Goal: Task Accomplishment & Management: Use online tool/utility

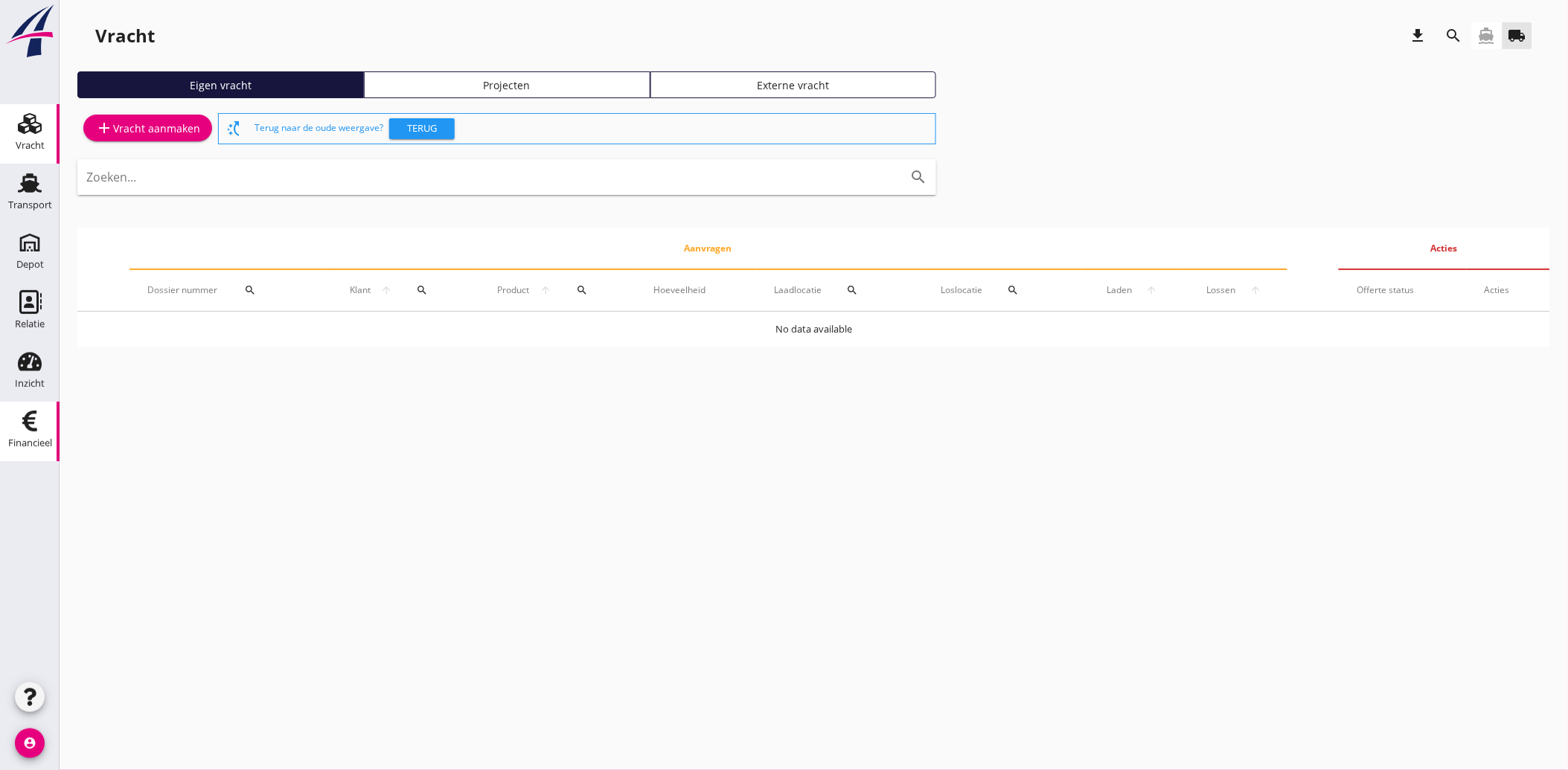
click at [31, 416] on icon "Financieel" at bounding box center [30, 421] width 24 height 24
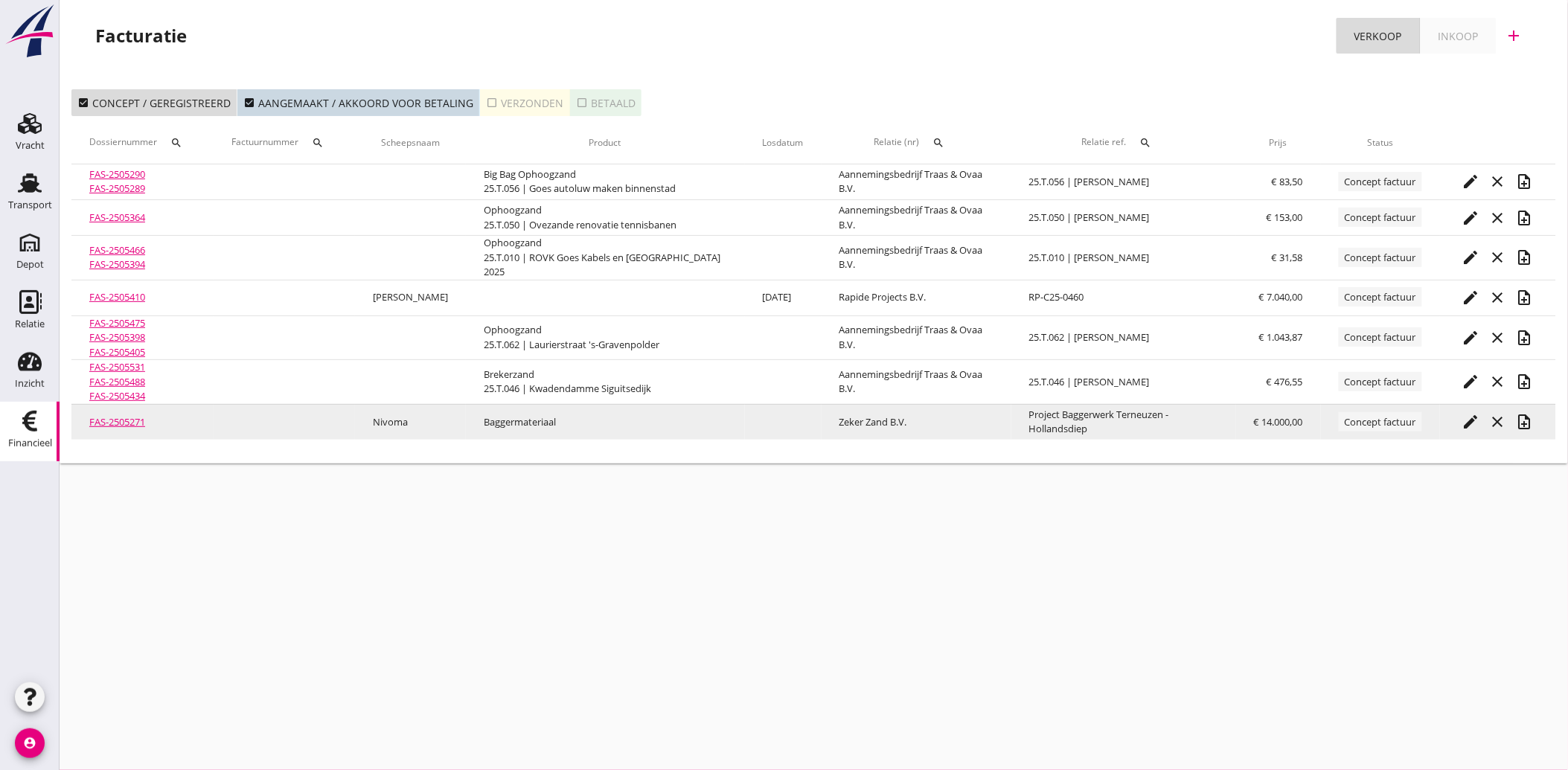
click at [1473, 421] on icon "edit" at bounding box center [1471, 422] width 18 height 18
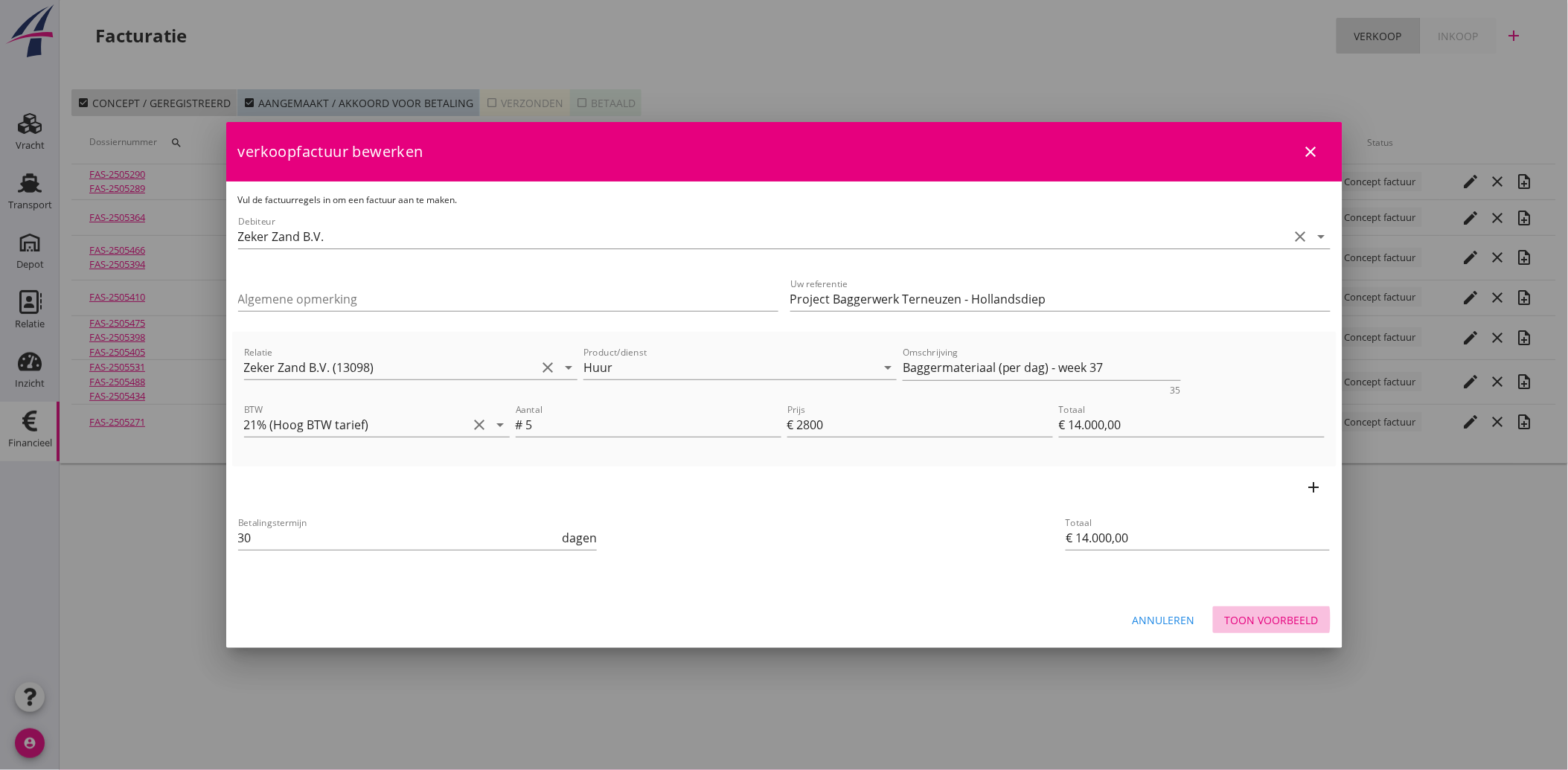
click at [1273, 618] on div "Toon voorbeeld" at bounding box center [1271, 620] width 93 height 16
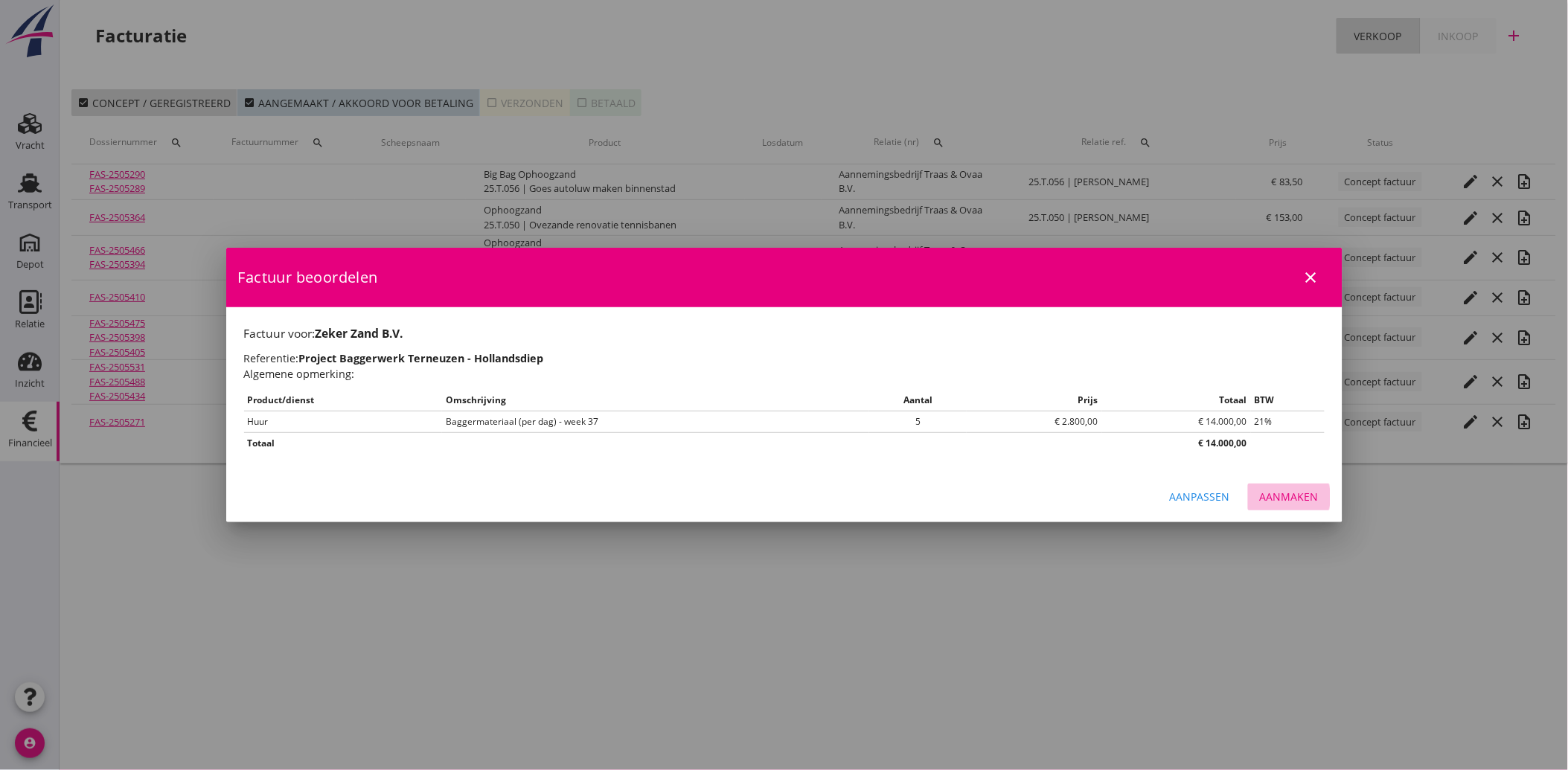
click at [1282, 494] on div "Aanmaken" at bounding box center [1289, 497] width 59 height 16
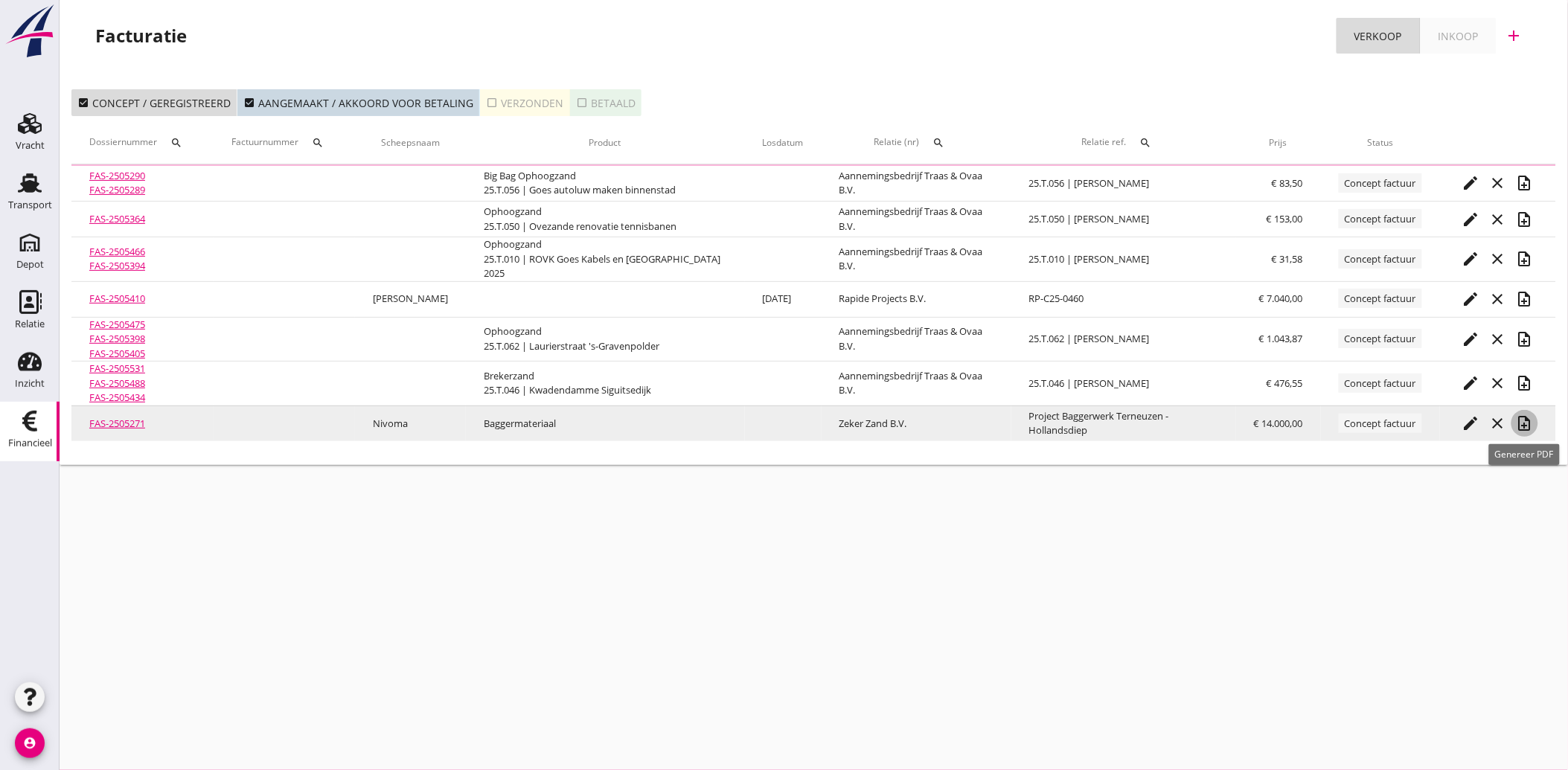
click at [1522, 423] on icon "note_add" at bounding box center [1525, 424] width 18 height 18
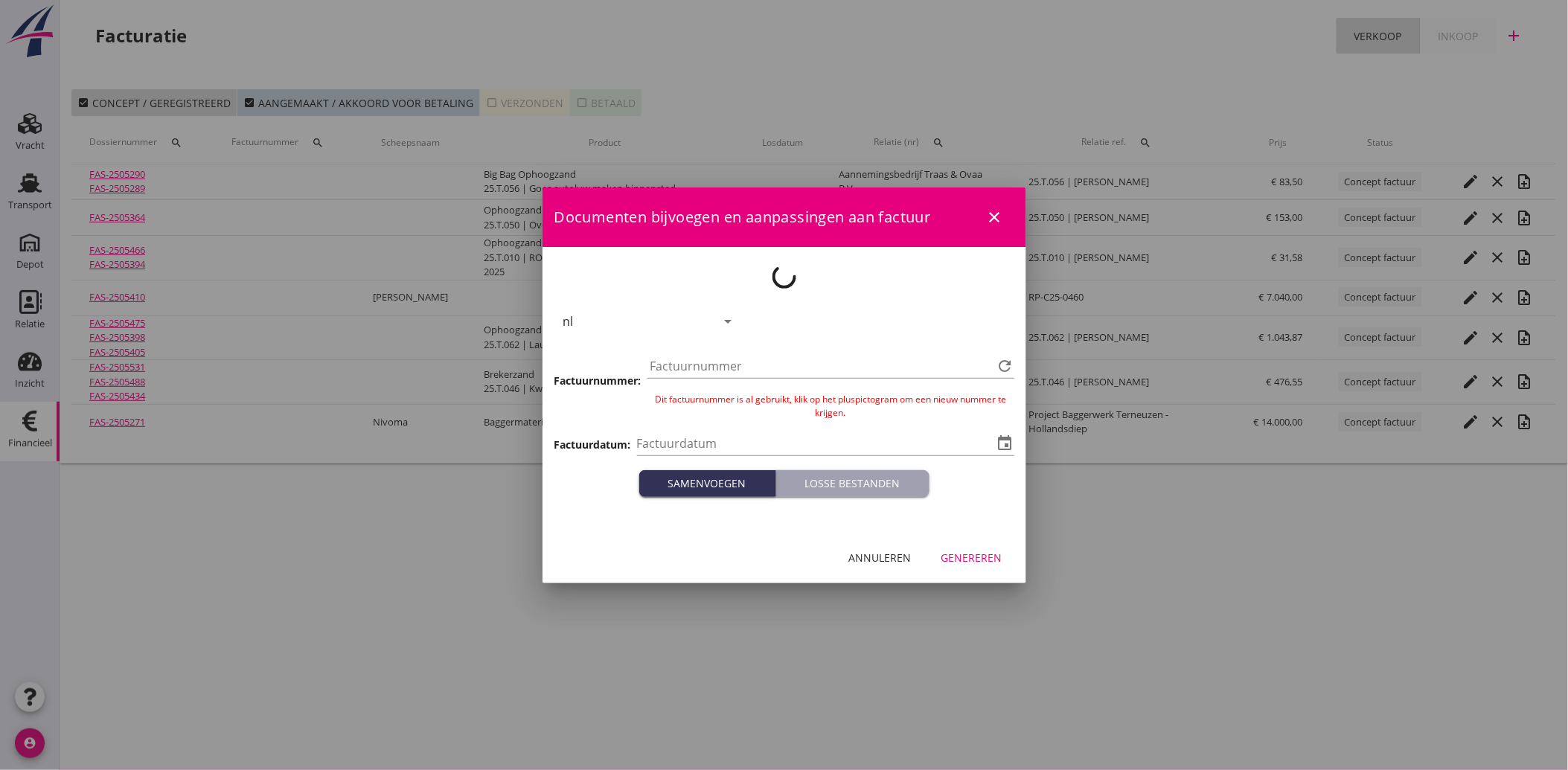
type input "[DATE]"
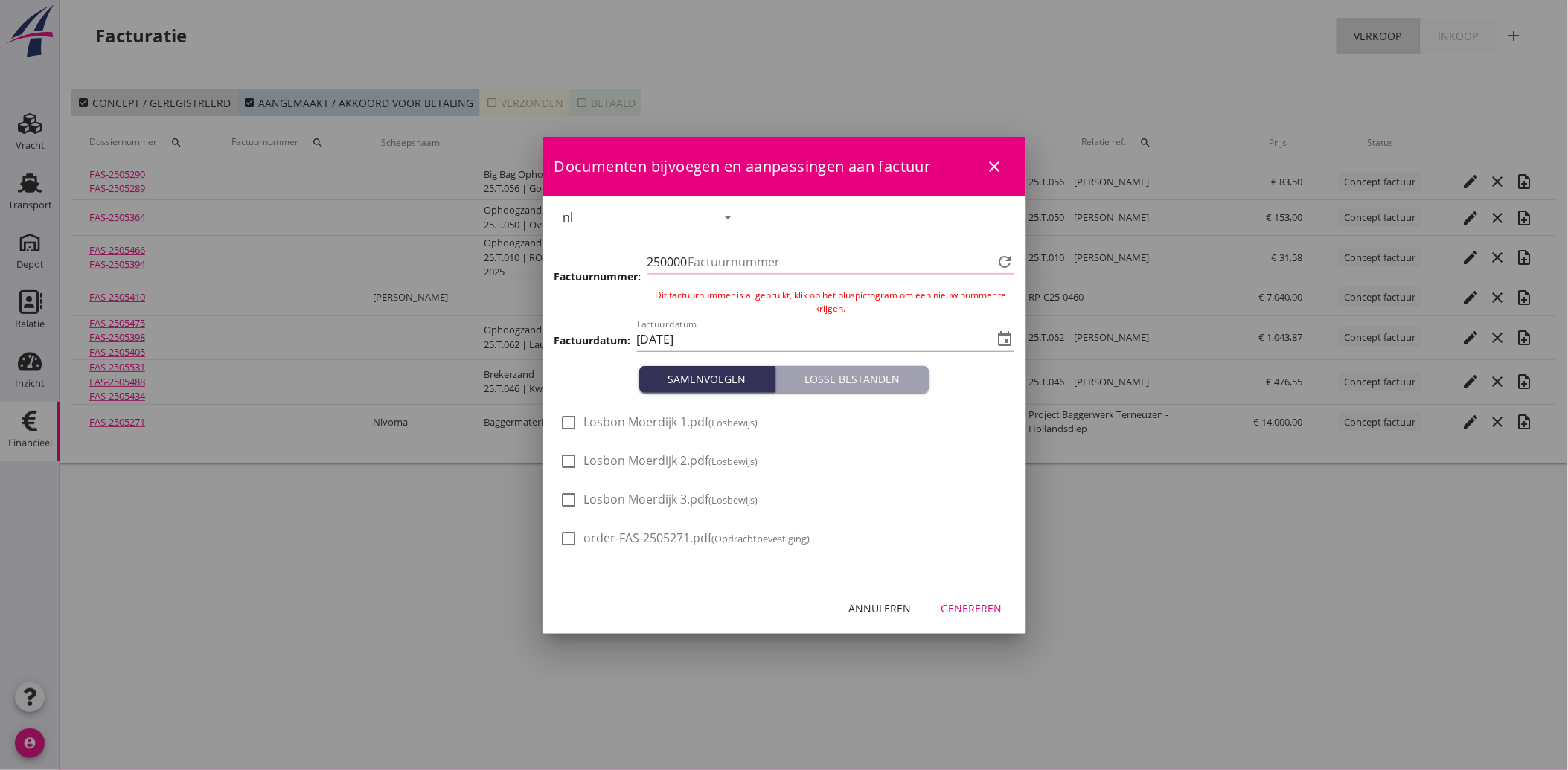
type input "3829"
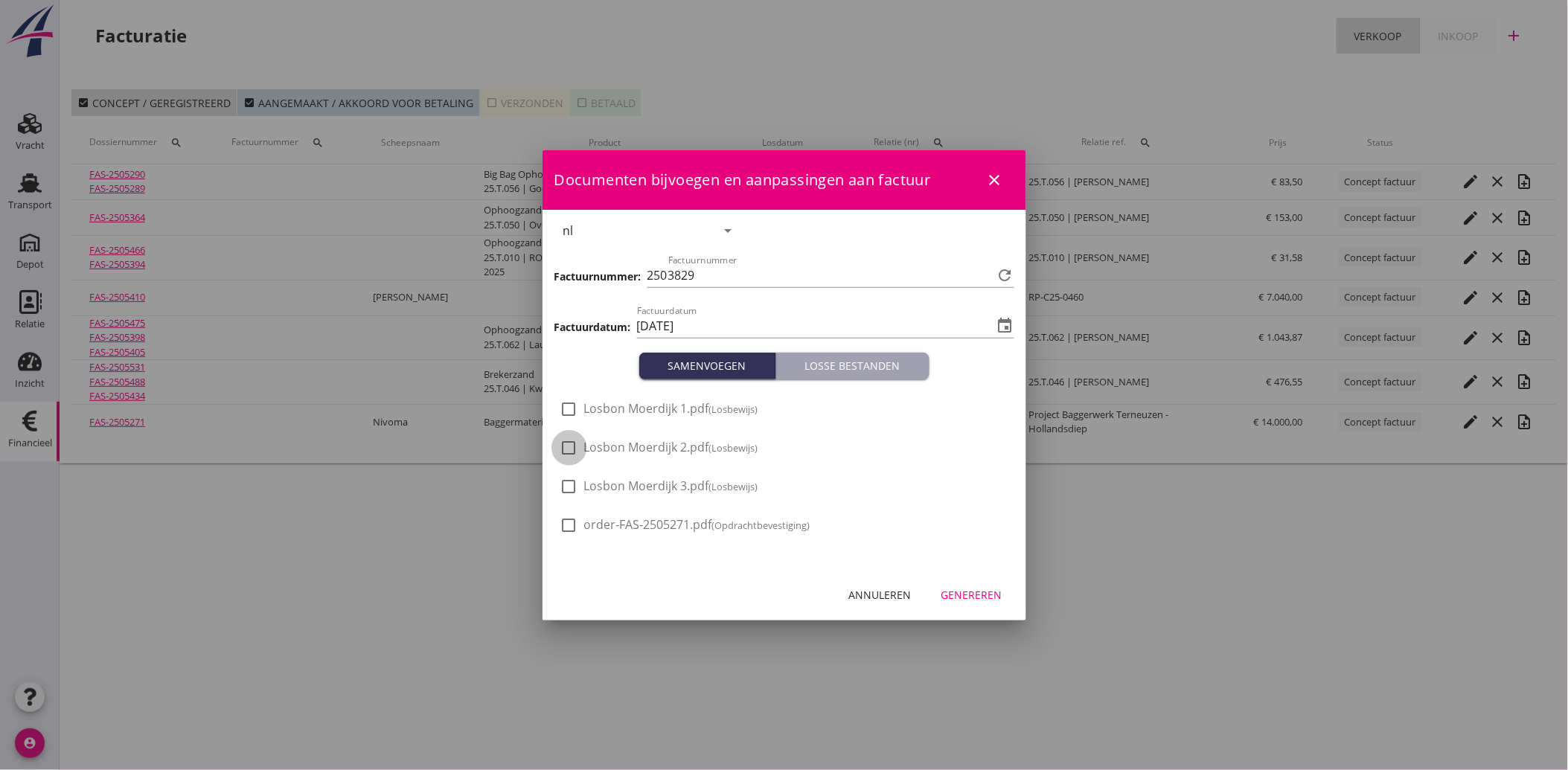
drag, startPoint x: 563, startPoint y: 442, endPoint x: 559, endPoint y: 467, distance: 25.3
click at [563, 443] on div at bounding box center [569, 448] width 26 height 26
checkbox input "true"
click at [560, 485] on div at bounding box center [569, 487] width 26 height 26
checkbox input "true"
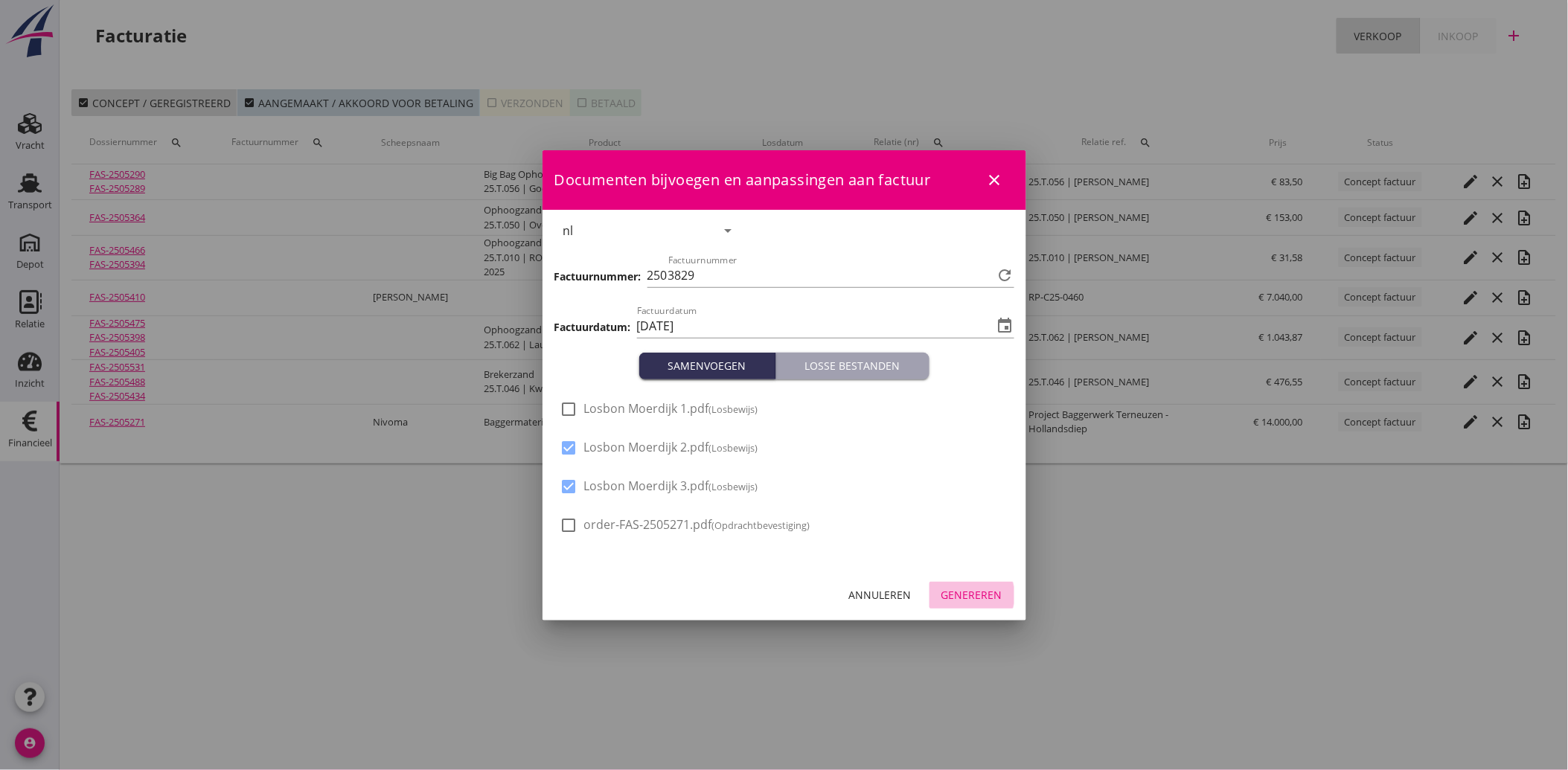
click at [965, 583] on button "Genereren" at bounding box center [972, 595] width 85 height 26
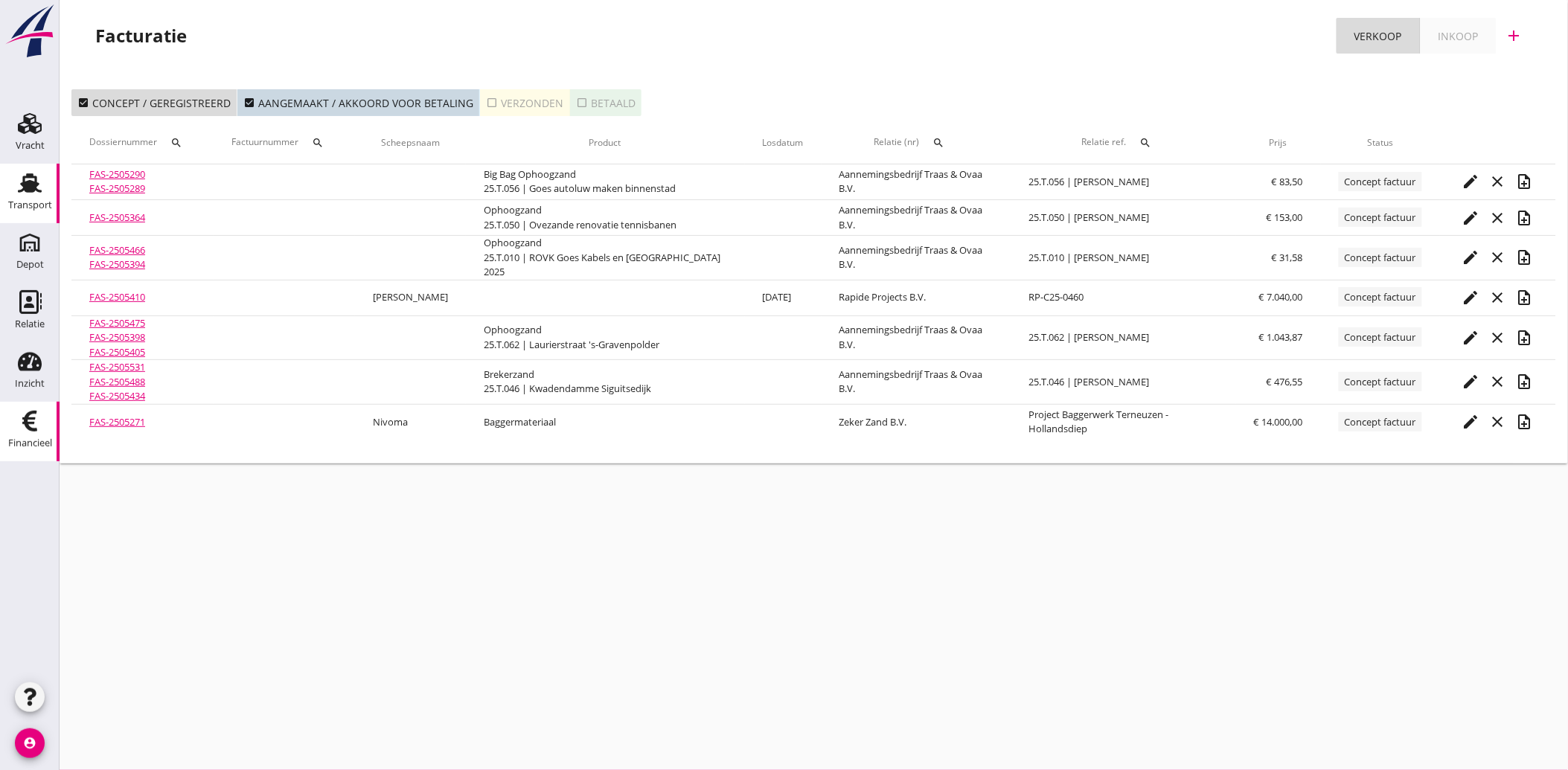
click at [35, 206] on div "Transport" at bounding box center [30, 205] width 44 height 10
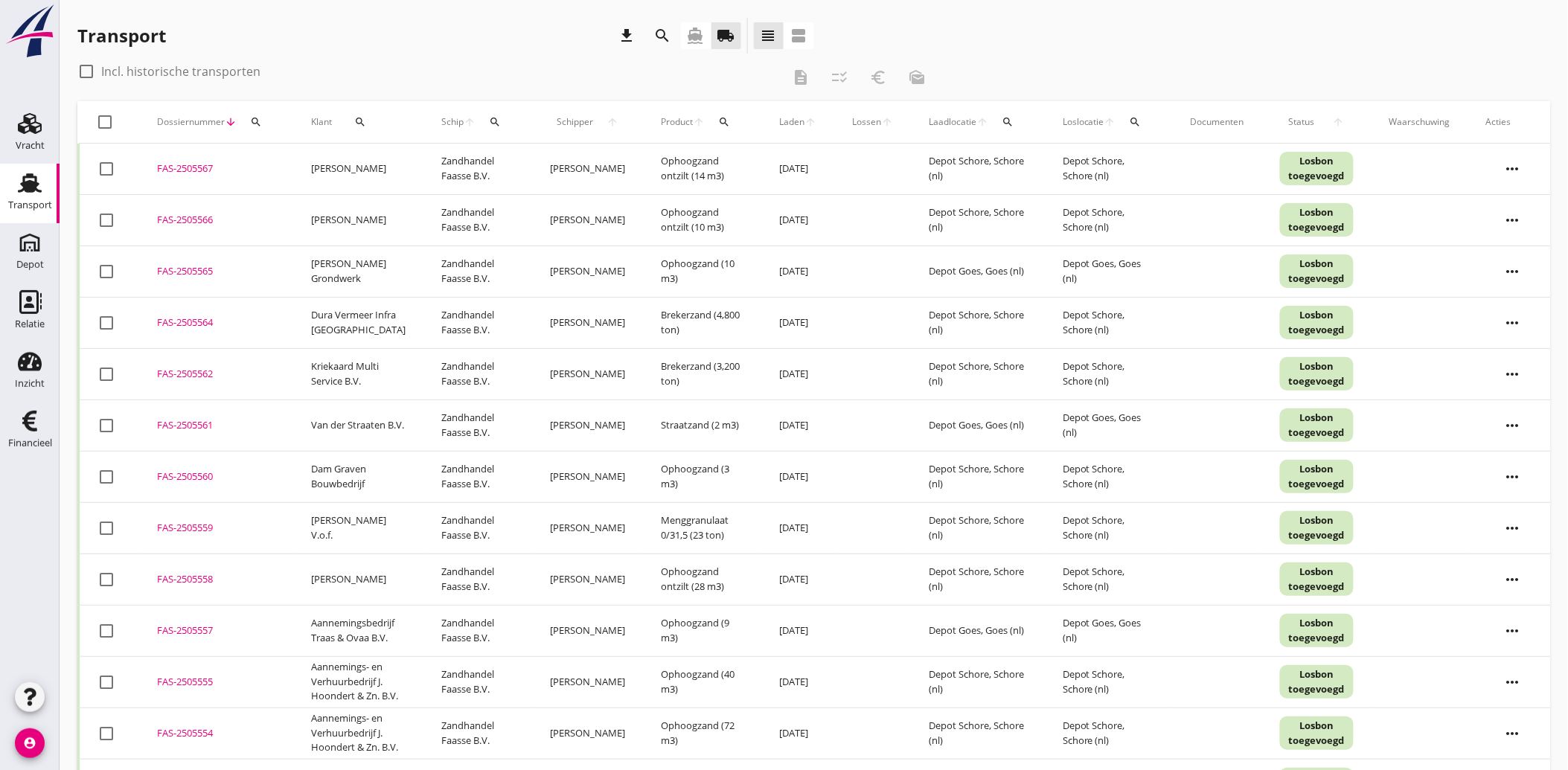
drag, startPoint x: 24, startPoint y: 430, endPoint x: 341, endPoint y: 512, distance: 327.4
click at [24, 430] on icon "Financieel" at bounding box center [30, 421] width 24 height 24
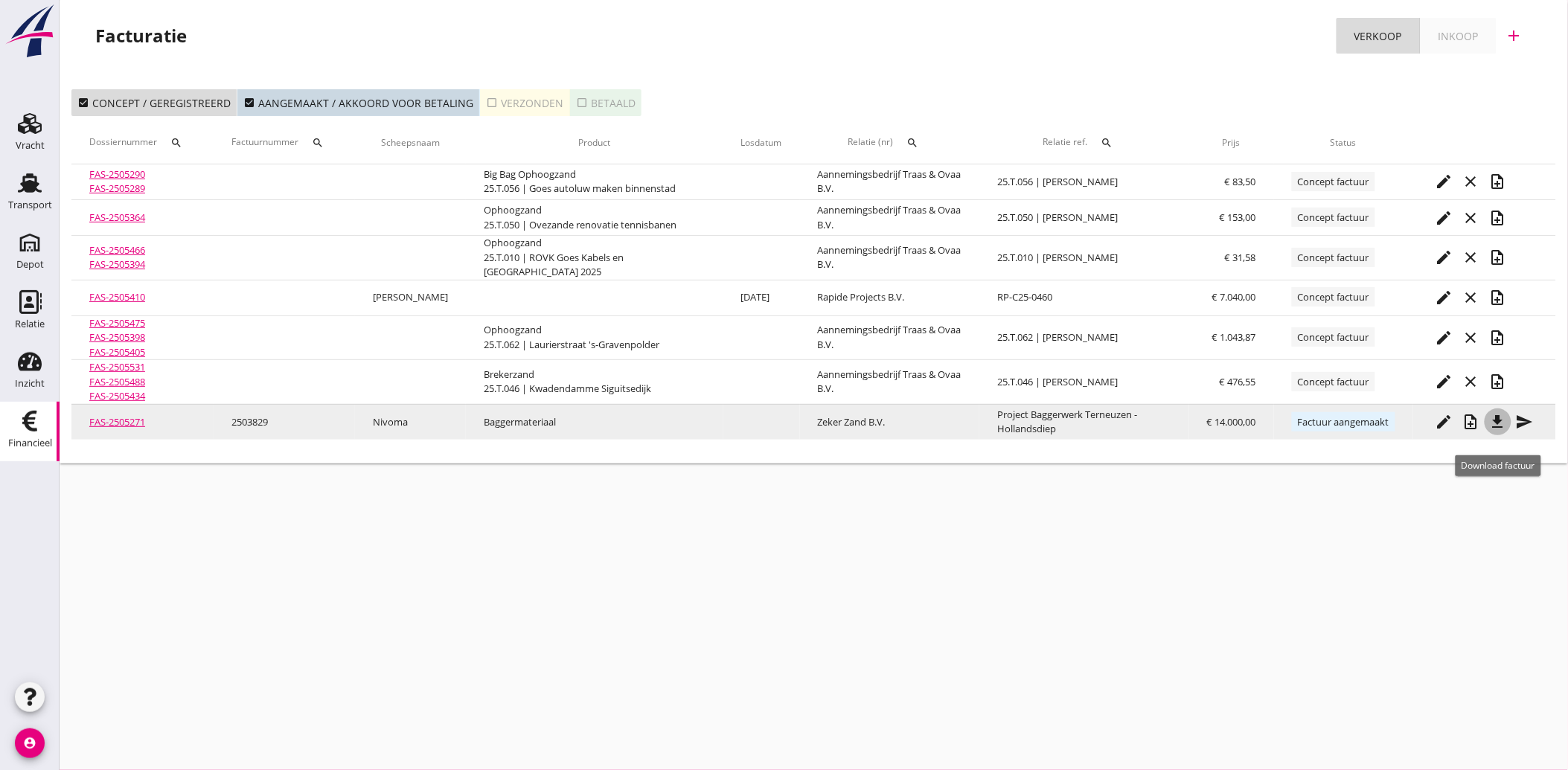
click at [1500, 431] on icon "file_download" at bounding box center [1498, 422] width 18 height 18
click at [1523, 431] on icon "send" at bounding box center [1525, 422] width 18 height 18
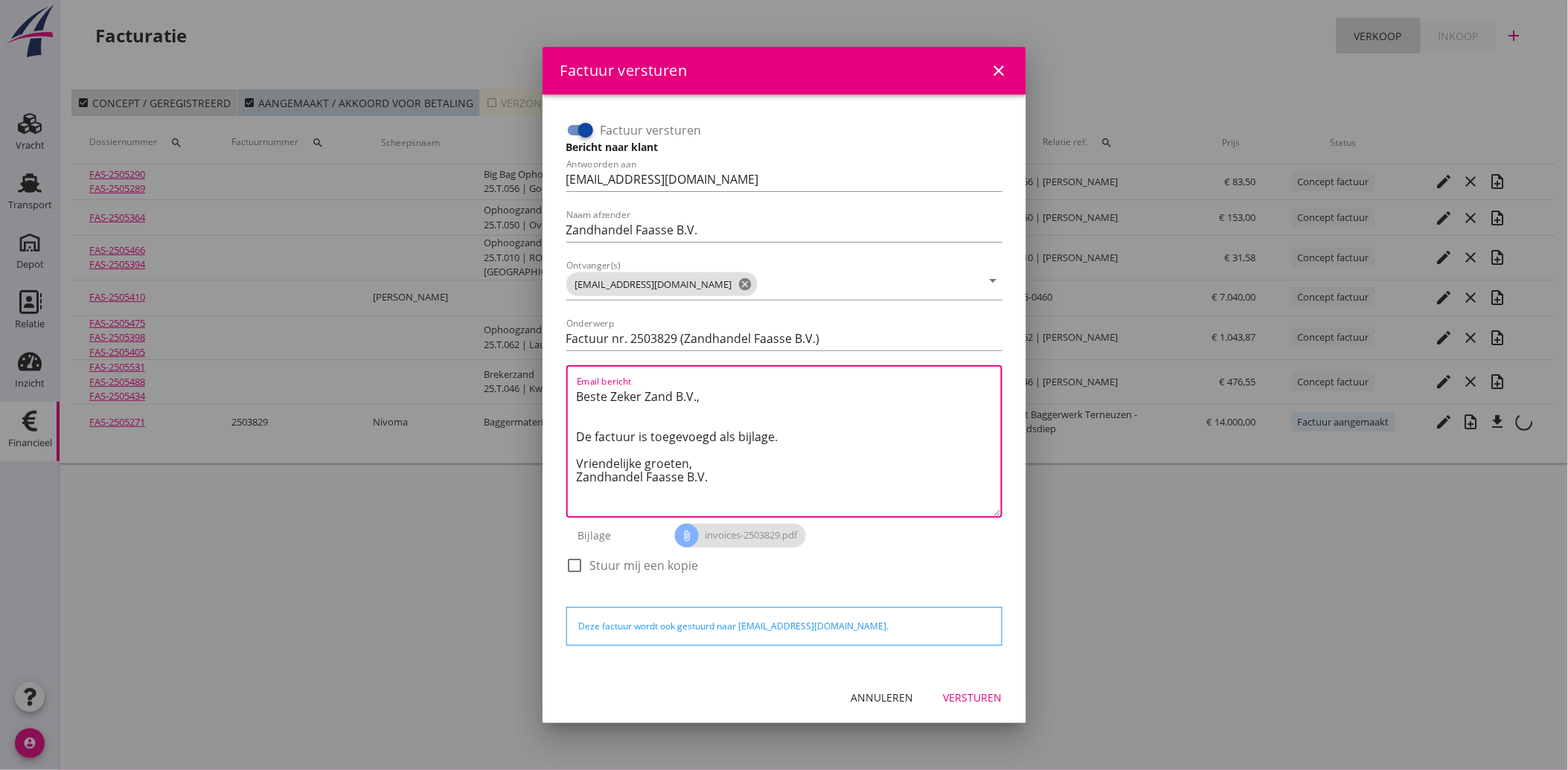
drag, startPoint x: 715, startPoint y: 476, endPoint x: 551, endPoint y: 385, distance: 187.6
click at [551, 385] on div "Factuur versturen Bericht naar klant Antwoorden aan administratie@faassegroep.n…" at bounding box center [784, 383] width 483 height 578
paste textarea "Geachte heer/mevrouw, Hierbij zenden wij u onze factuur i.v.m. de door ons aan …"
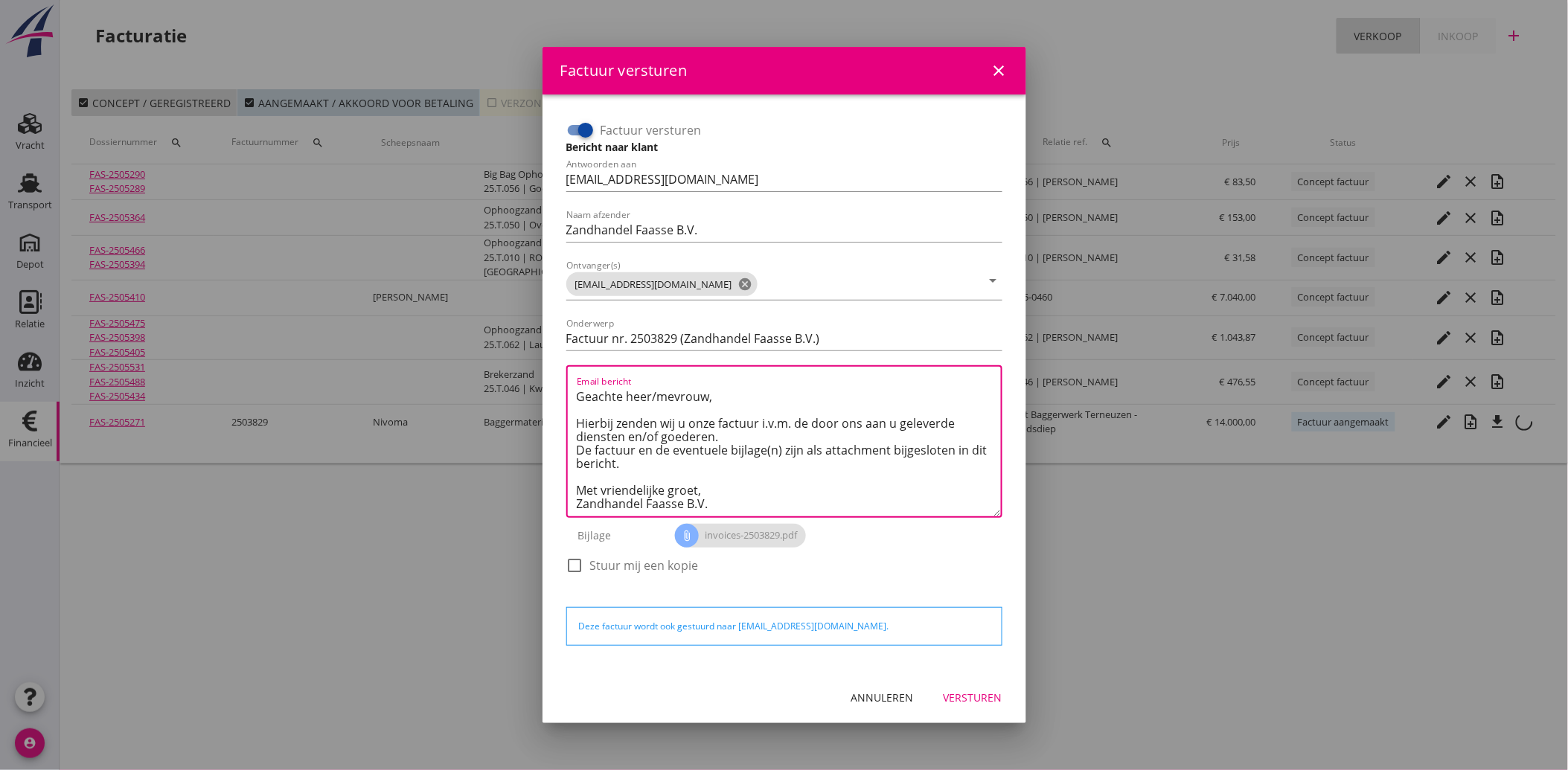
type textarea "Geachte heer/mevrouw, Hierbij zenden wij u onze factuur i.v.m. de door ons aan …"
click at [960, 686] on button "Versturen" at bounding box center [973, 698] width 83 height 26
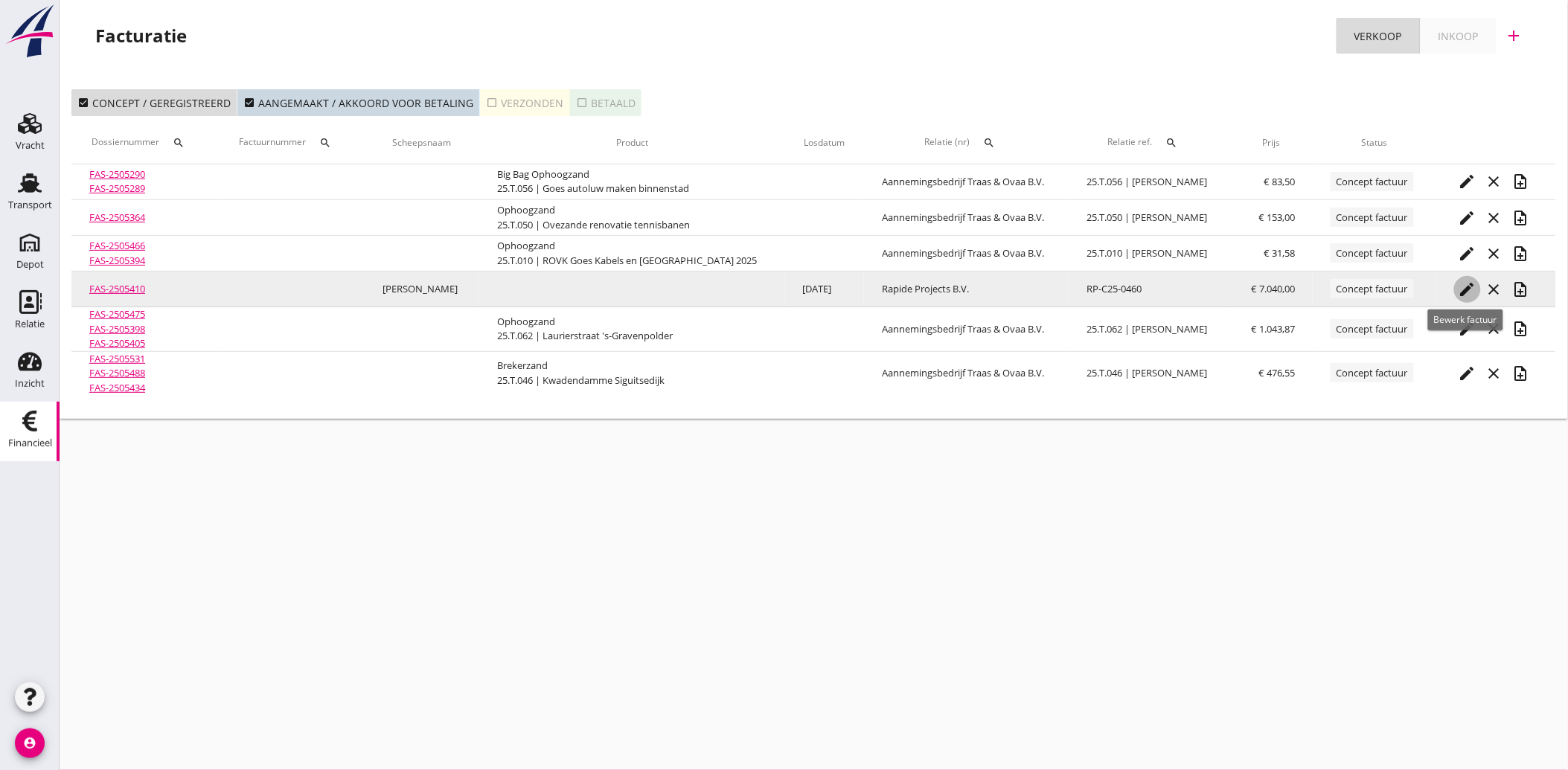
click at [1465, 285] on icon "edit" at bounding box center [1467, 290] width 18 height 18
click at [1461, 285] on icon "edit" at bounding box center [1467, 290] width 18 height 18
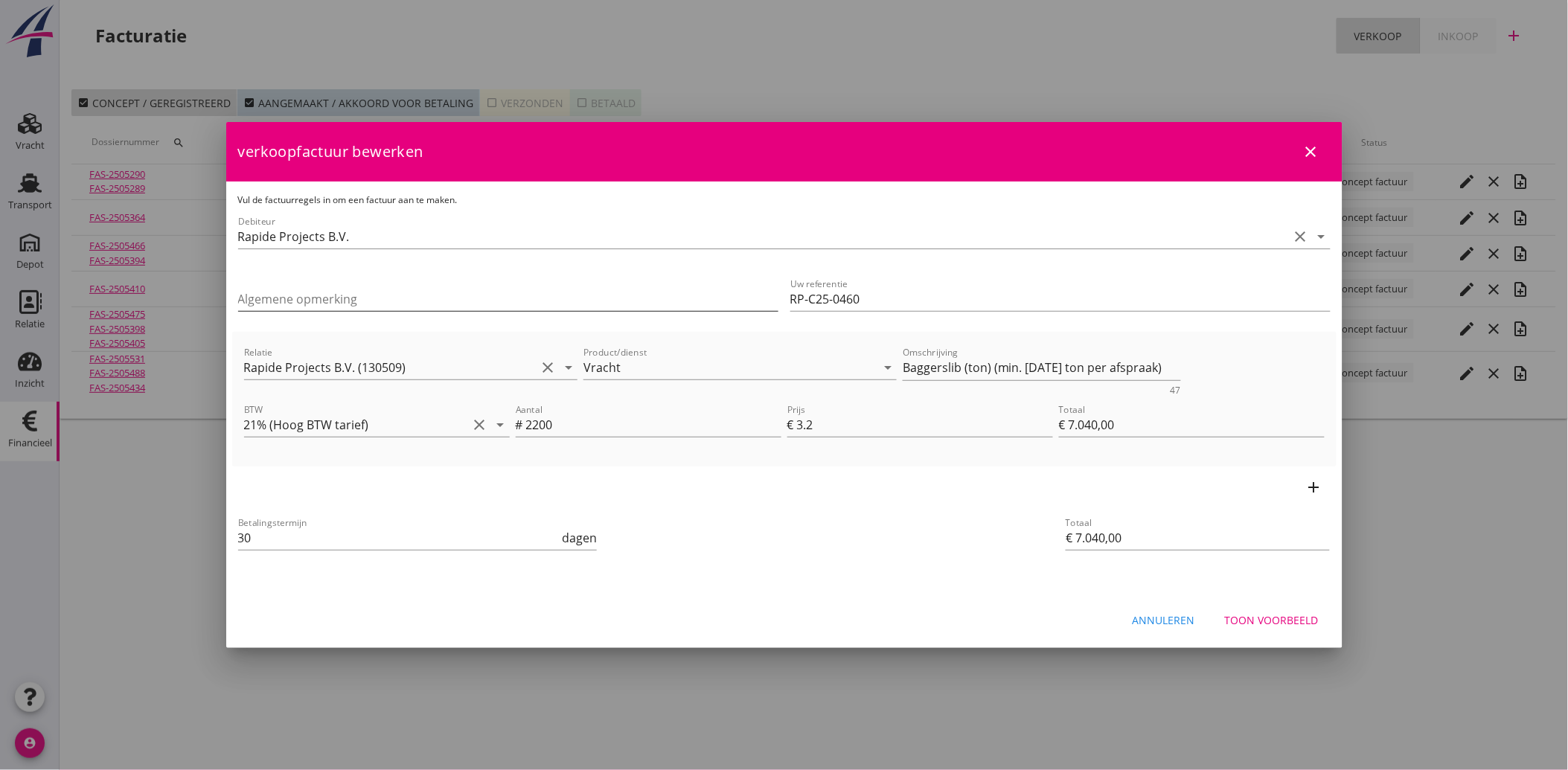
click at [313, 301] on input "Algemene opmerking" at bounding box center [508, 299] width 540 height 24
type input "Volgens afspraak minimaal 2.200 ton"
click at [843, 578] on div "priority_high De factuurregels hebben verschillende relaties. Weet je zeker dat…" at bounding box center [784, 577] width 1105 height 12
click at [1259, 626] on div "Toon voorbeeld" at bounding box center [1271, 620] width 93 height 16
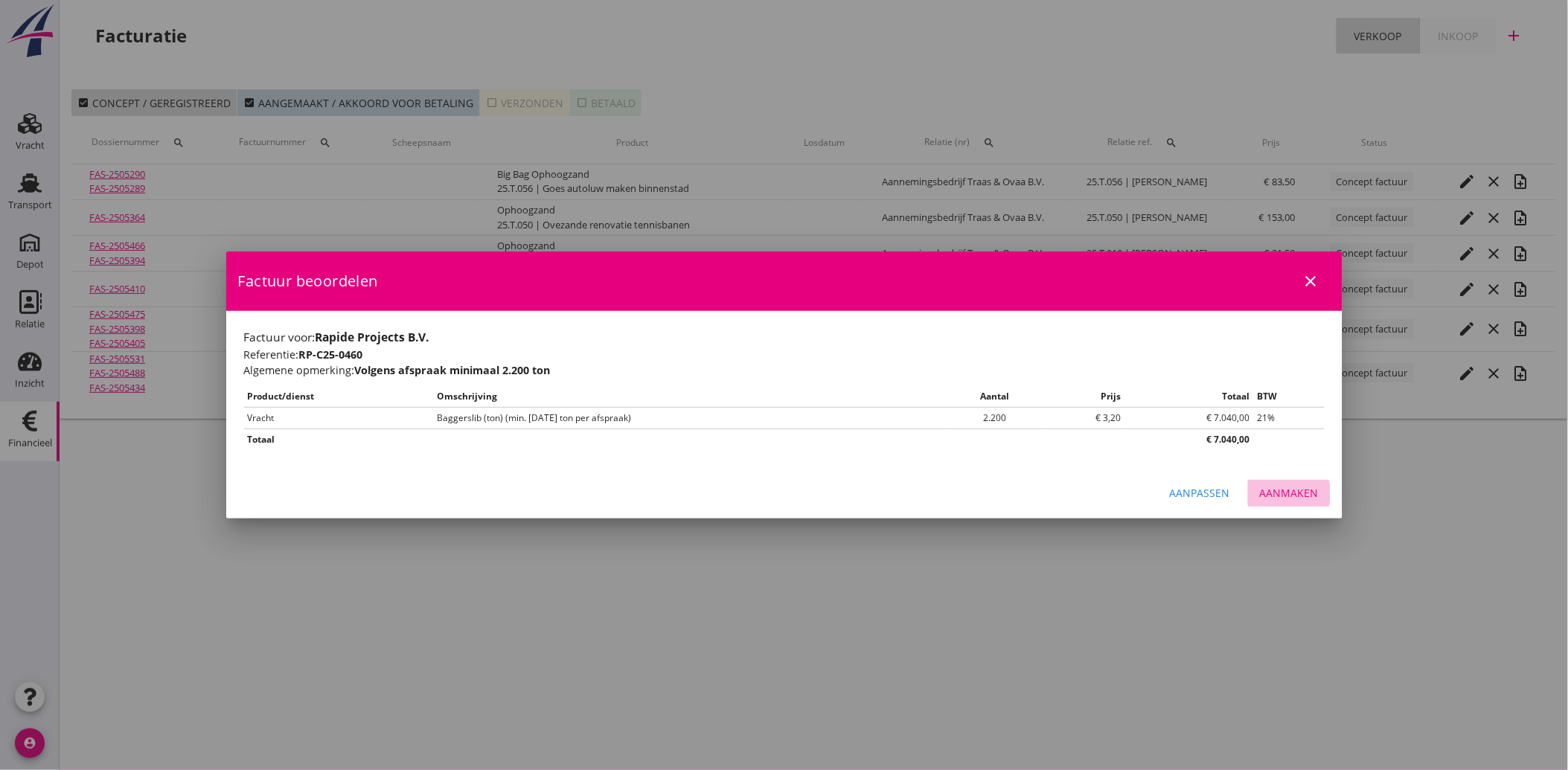
click at [1300, 486] on div "Aanmaken" at bounding box center [1289, 492] width 59 height 16
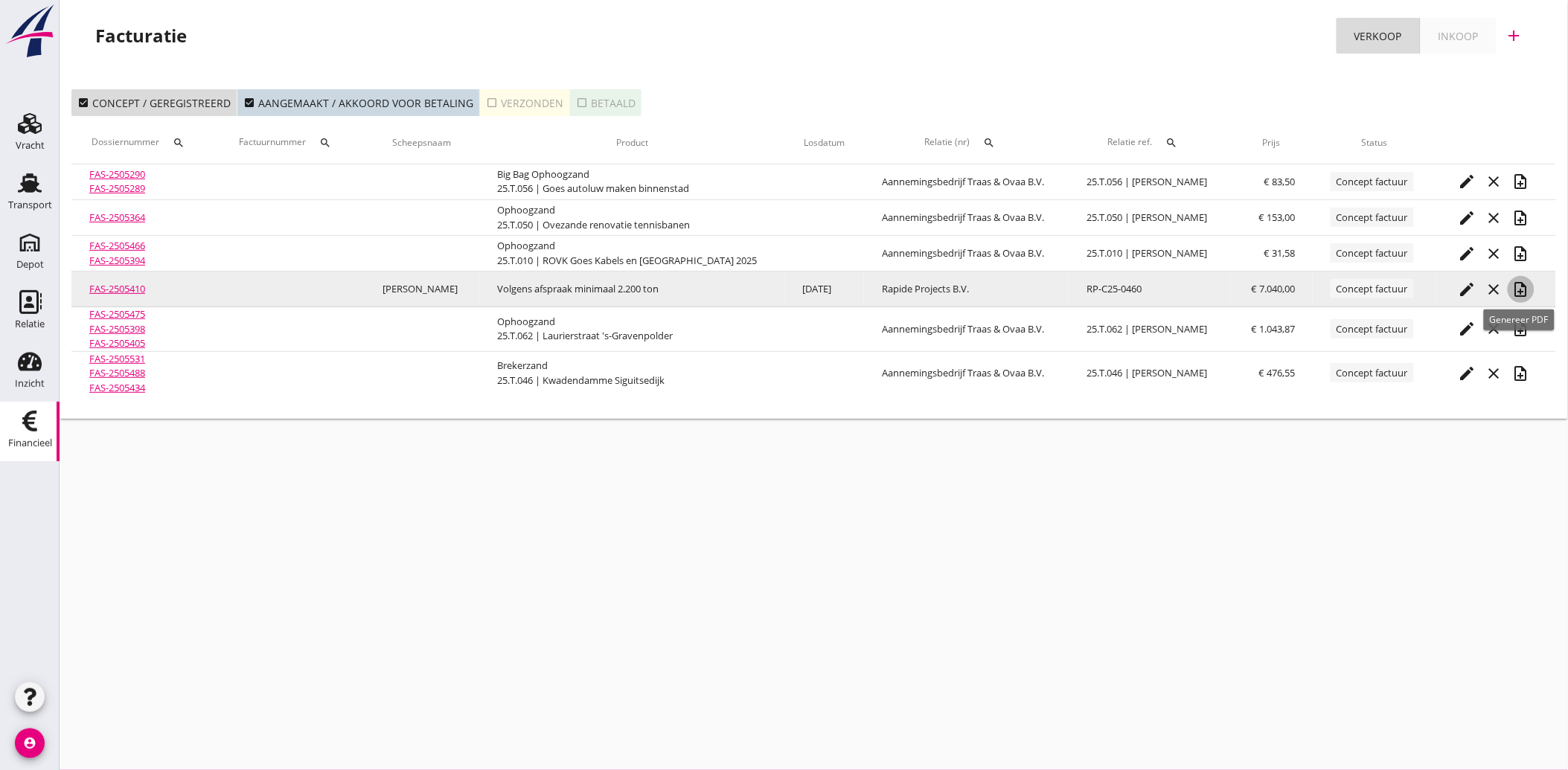
click at [1515, 278] on button "note_add" at bounding box center [1521, 289] width 26 height 26
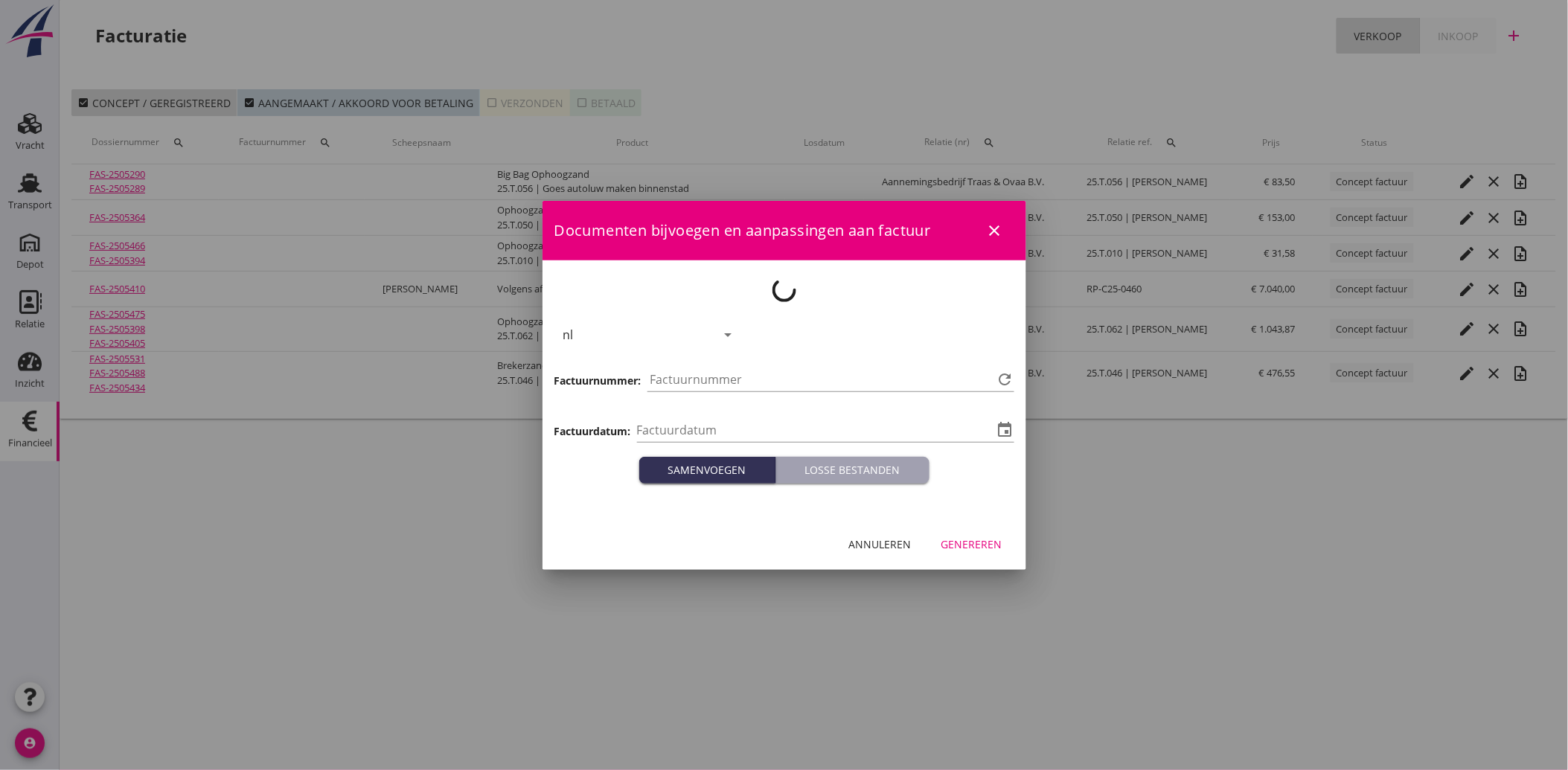
type input "[DATE]"
type input "3830"
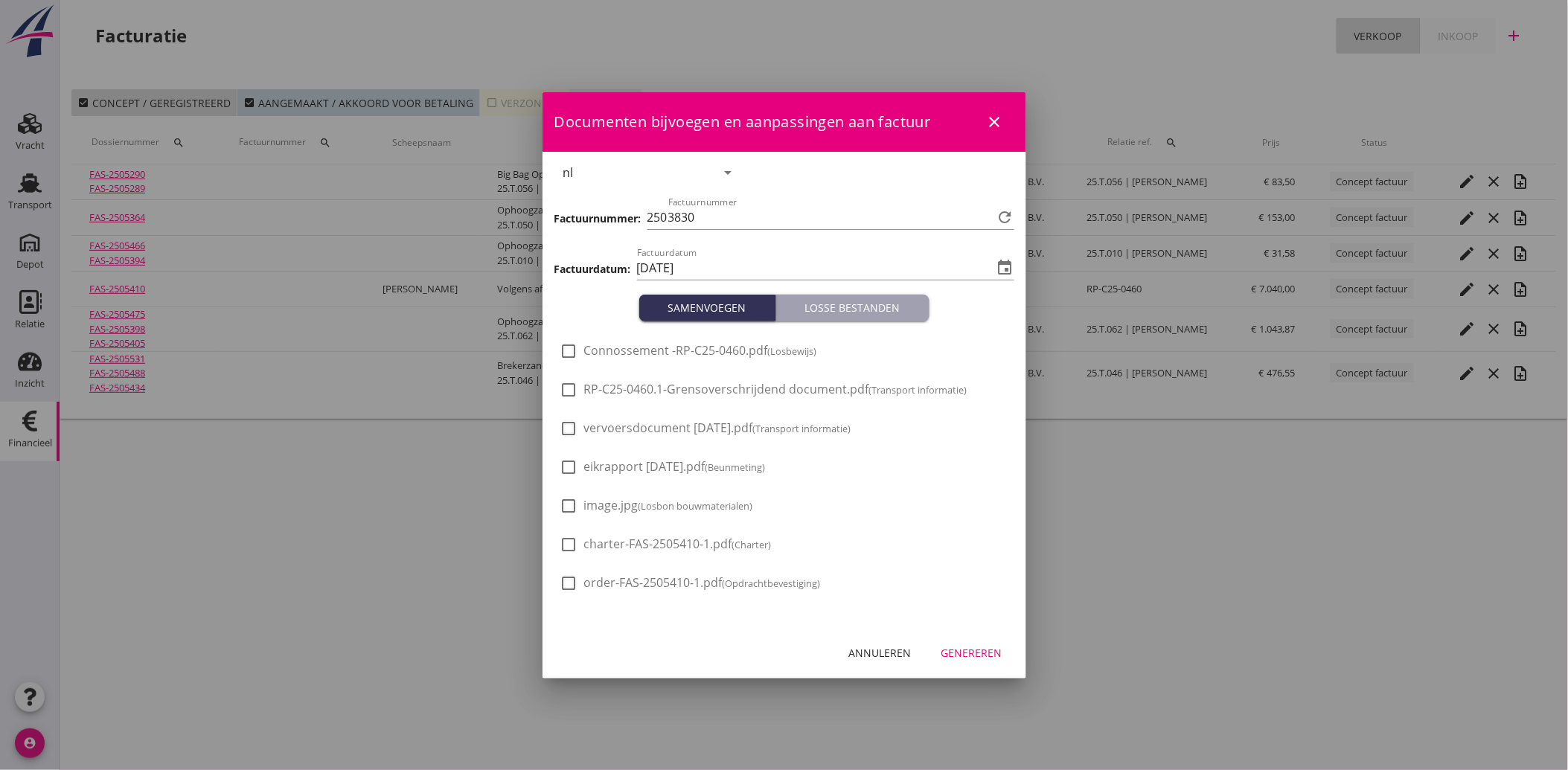
drag, startPoint x: 566, startPoint y: 468, endPoint x: 569, endPoint y: 503, distance: 35.1
click at [566, 469] on div at bounding box center [569, 467] width 26 height 26
checkbox input "true"
click at [568, 509] on div at bounding box center [569, 506] width 26 height 26
checkbox input "true"
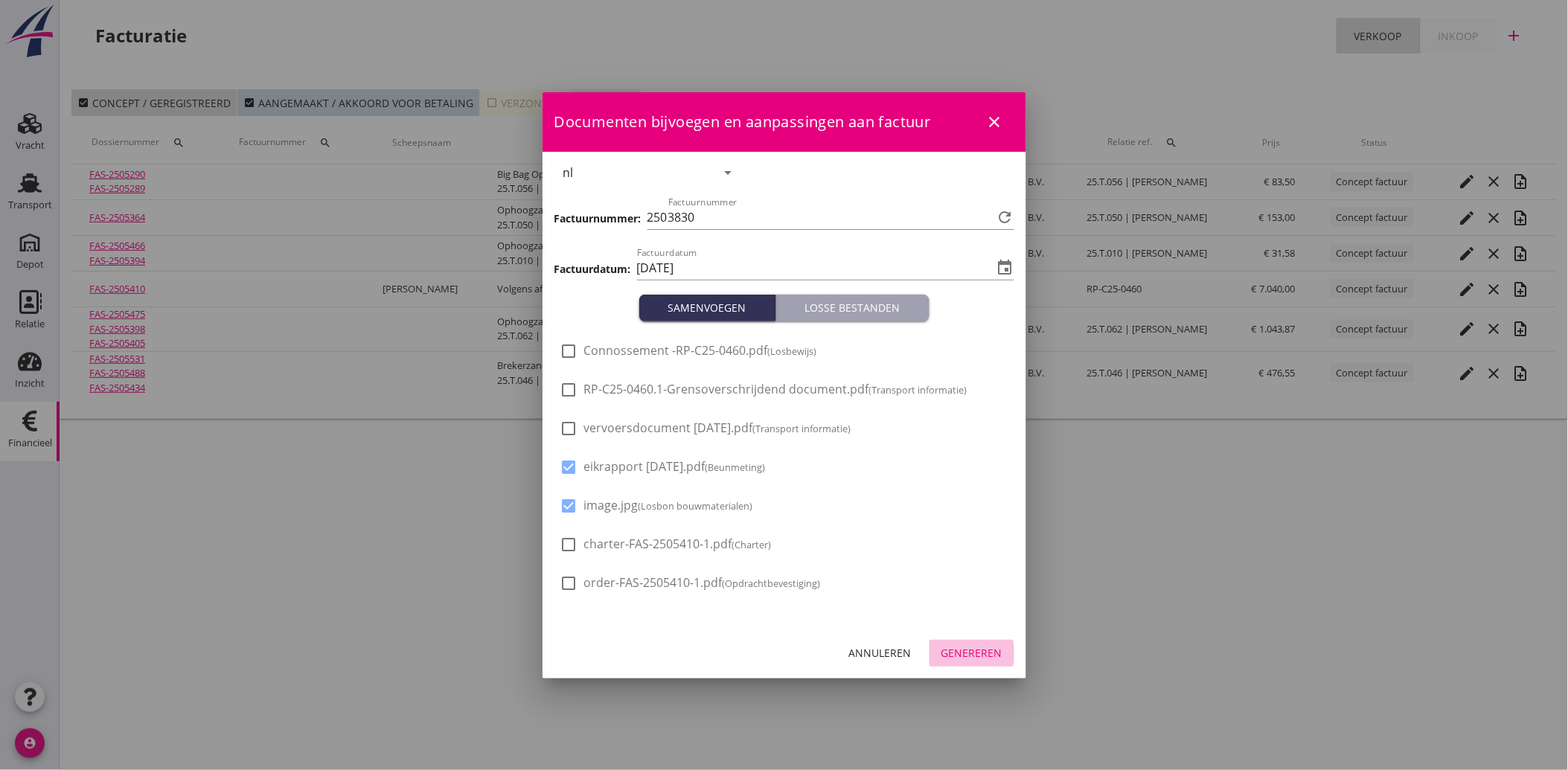
click at [978, 655] on div "Genereren" at bounding box center [972, 653] width 61 height 16
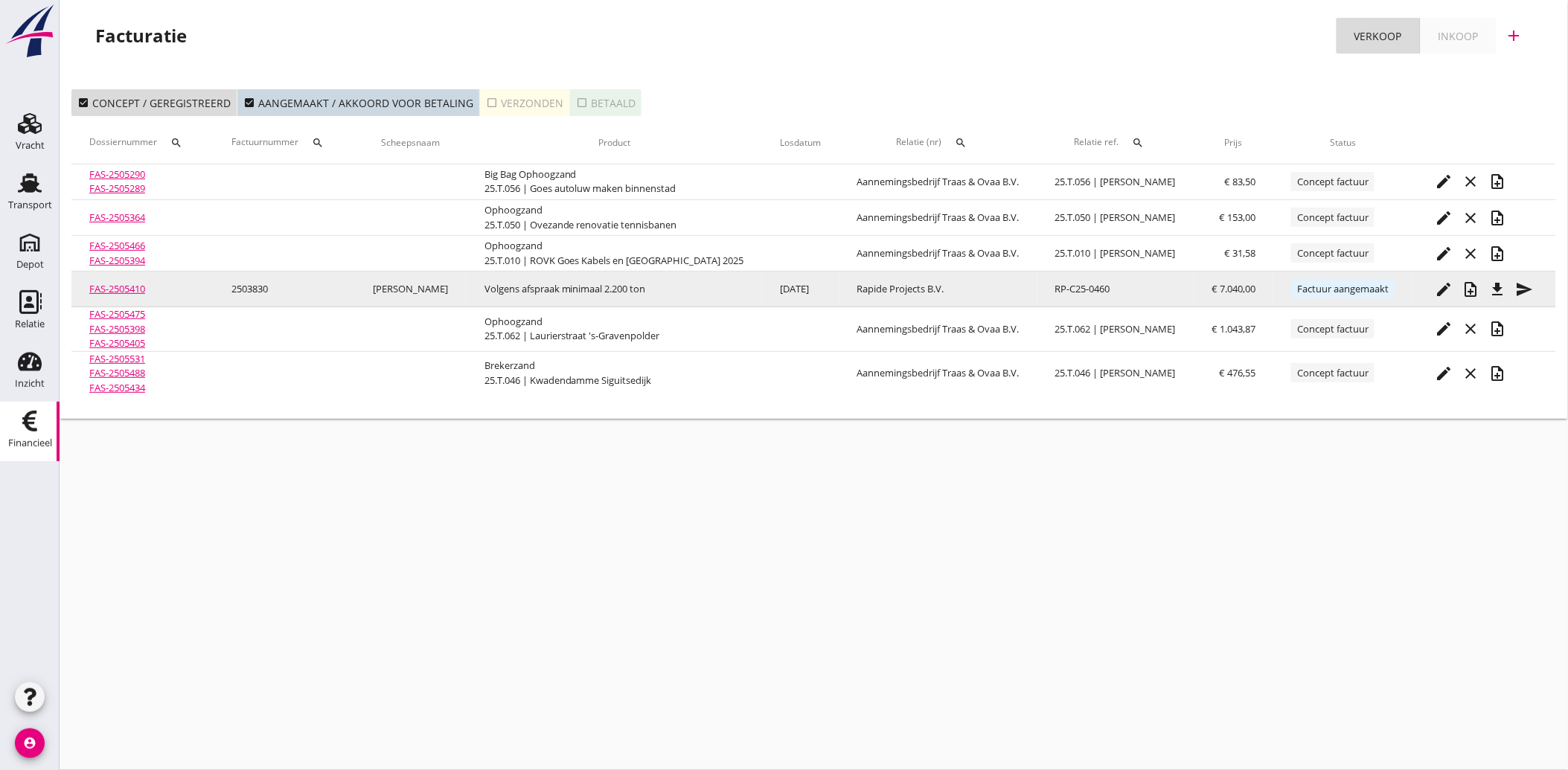
click at [1523, 290] on icon "send" at bounding box center [1525, 290] width 18 height 18
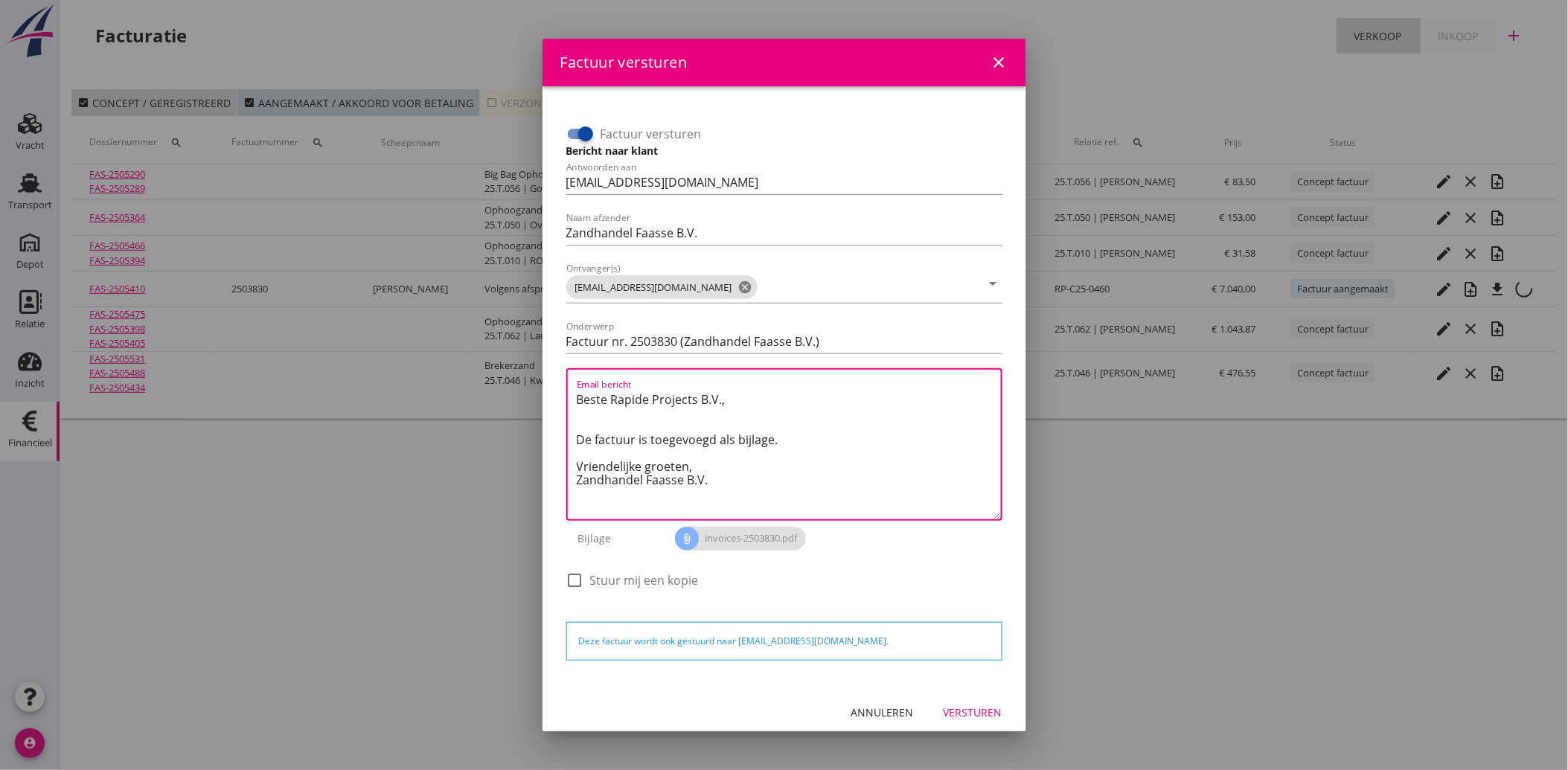
drag, startPoint x: 725, startPoint y: 488, endPoint x: 566, endPoint y: 378, distance: 193.3
click at [566, 378] on div "Email bericht Beste Rapide Projects B.V., De factuur is toegevoegd als bijlage.…" at bounding box center [784, 444] width 436 height 153
paste textarea "Geachte heer/mevrouw, Hierbij zenden wij u onze factuur i.v.m. de door ons aan …"
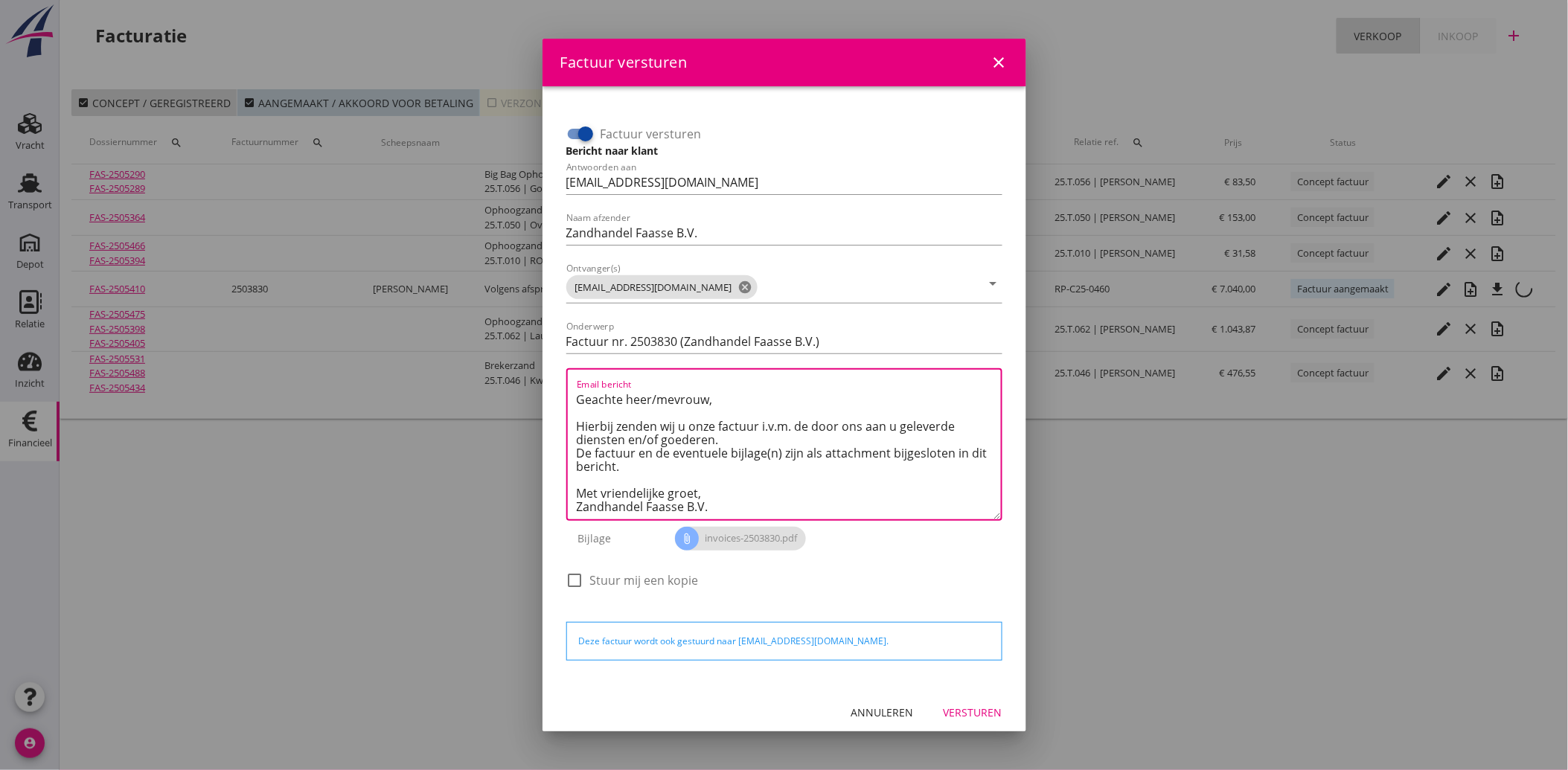
type textarea "Geachte heer/mevrouw, Hierbij zenden wij u onze factuur i.v.m. de door ons aan …"
click at [978, 701] on button "Versturen" at bounding box center [973, 713] width 83 height 26
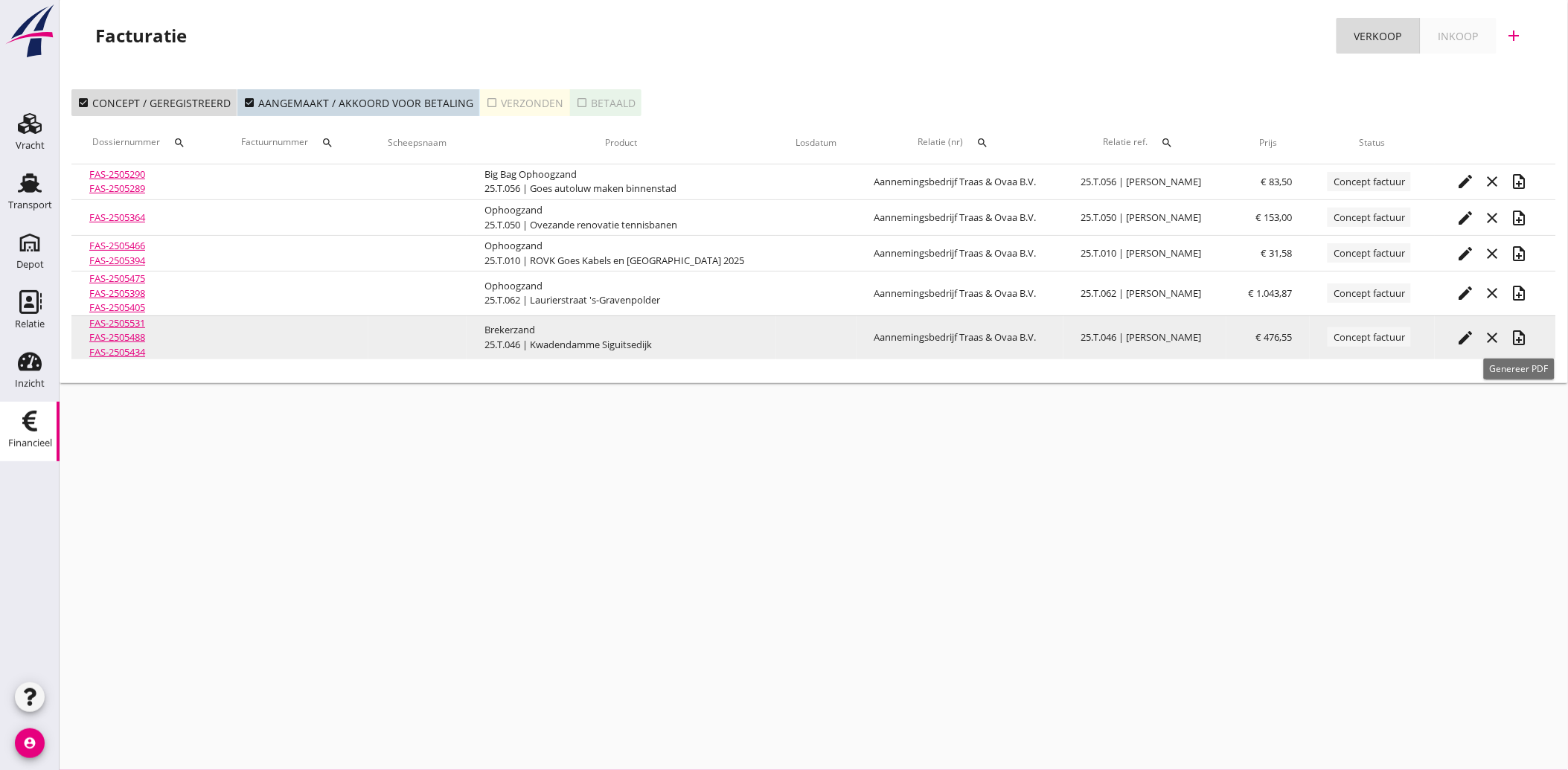
click at [1519, 334] on icon "note_add" at bounding box center [1519, 338] width 18 height 18
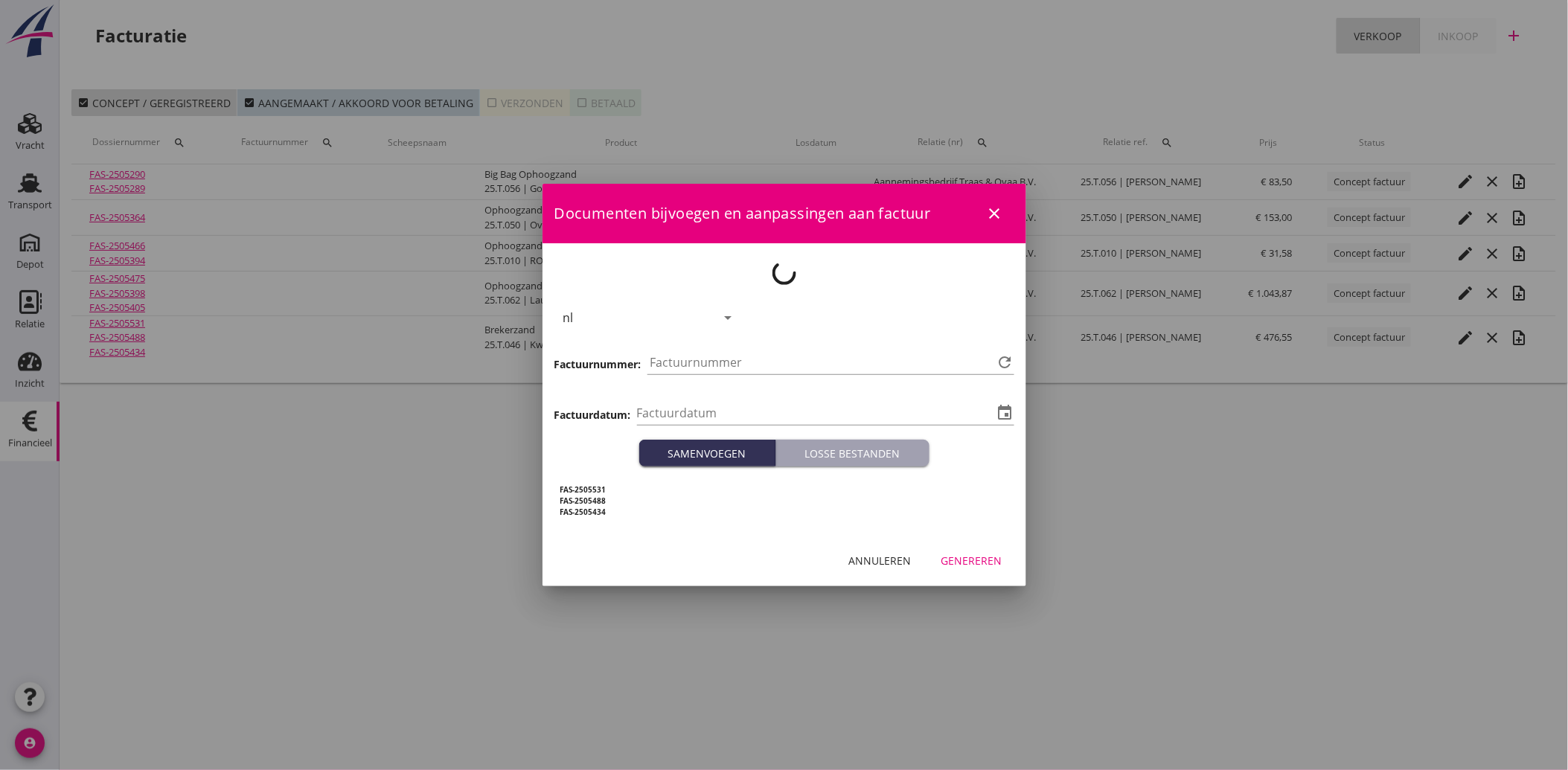
type input "[DATE]"
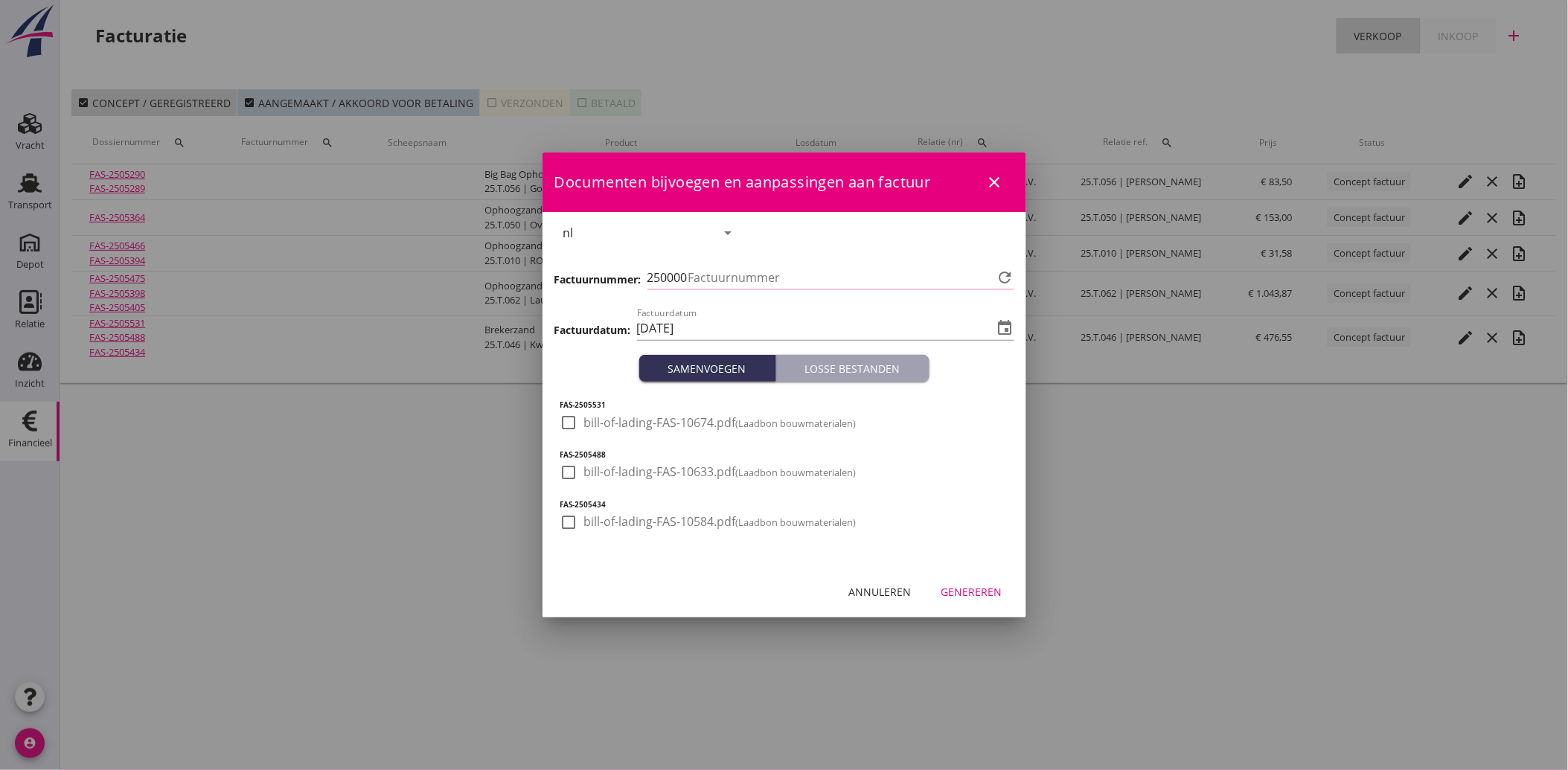
type input "3831"
click at [568, 418] on div at bounding box center [569, 422] width 26 height 26
checkbox input "true"
click at [568, 482] on div at bounding box center [569, 473] width 26 height 26
checkbox input "true"
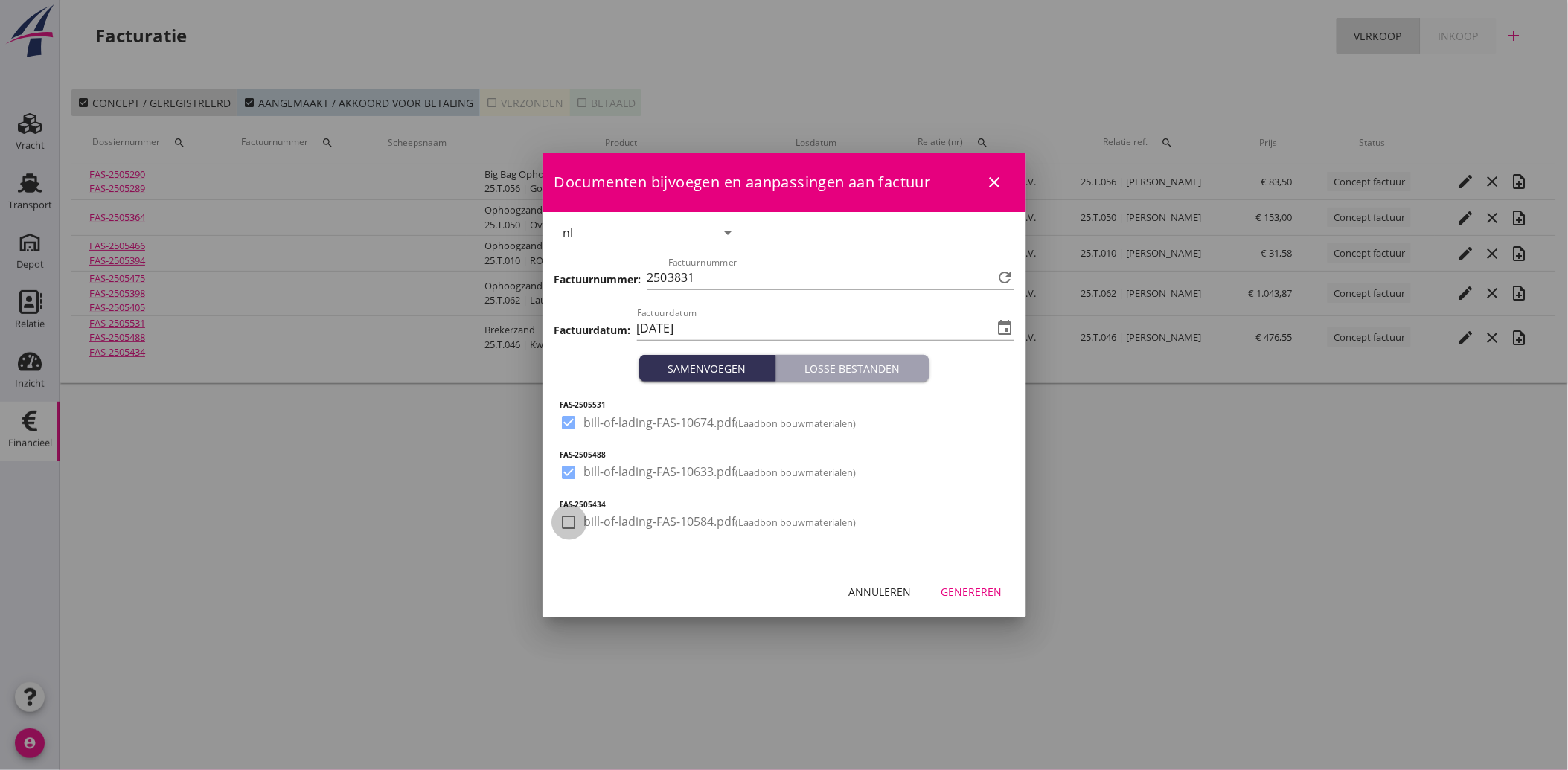
drag, startPoint x: 572, startPoint y: 518, endPoint x: 707, endPoint y: 564, distance: 142.6
click at [572, 519] on div at bounding box center [569, 522] width 26 height 26
checkbox input "true"
click at [957, 588] on div "Genereren" at bounding box center [972, 592] width 61 height 16
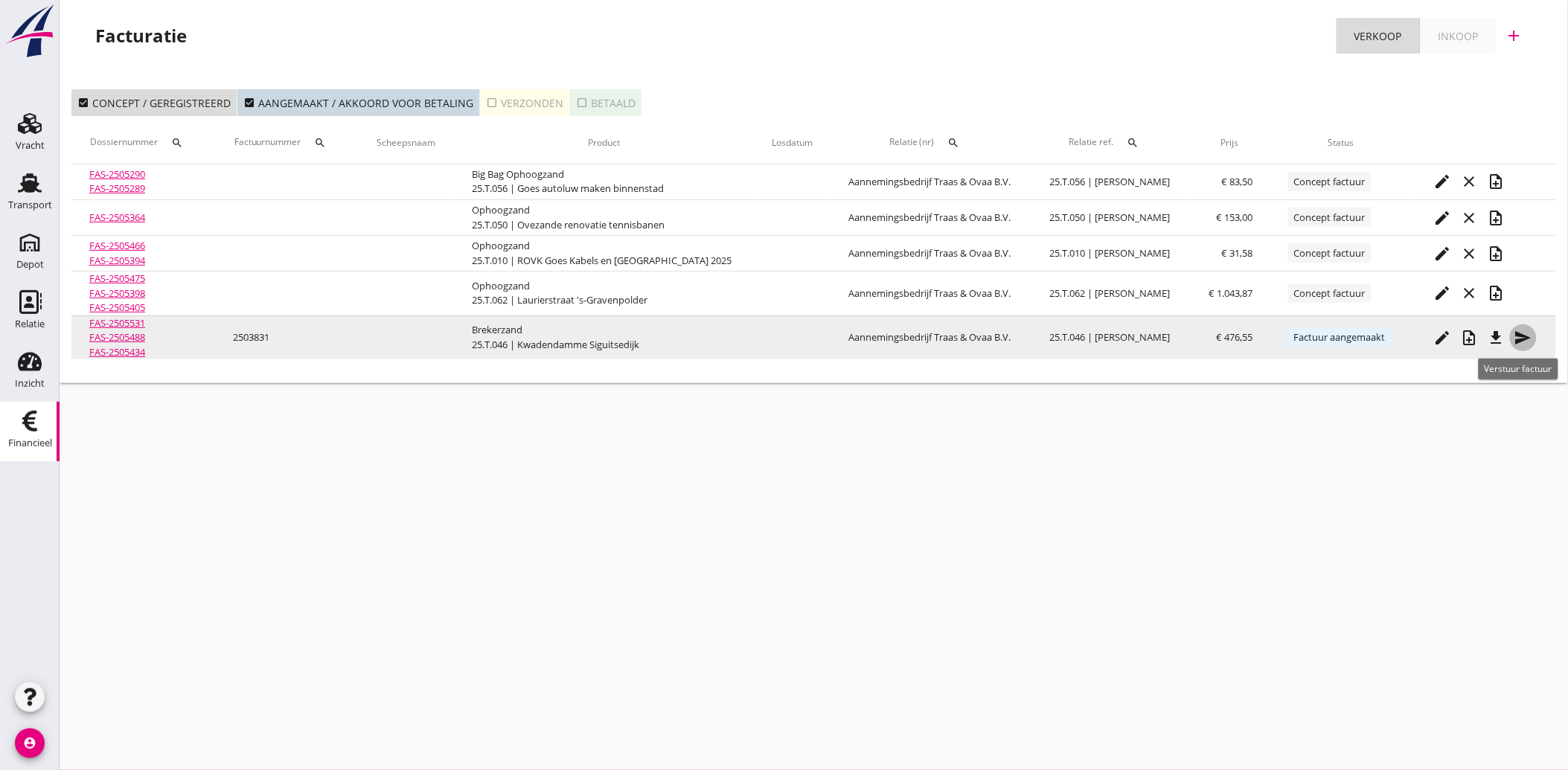
click at [1517, 336] on icon "send" at bounding box center [1523, 338] width 18 height 18
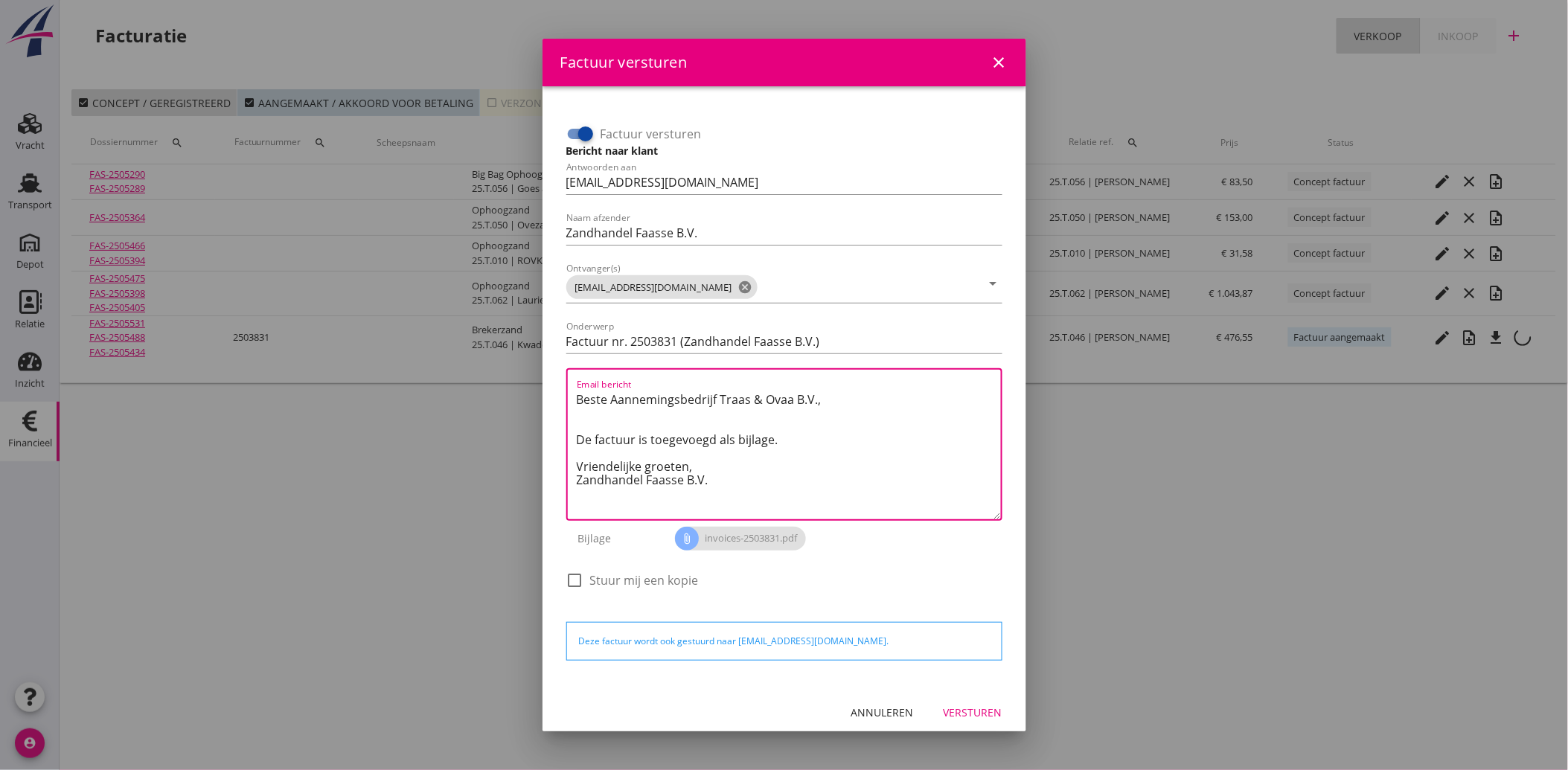
drag, startPoint x: 738, startPoint y: 489, endPoint x: 557, endPoint y: 382, distance: 210.3
click at [557, 382] on div "Factuur versturen Bericht naar klant Antwoorden aan [EMAIL_ADDRESS][DOMAIN_NAME…" at bounding box center [784, 387] width 460 height 578
paste textarea "Geachte heer/mevrouw, Hierbij zenden wij u onze factuur i.v.m. de door ons aan …"
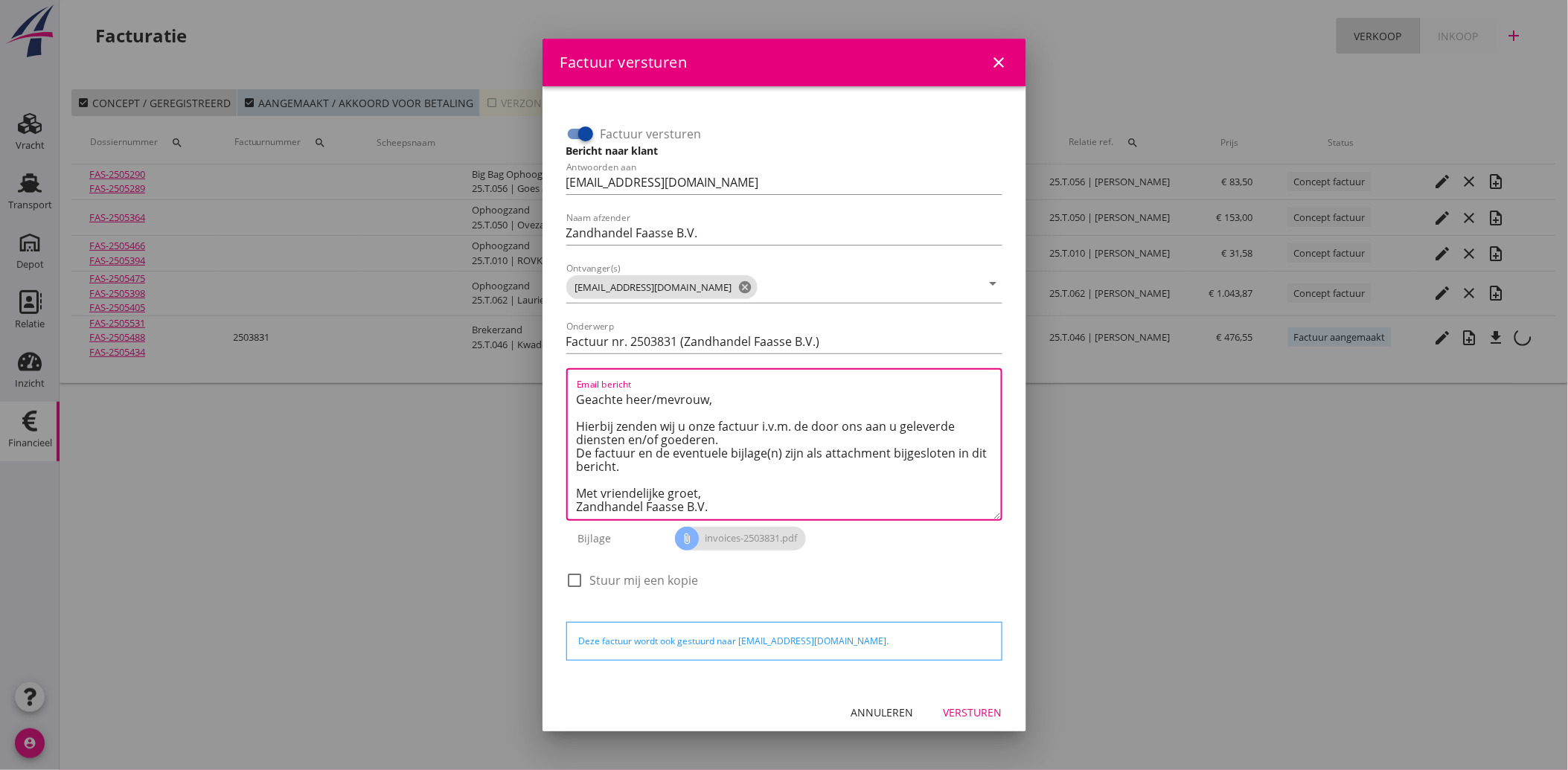
type textarea "Geachte heer/mevrouw, Hierbij zenden wij u onze factuur i.v.m. de door ons aan …"
click at [962, 701] on button "Versturen" at bounding box center [973, 713] width 83 height 26
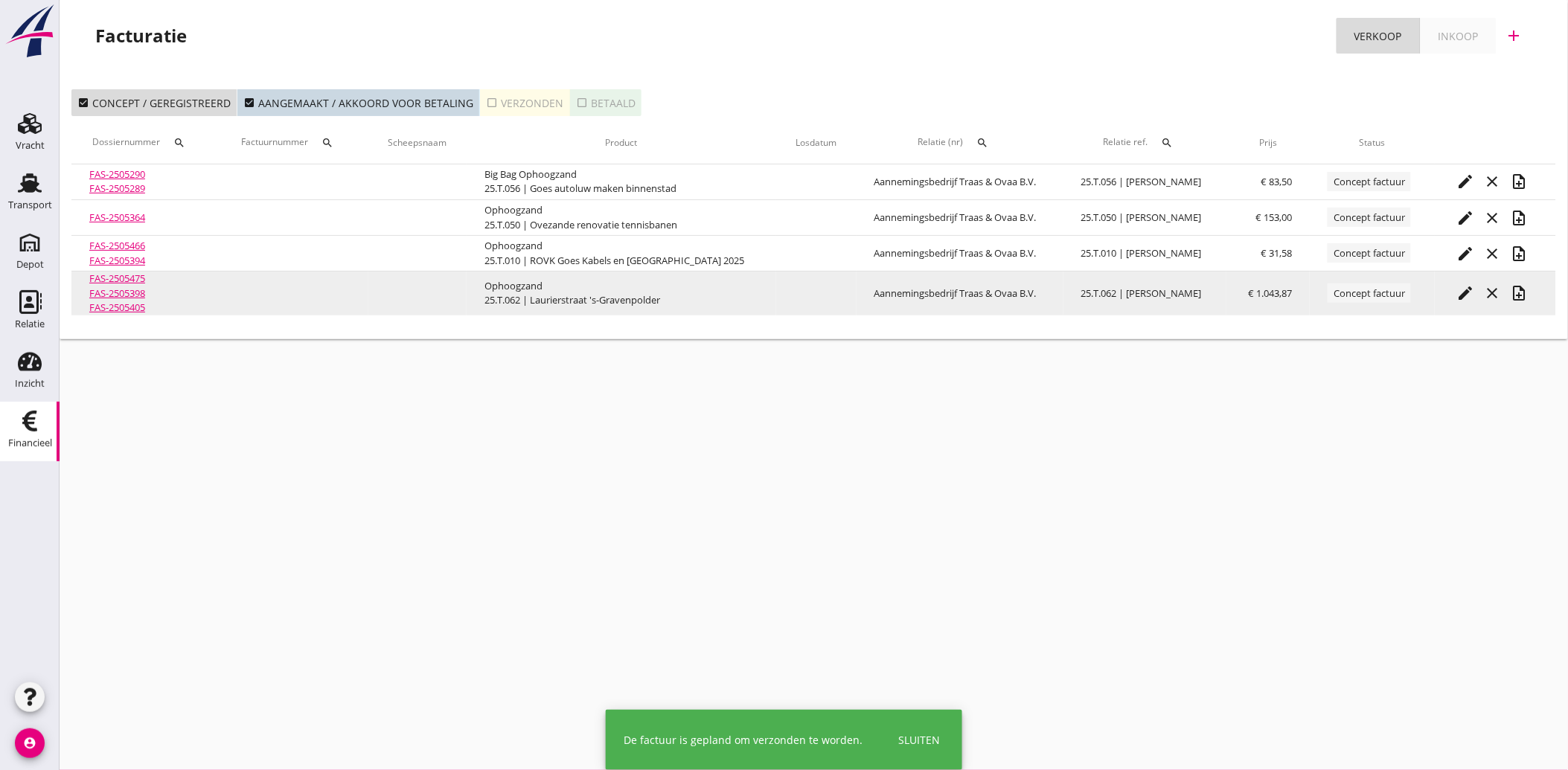
click at [1528, 283] on td "edit close note_add" at bounding box center [1495, 293] width 121 height 44
click at [1518, 296] on icon "note_add" at bounding box center [1519, 293] width 18 height 18
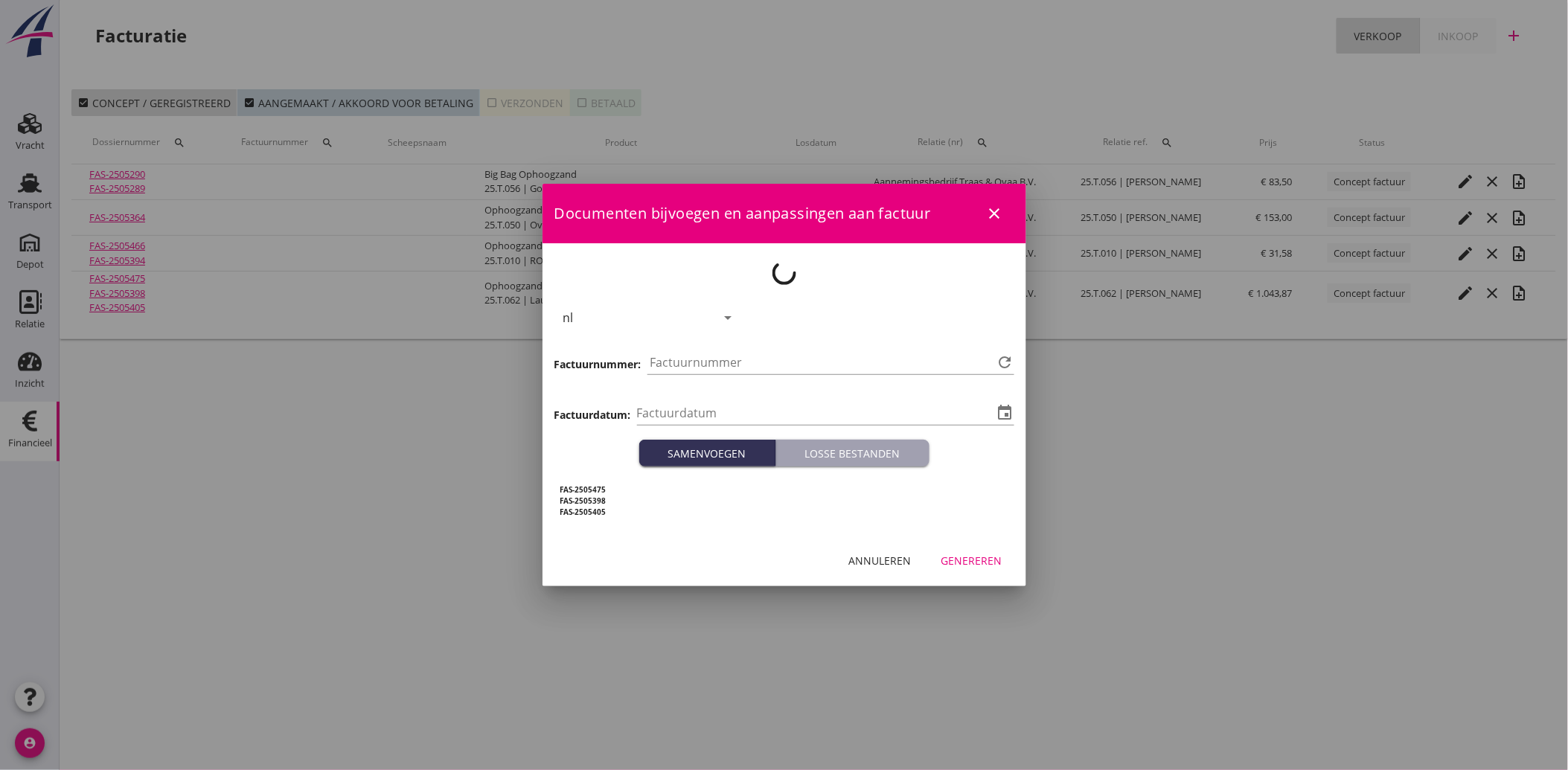
type input "[DATE]"
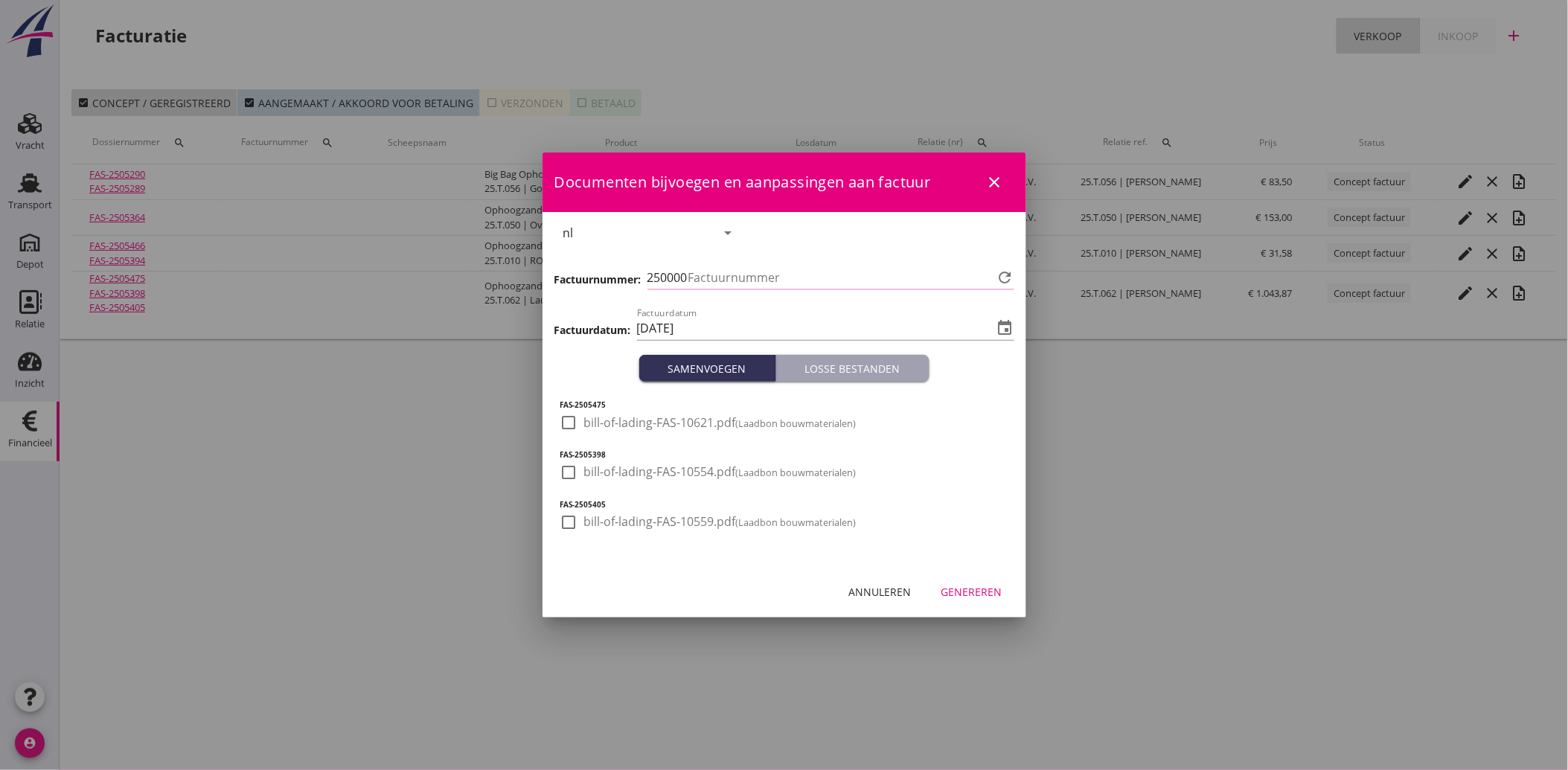
type input "3832"
drag, startPoint x: 568, startPoint y: 425, endPoint x: 568, endPoint y: 468, distance: 43.0
click at [568, 425] on div at bounding box center [569, 422] width 26 height 26
checkbox input "true"
click at [568, 471] on div at bounding box center [569, 473] width 26 height 26
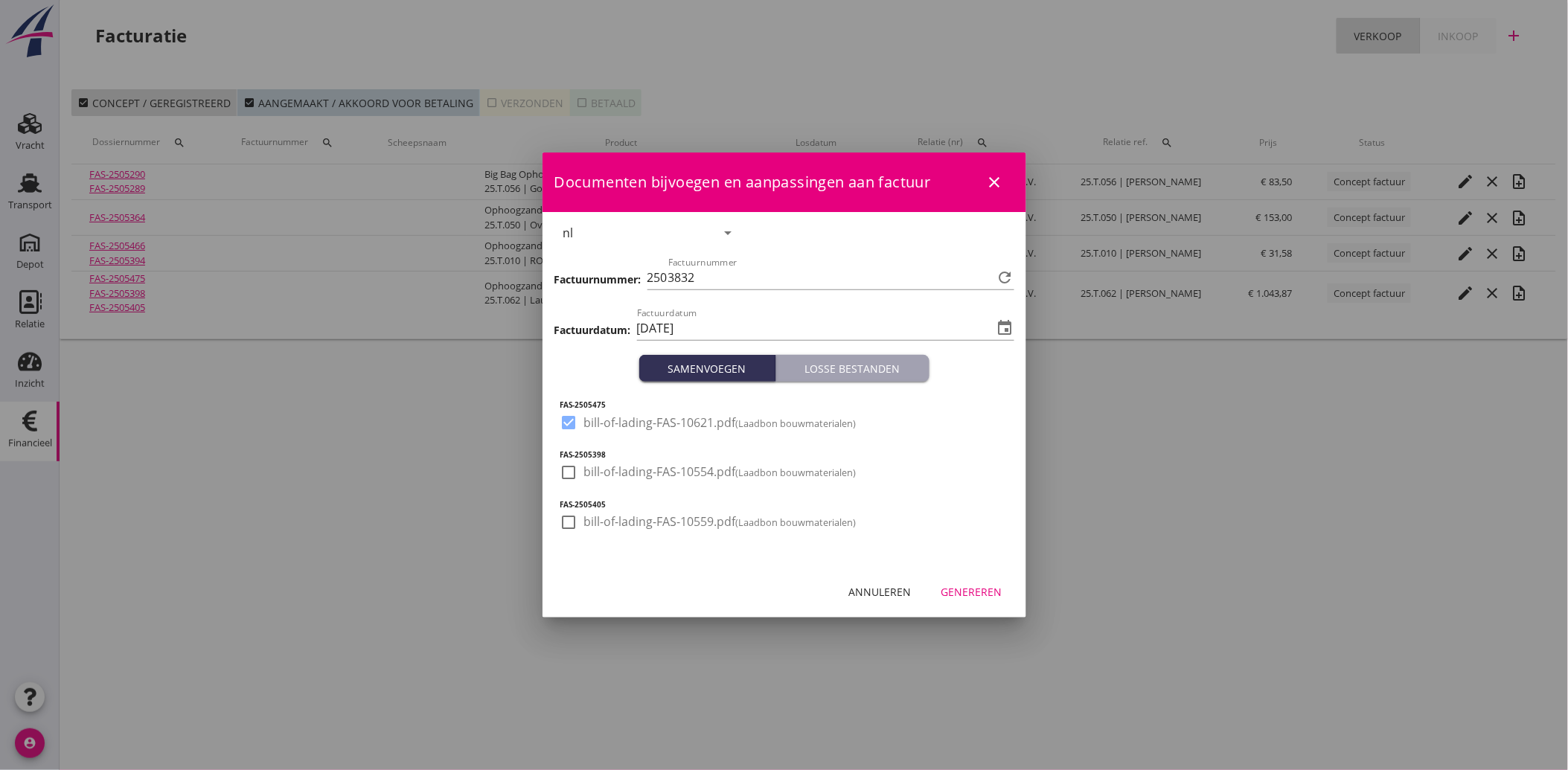
checkbox input "true"
click at [568, 523] on div at bounding box center [569, 522] width 26 height 26
checkbox input "true"
click at [948, 589] on div "Genereren" at bounding box center [972, 592] width 61 height 16
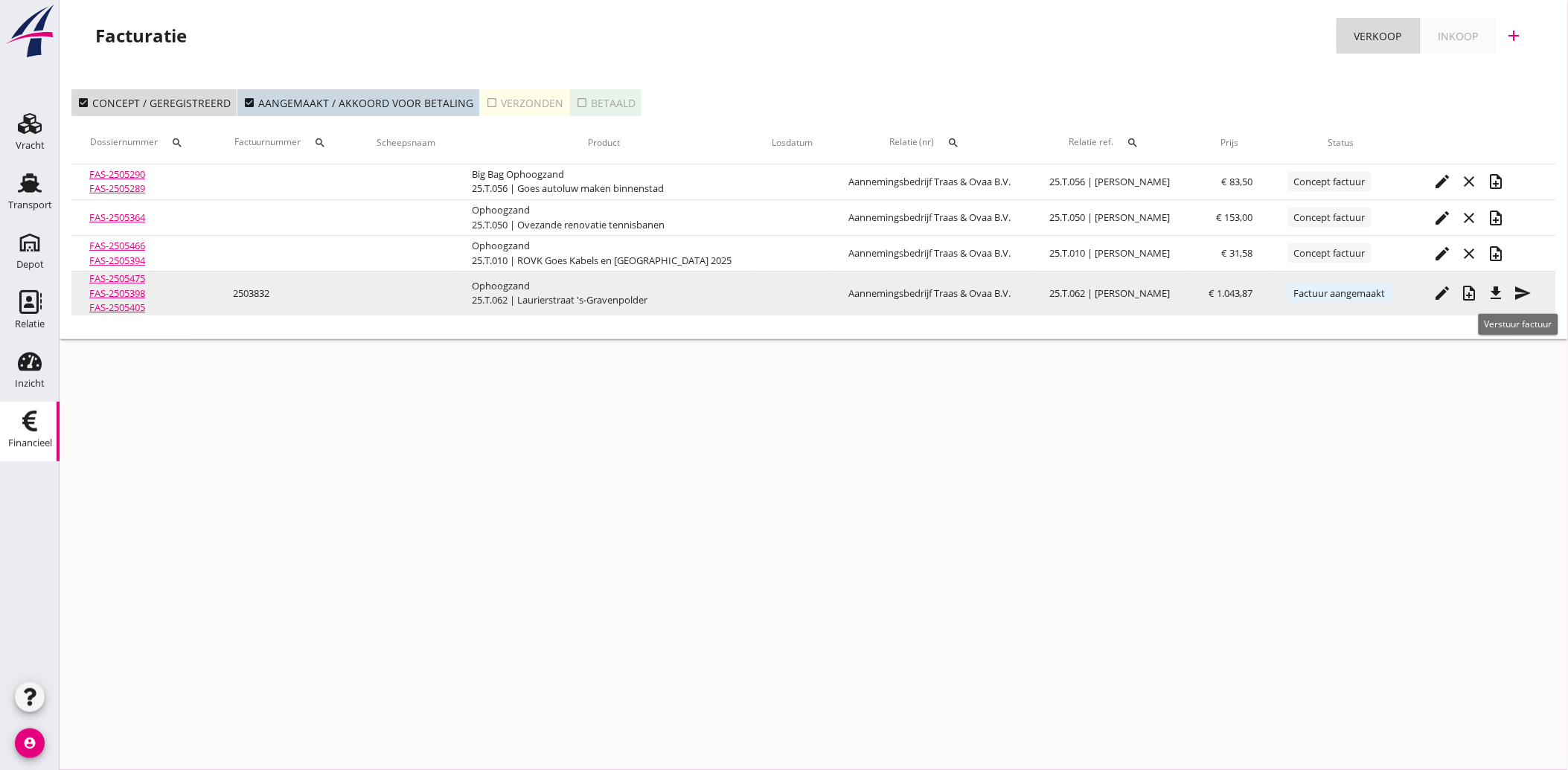
click at [1518, 292] on icon "send" at bounding box center [1523, 293] width 18 height 18
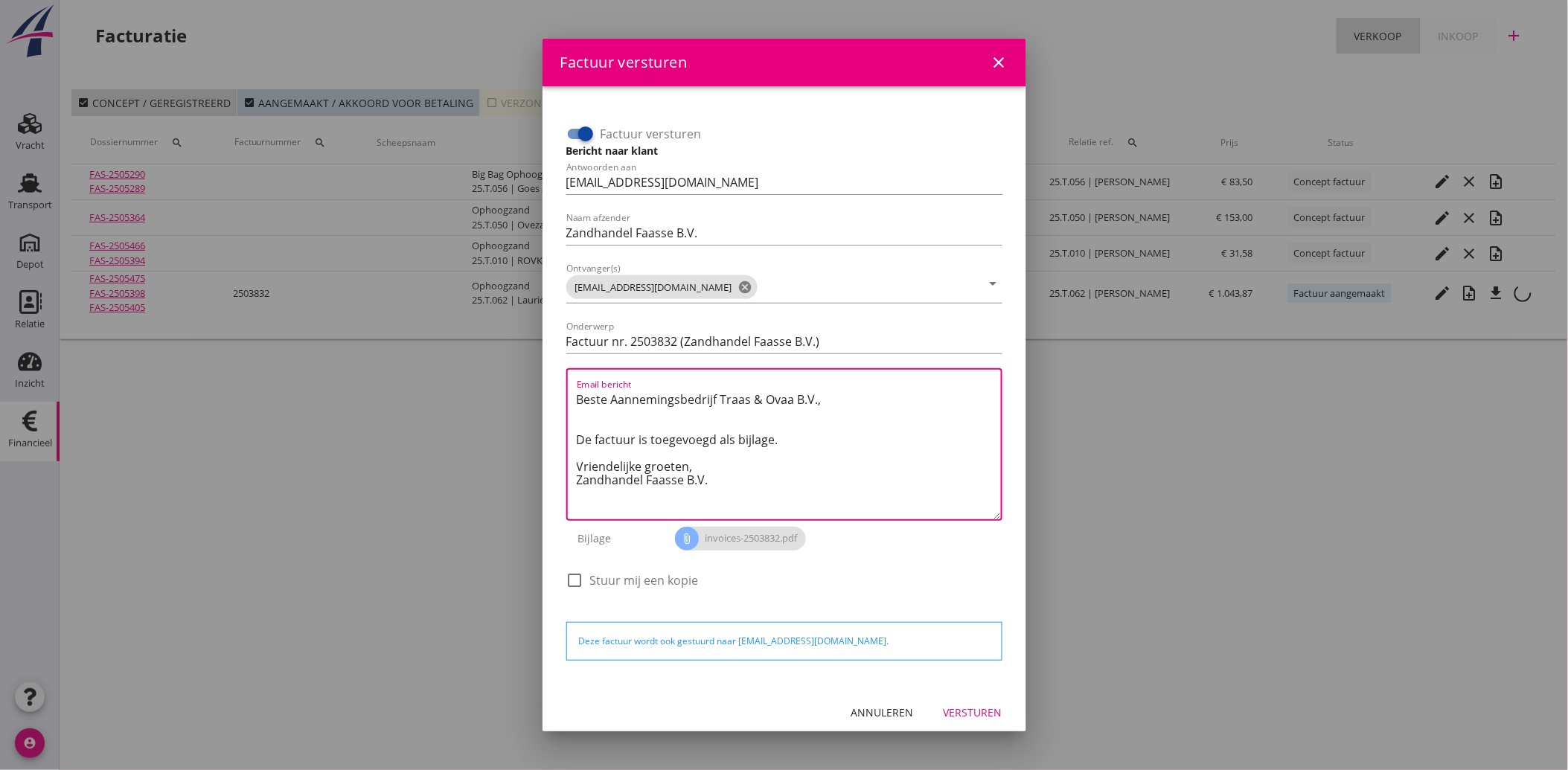
drag, startPoint x: 735, startPoint y: 500, endPoint x: 570, endPoint y: 384, distance: 201.7
click at [570, 384] on div "Email bericht Beste Aannemingsbedrijf Traas & Ovaa B.V., De factuur is toegevoe…" at bounding box center [784, 444] width 436 height 153
paste textarea "Geachte heer/mevrouw, Hierbij zenden wij u onze factuur i.v.m. de door ons aan …"
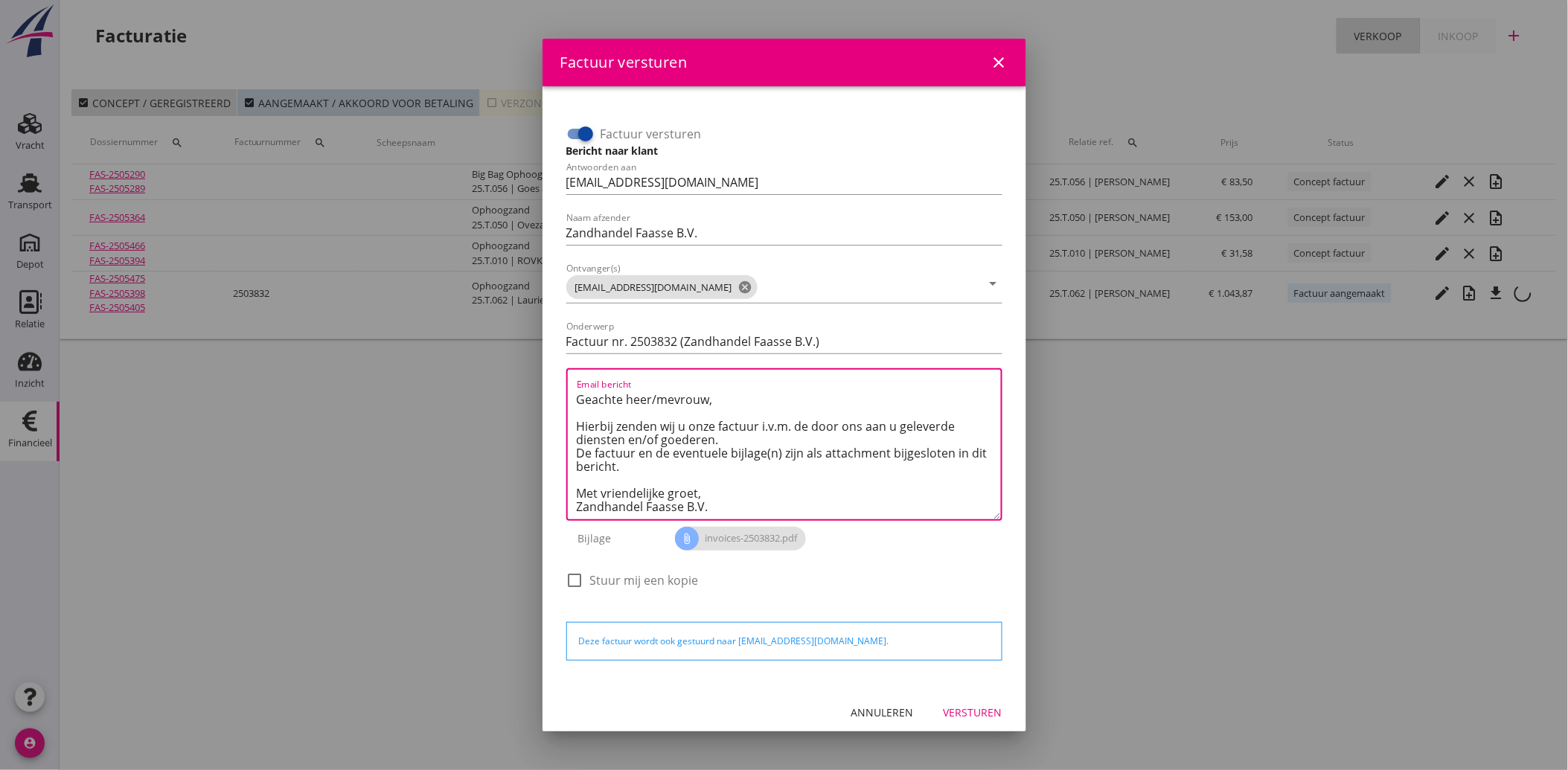
type textarea "Geachte heer/mevrouw, Hierbij zenden wij u onze factuur i.v.m. de door ons aan …"
click at [961, 708] on div "Versturen" at bounding box center [972, 712] width 59 height 16
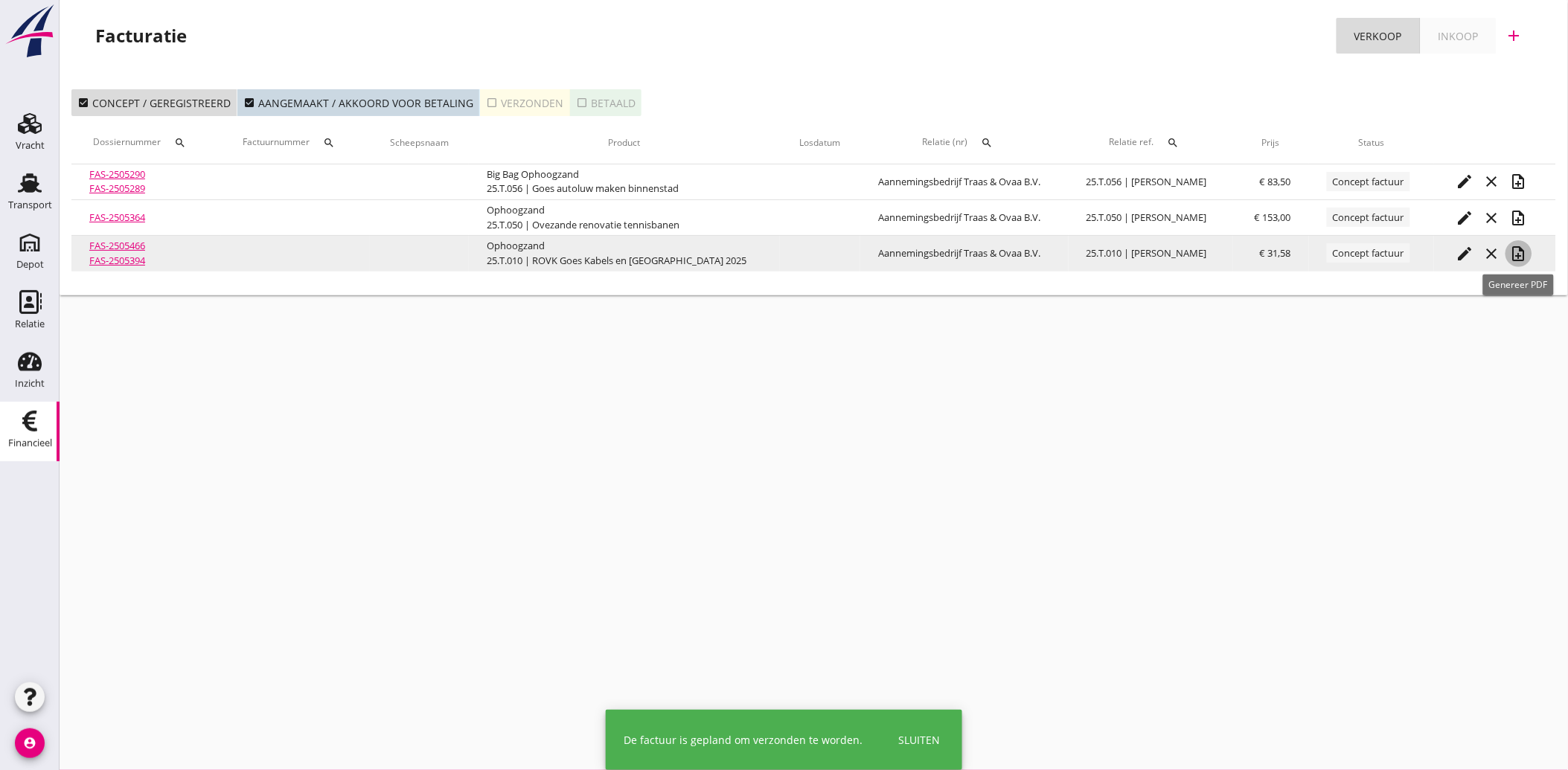
click at [1518, 254] on icon "note_add" at bounding box center [1519, 254] width 18 height 18
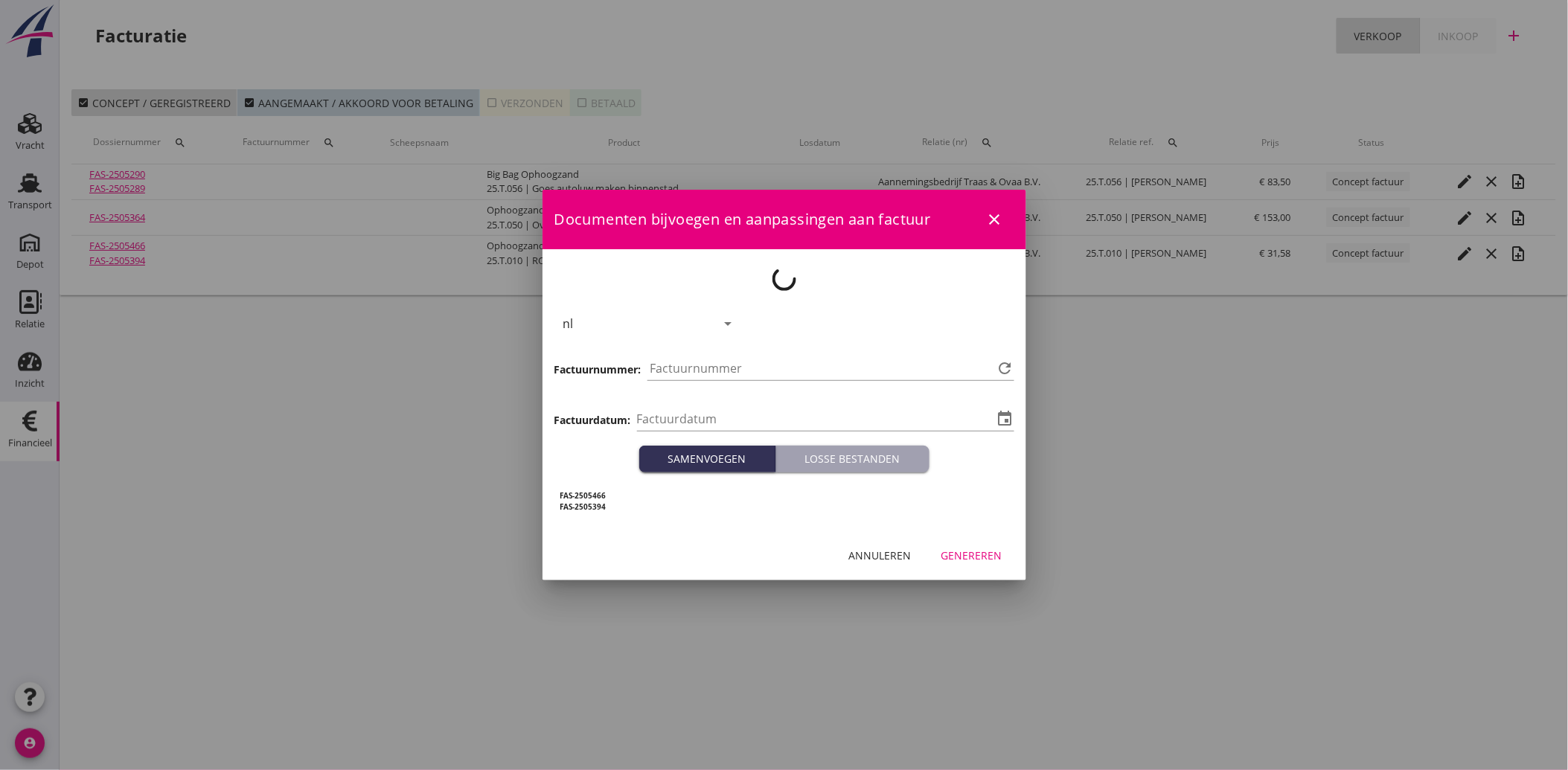
type input "[DATE]"
type input "3833"
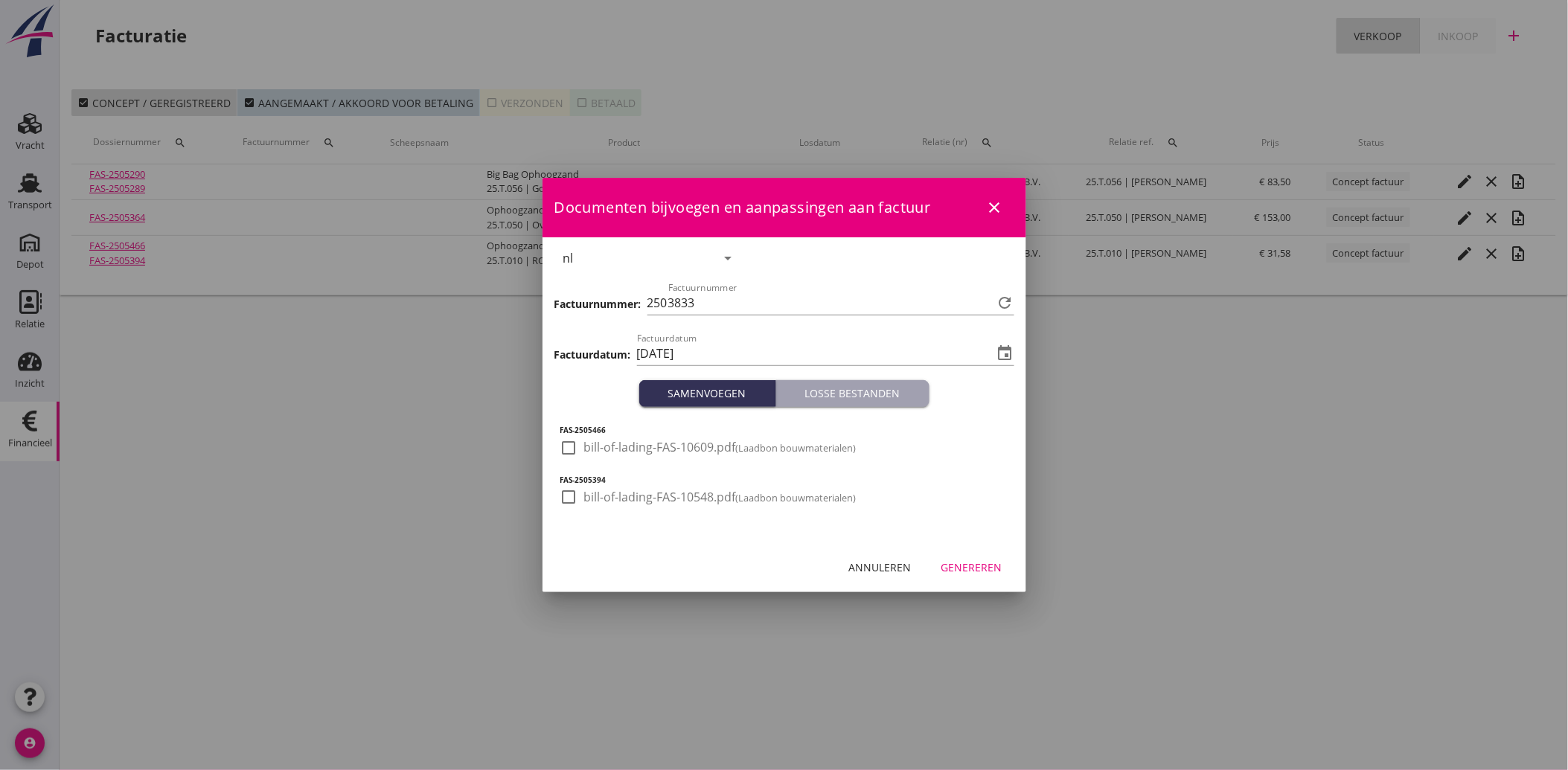
click at [574, 449] on div at bounding box center [569, 448] width 26 height 26
checkbox input "true"
click at [577, 498] on div at bounding box center [569, 497] width 26 height 26
checkbox input "true"
click at [984, 560] on div "Genereren" at bounding box center [972, 567] width 61 height 16
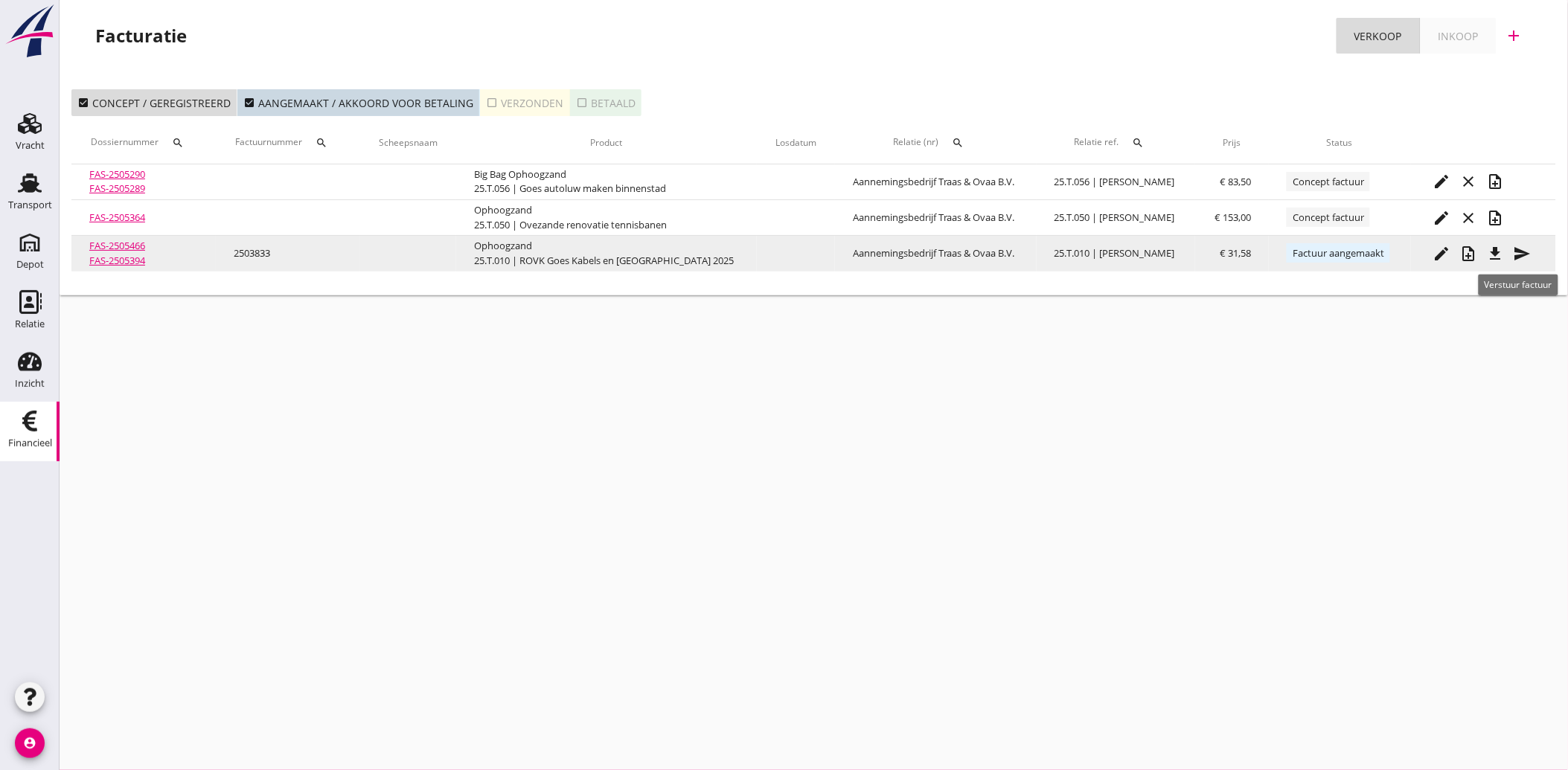
click at [1523, 245] on icon "send" at bounding box center [1523, 254] width 18 height 18
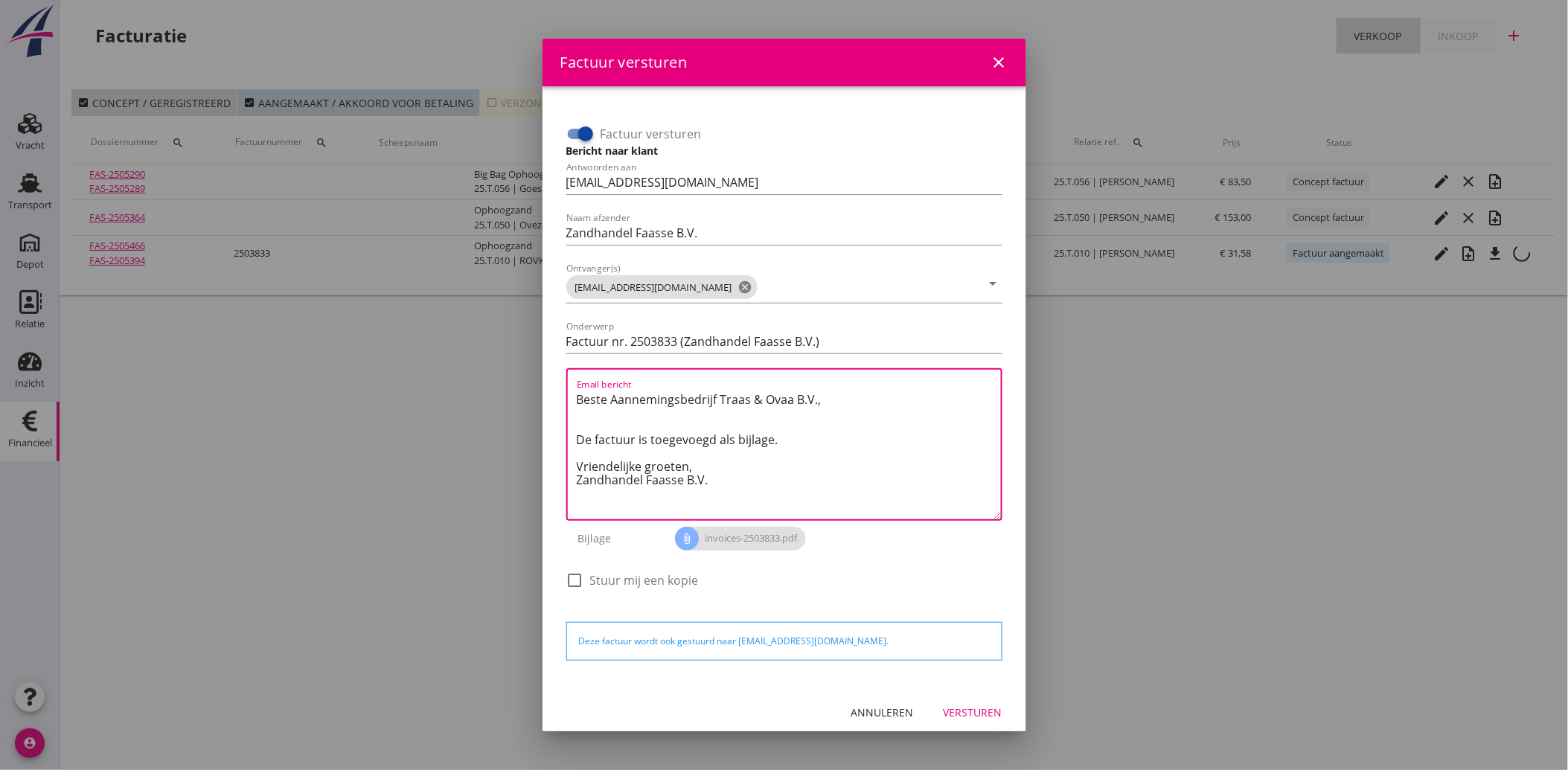
drag, startPoint x: 738, startPoint y: 485, endPoint x: 555, endPoint y: 393, distance: 204.8
click at [555, 393] on div "Factuur versturen Bericht naar klant Antwoorden aan [EMAIL_ADDRESS][DOMAIN_NAME…" at bounding box center [784, 387] width 460 height 578
paste textarea "Geachte heer/mevrouw, Hierbij zenden wij u onze factuur i.v.m. de door ons aan …"
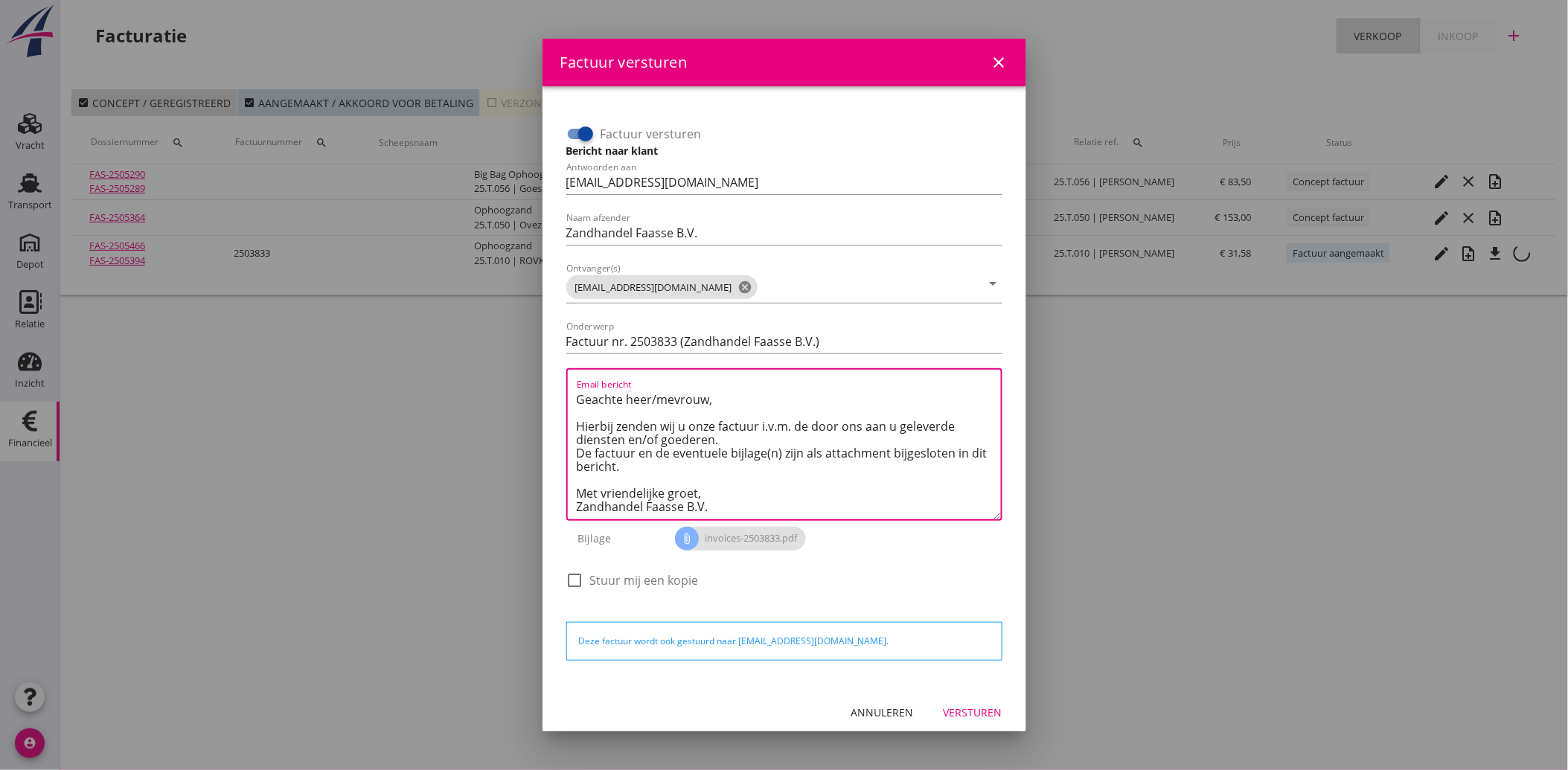
type textarea "Geachte heer/mevrouw, Hierbij zenden wij u onze factuur i.v.m. de door ons aan …"
click at [956, 705] on div "Versturen" at bounding box center [972, 712] width 59 height 16
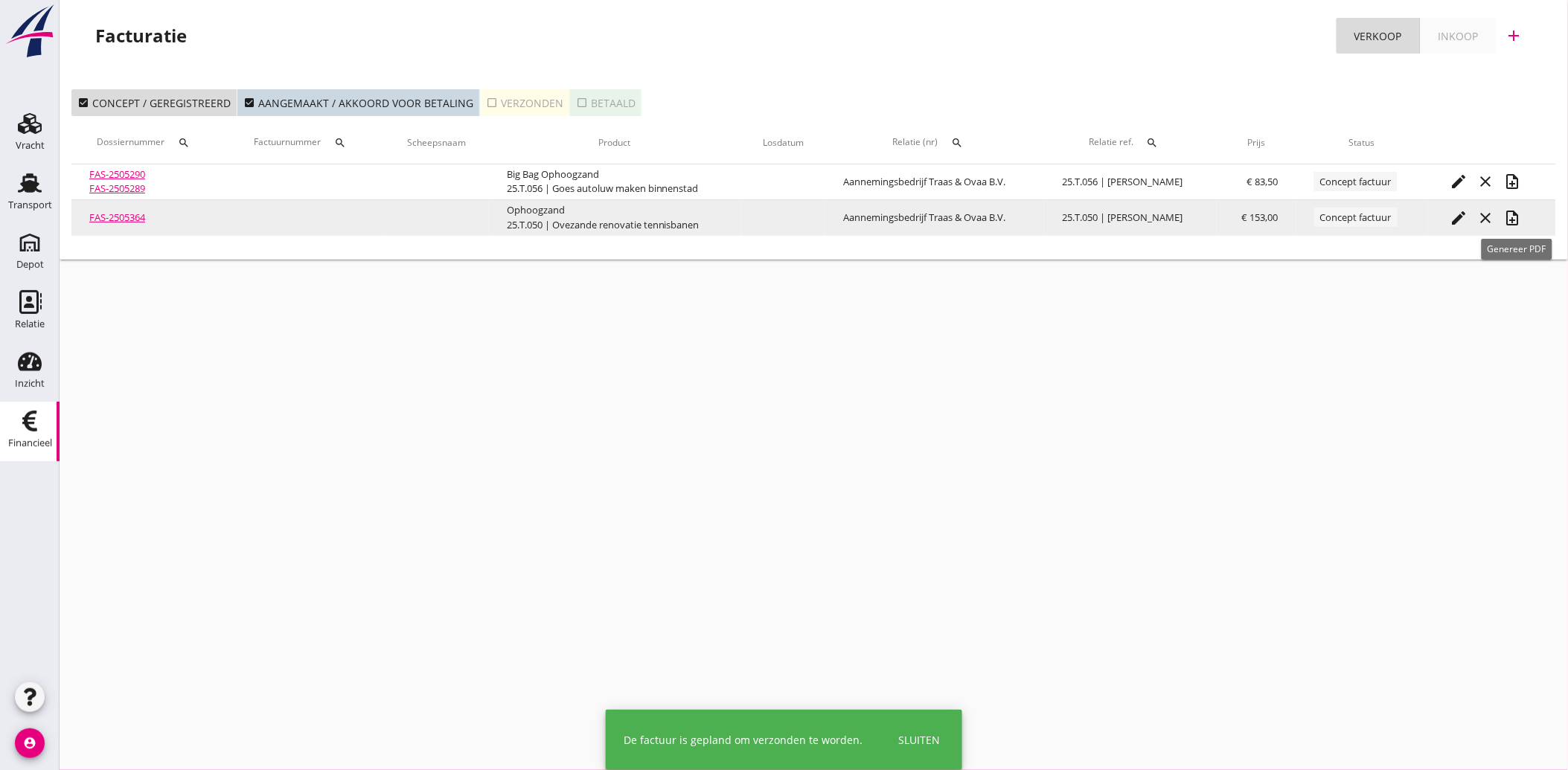
click at [1518, 213] on icon "note_add" at bounding box center [1513, 218] width 18 height 18
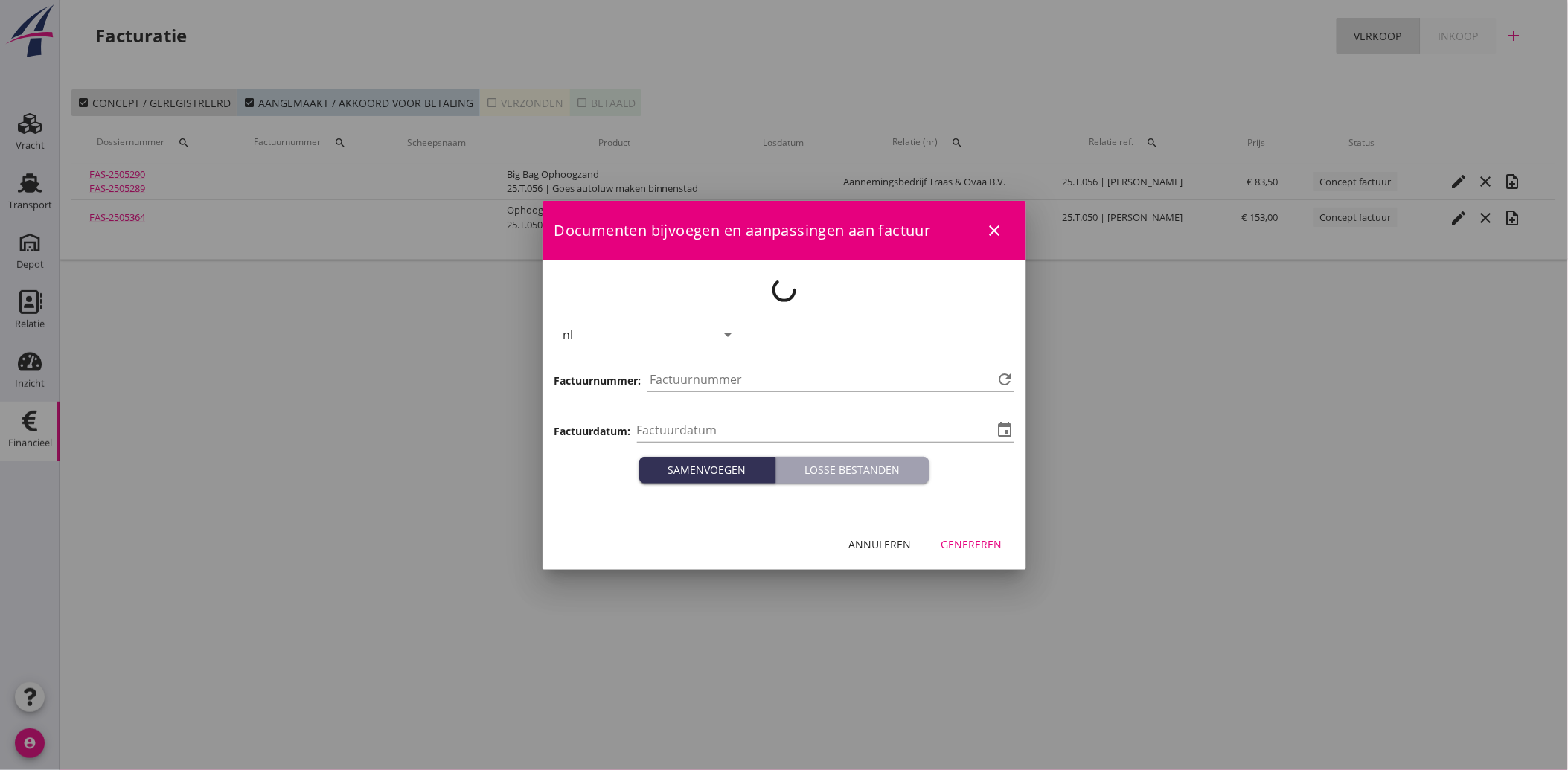
type input "[DATE]"
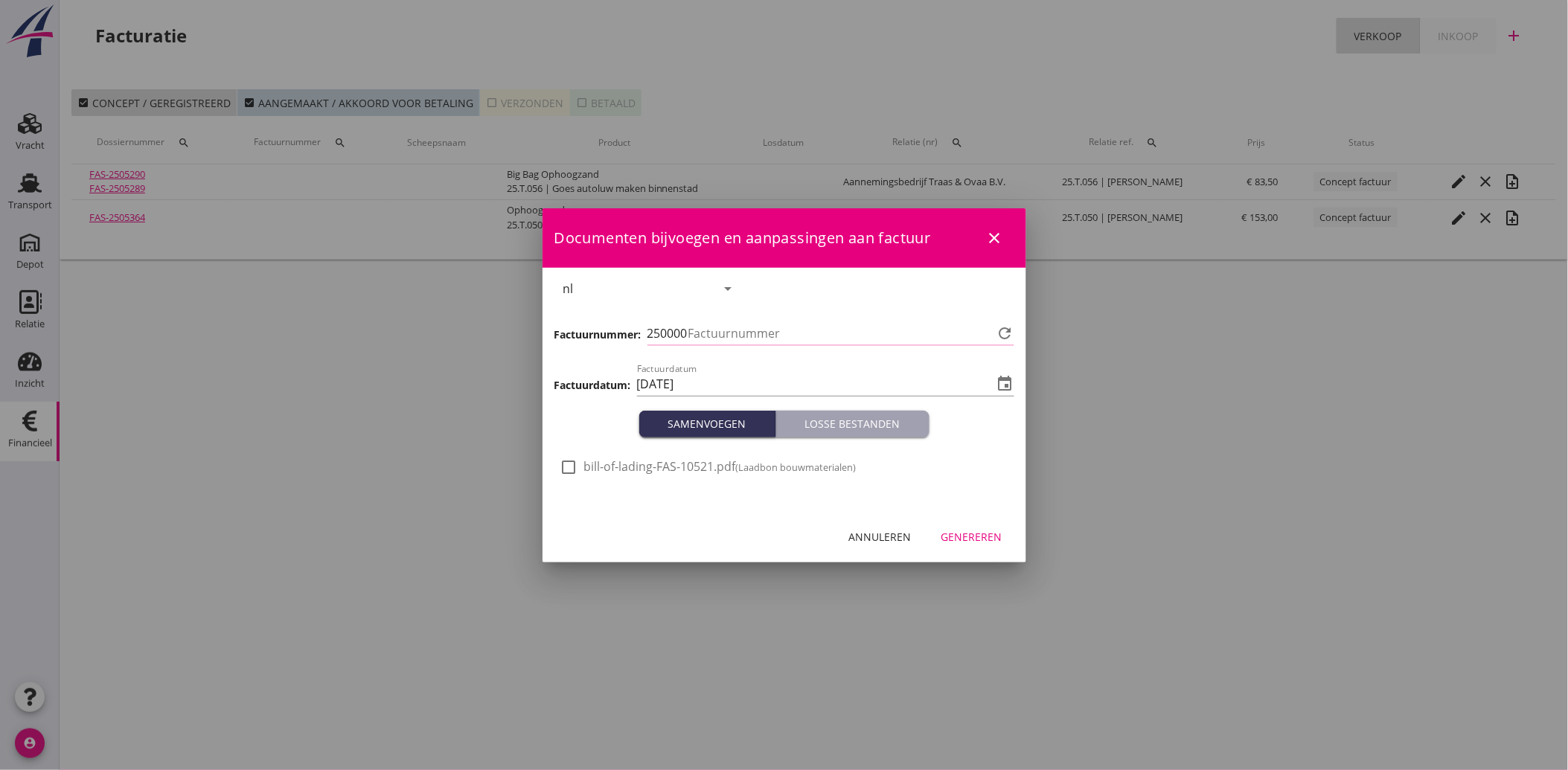
type input "3834"
click at [577, 463] on div at bounding box center [569, 467] width 26 height 26
checkbox input "true"
click at [991, 522] on div "Annuleren Genereren" at bounding box center [784, 537] width 483 height 50
click at [995, 547] on button "Genereren" at bounding box center [972, 537] width 85 height 26
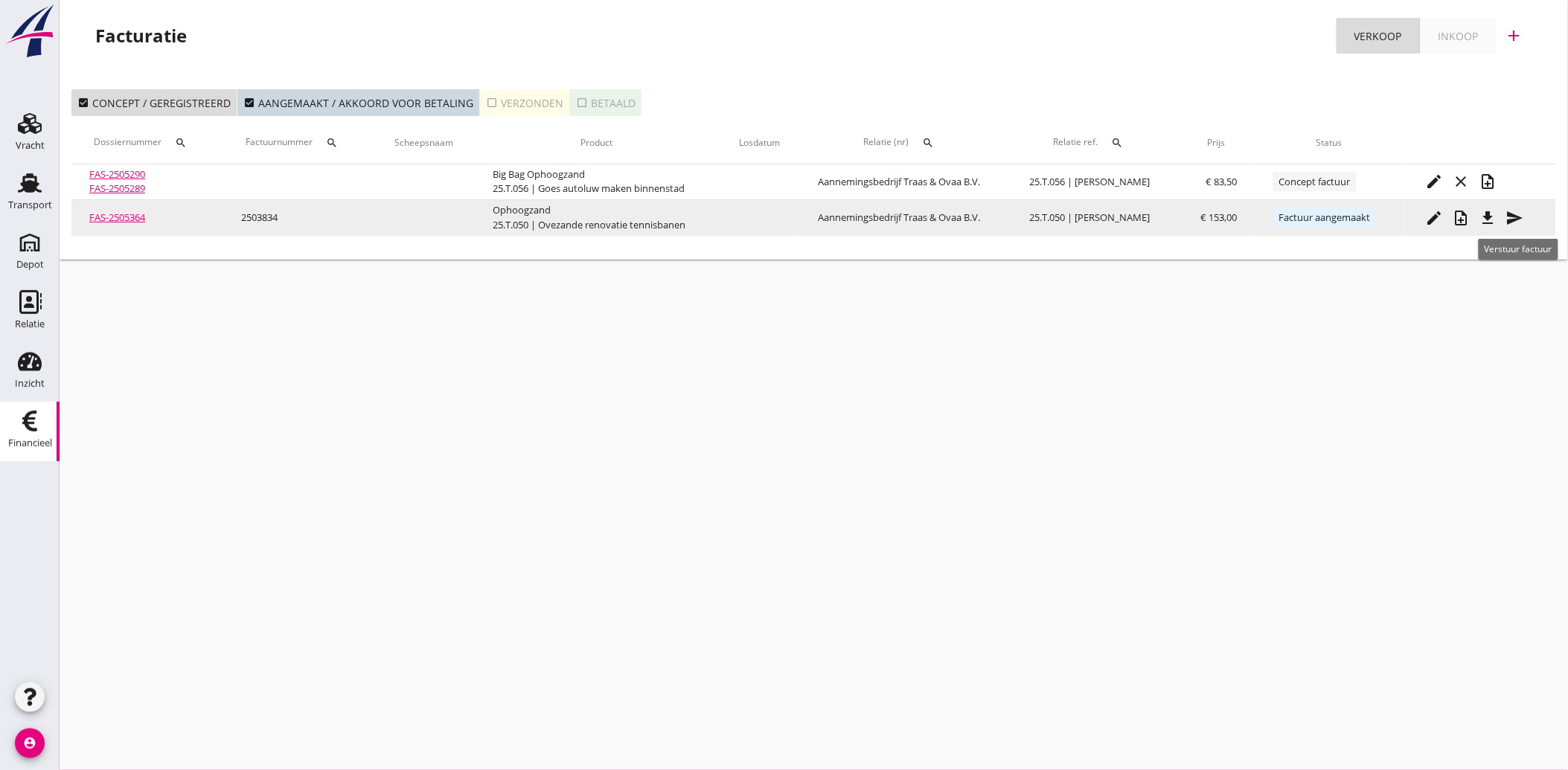
click at [1516, 210] on icon "send" at bounding box center [1515, 218] width 18 height 18
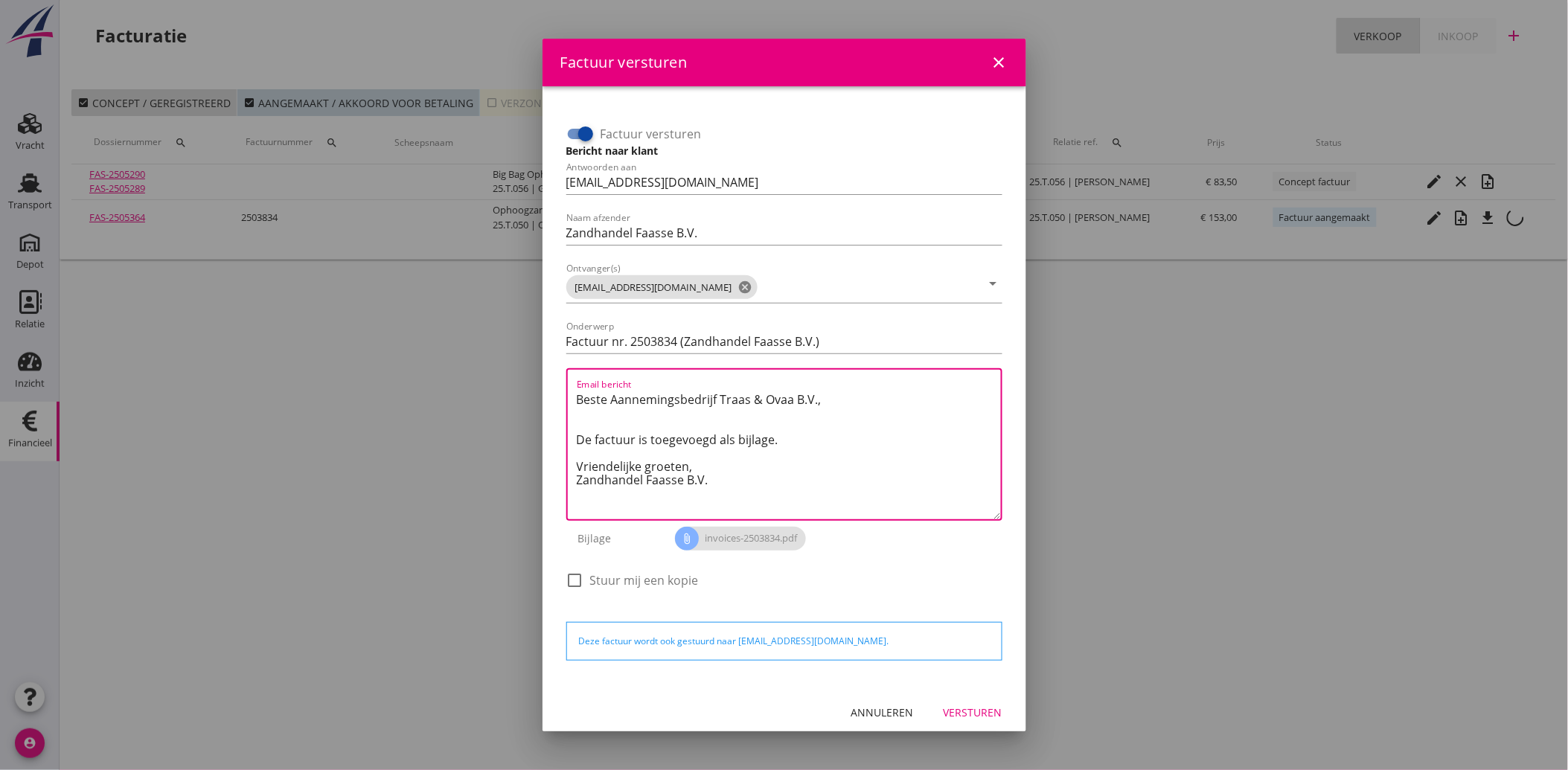
drag, startPoint x: 718, startPoint y: 483, endPoint x: 544, endPoint y: 379, distance: 202.7
click at [544, 379] on div "Factuur versturen Bericht naar klant Antwoorden aan [EMAIL_ADDRESS][DOMAIN_NAME…" at bounding box center [784, 387] width 483 height 601
paste textarea "Geachte heer/mevrouw, Hierbij zenden wij u onze factuur i.v.m. de door ons aan …"
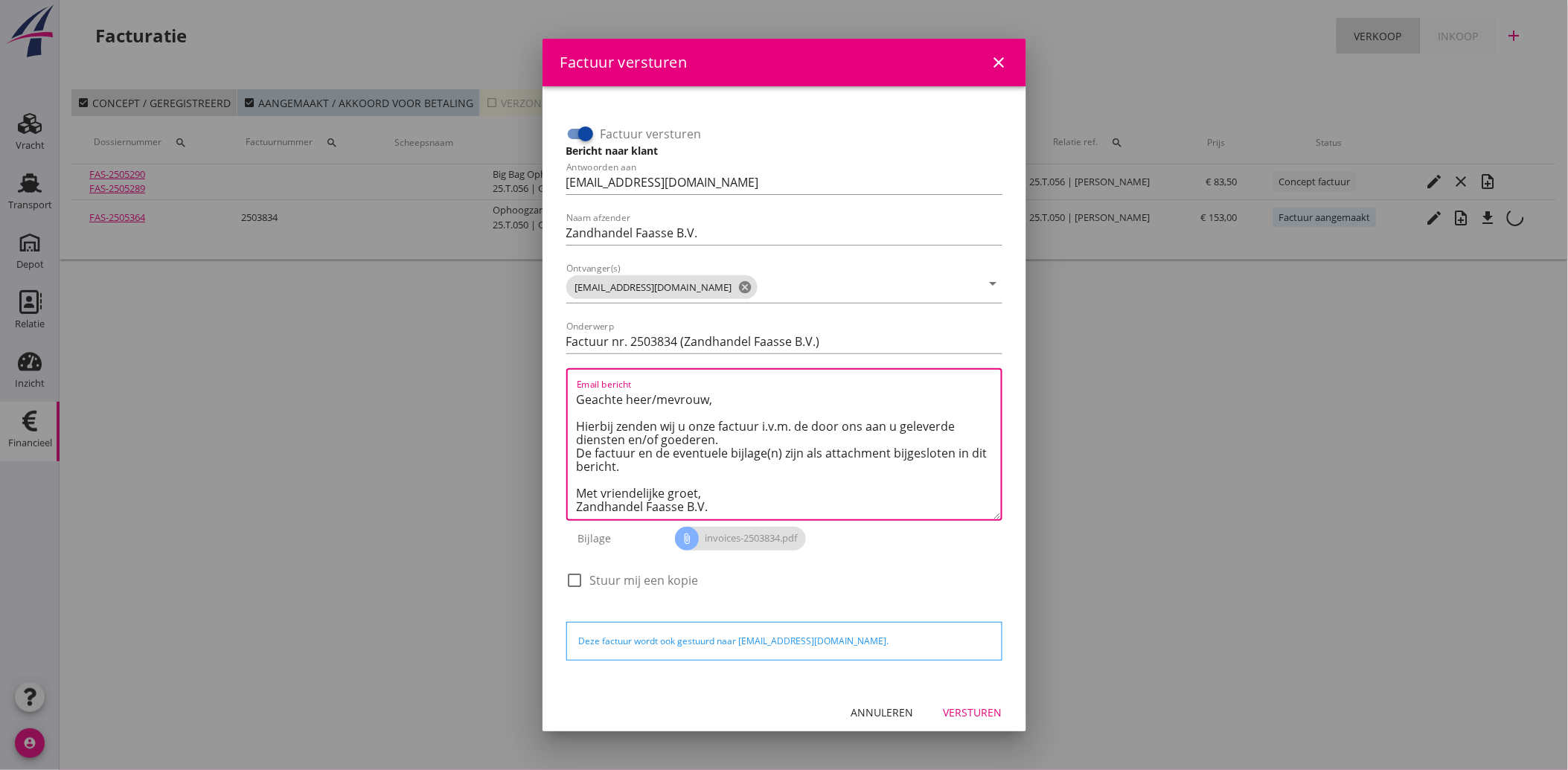
type textarea "Geachte heer/mevrouw, Hierbij zenden wij u onze factuur i.v.m. de door ons aan …"
click at [962, 700] on button "Versturen" at bounding box center [973, 713] width 83 height 26
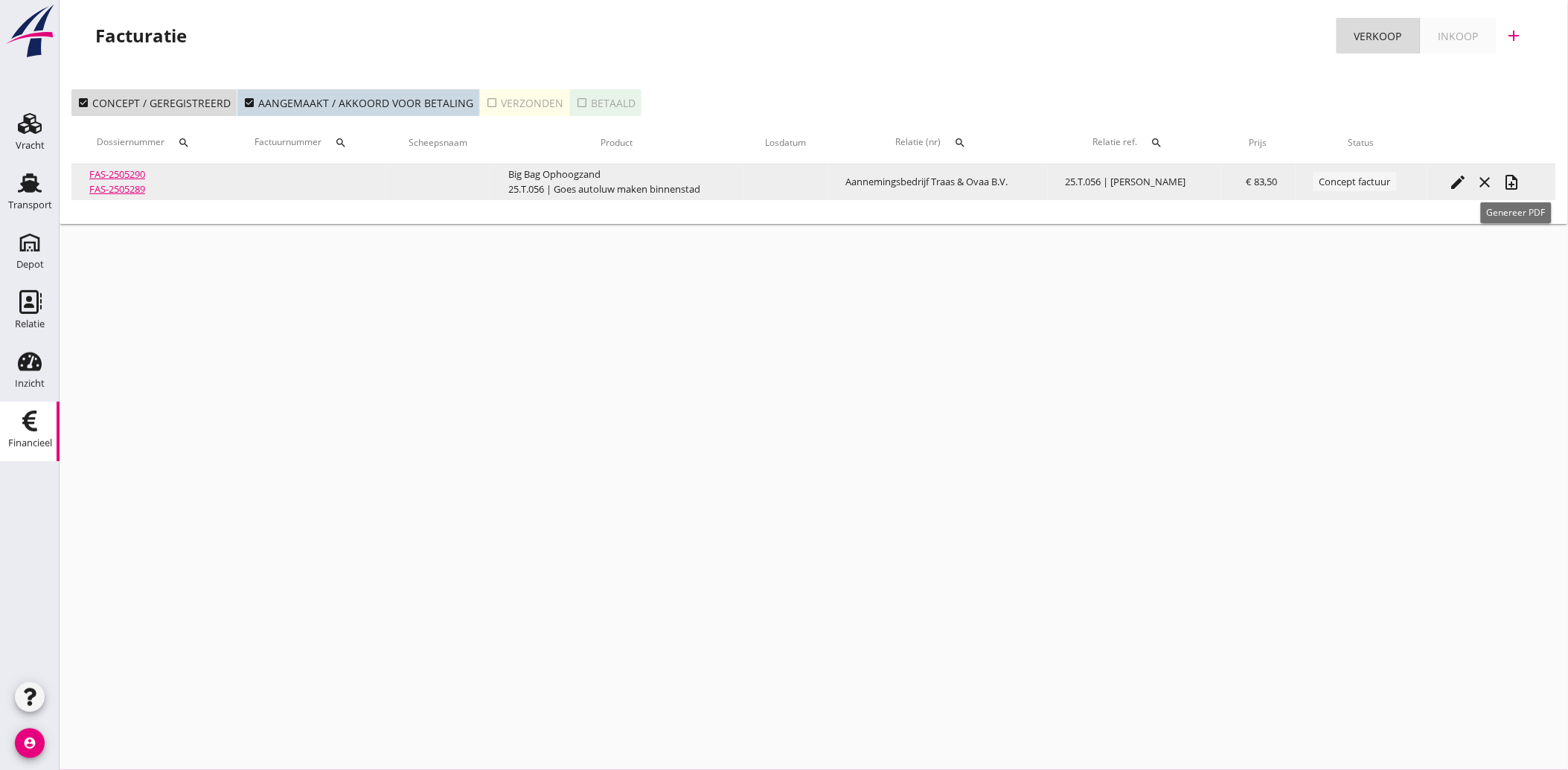
click at [1517, 182] on icon "note_add" at bounding box center [1512, 183] width 18 height 18
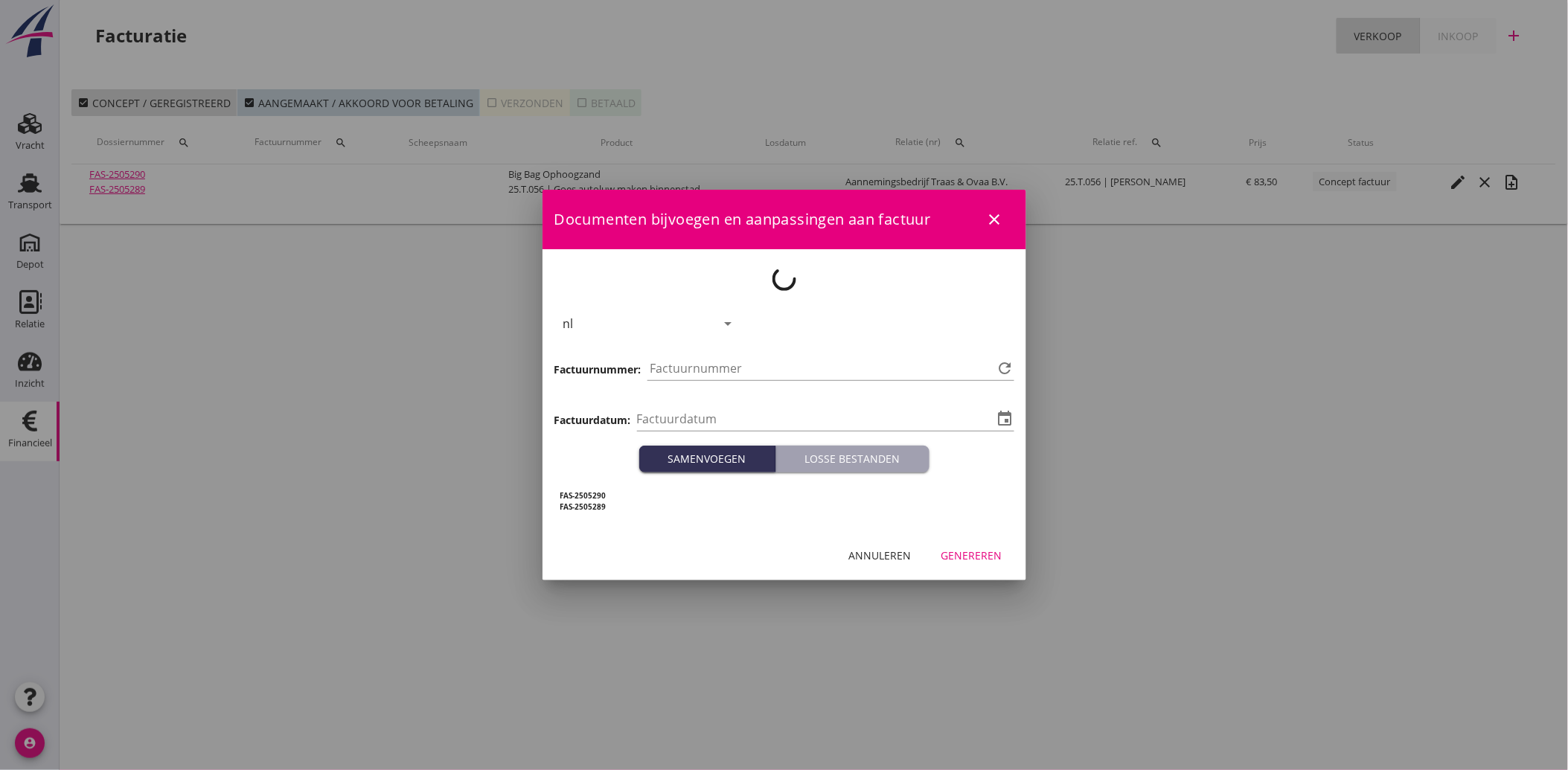
type input "[DATE]"
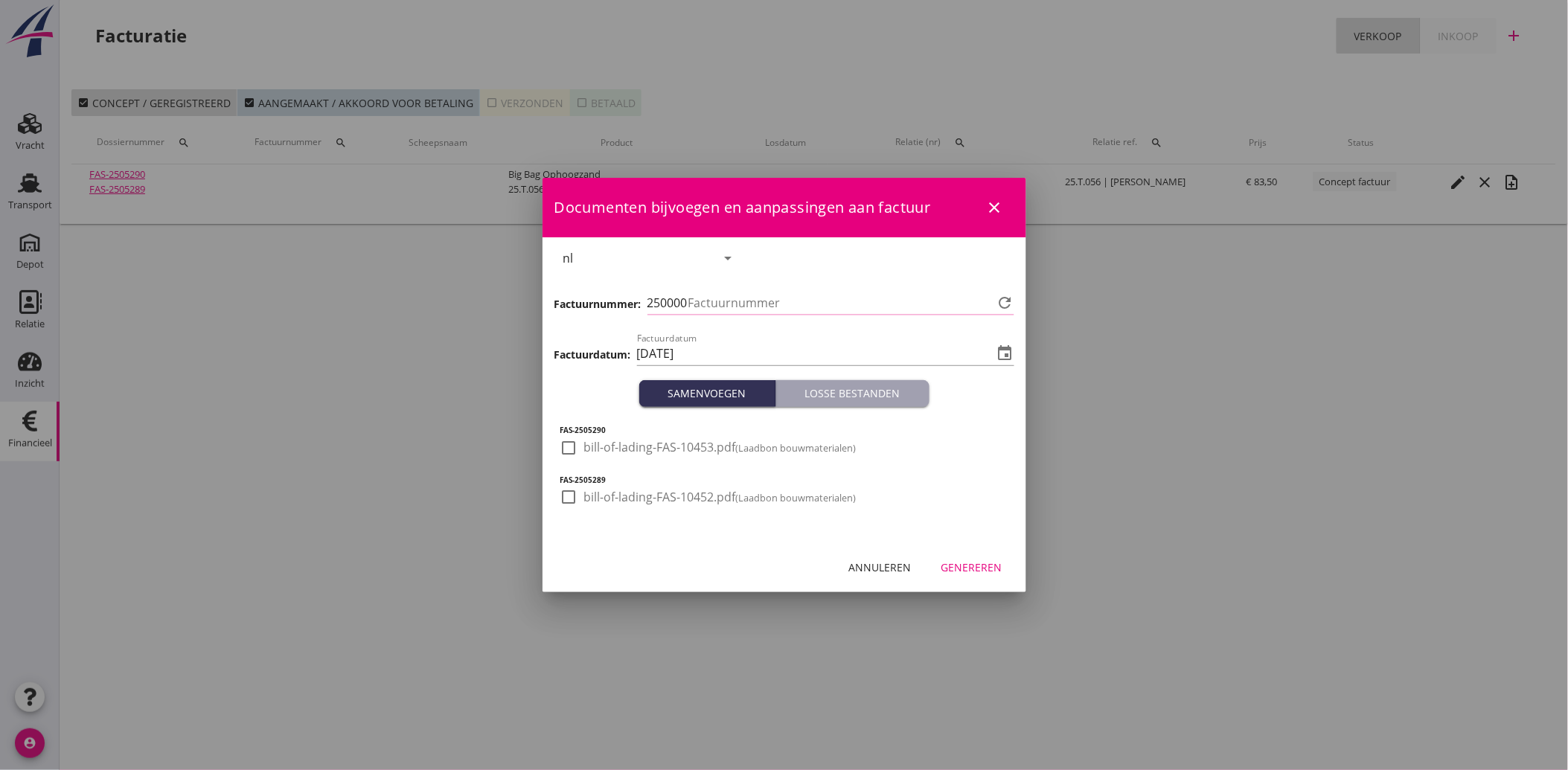
type input "3835"
click at [566, 451] on div at bounding box center [569, 448] width 26 height 26
checkbox input "true"
click at [563, 501] on div at bounding box center [569, 497] width 26 height 26
checkbox input "true"
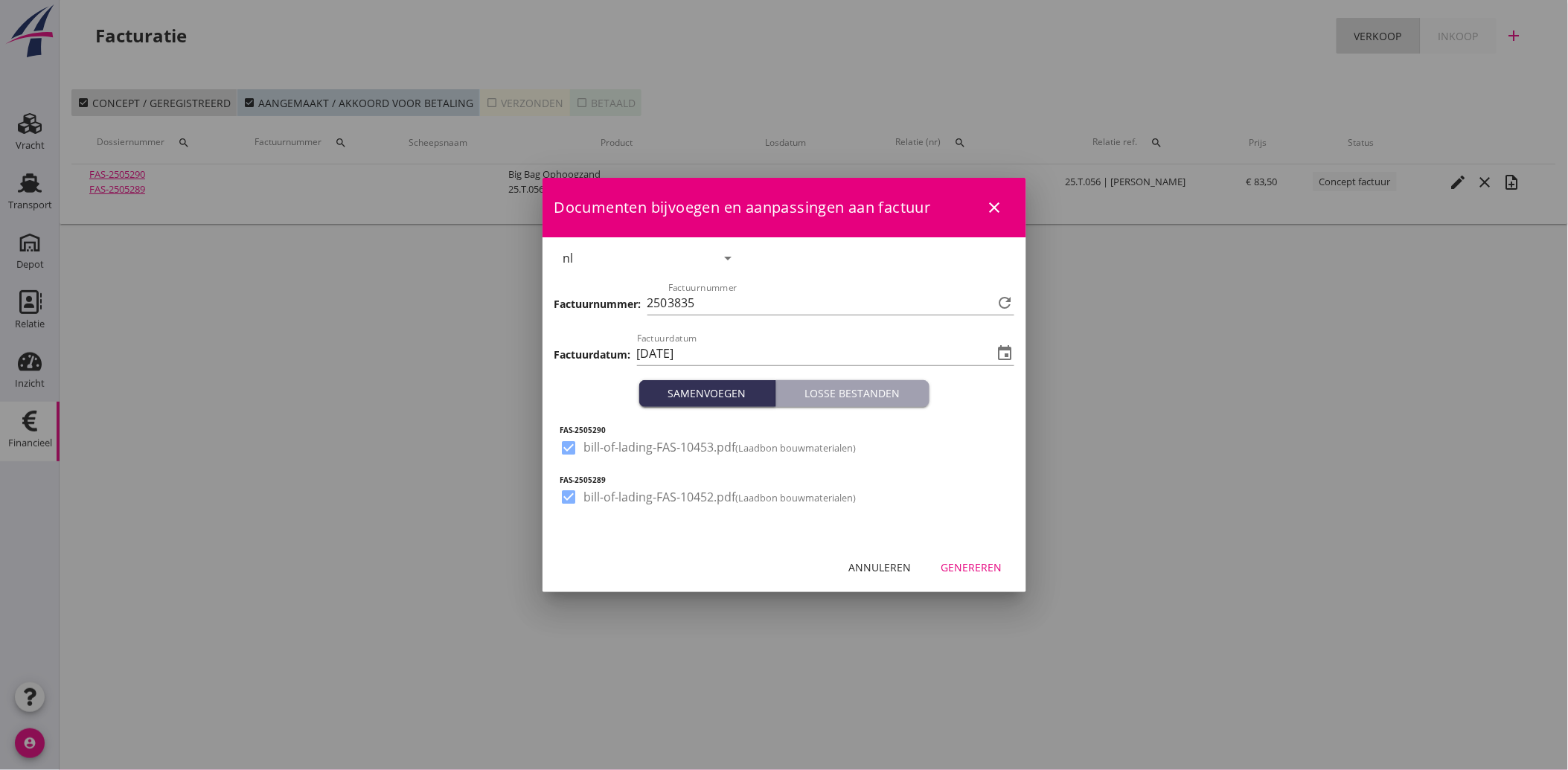
click at [977, 559] on div "Genereren" at bounding box center [972, 567] width 61 height 16
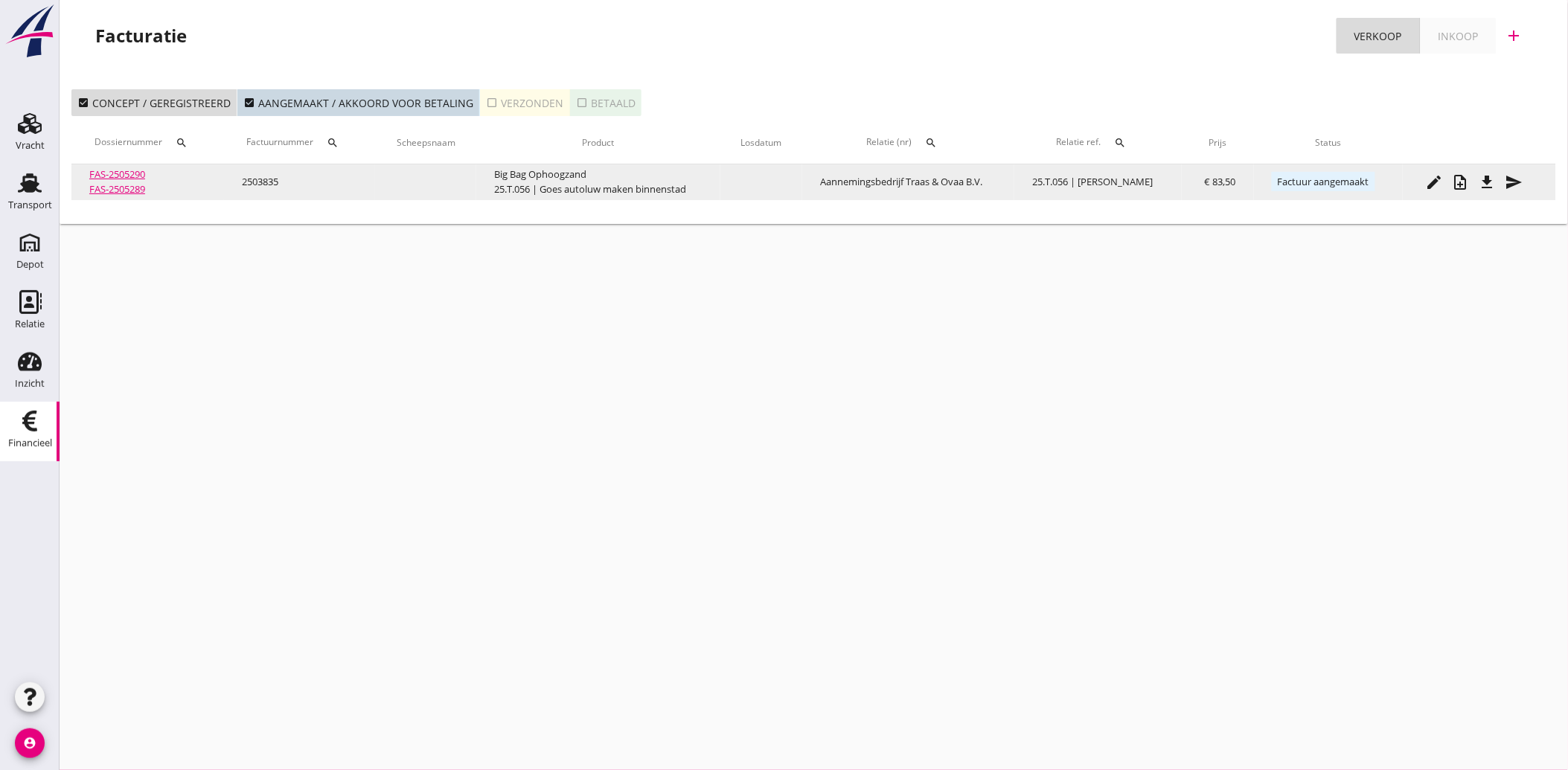
click at [1520, 169] on button "send" at bounding box center [1514, 182] width 26 height 26
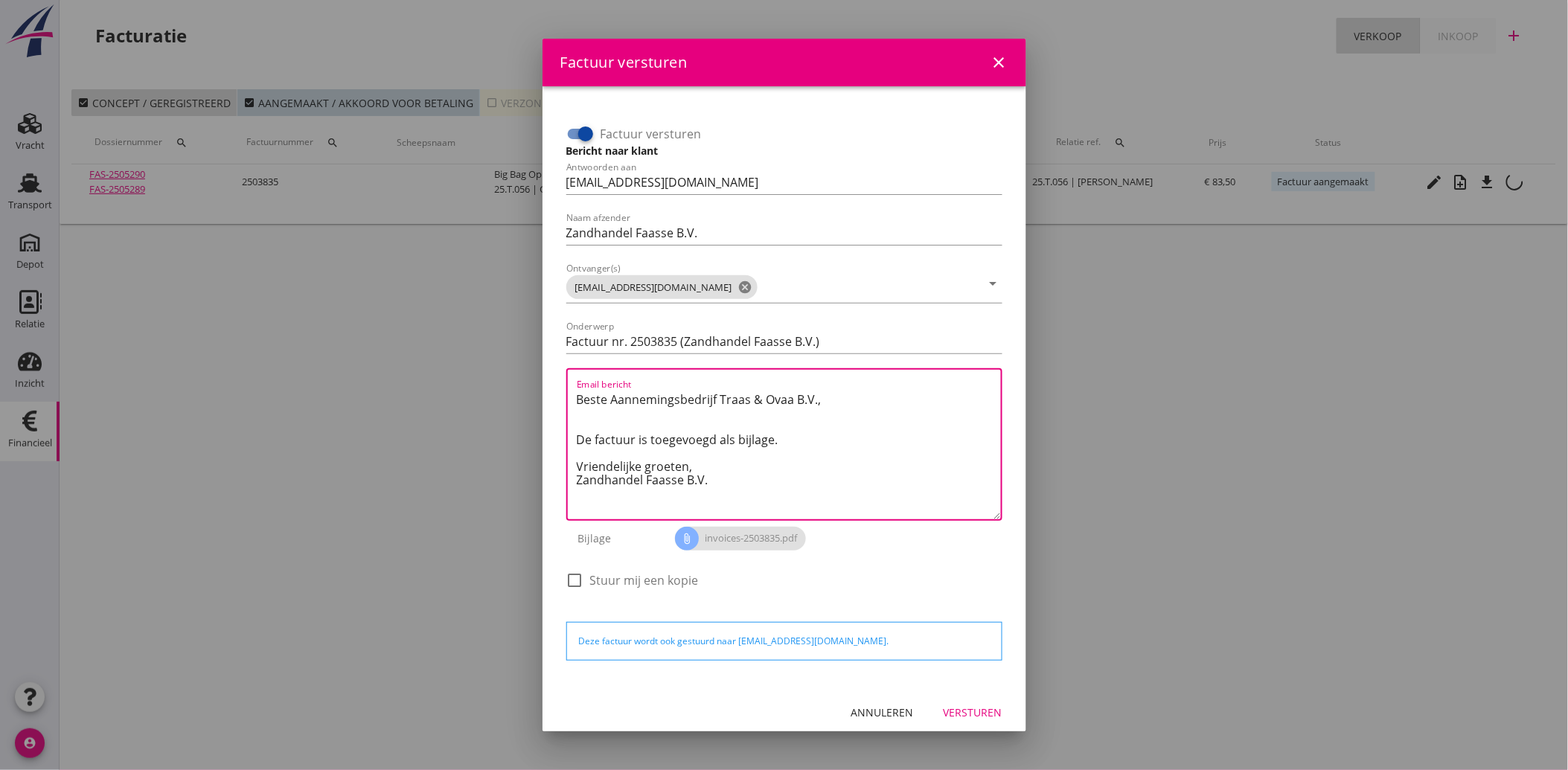
drag, startPoint x: 722, startPoint y: 483, endPoint x: 566, endPoint y: 397, distance: 178.1
click at [566, 397] on div "Email bericht Beste Aannemingsbedrijf Traas & Ovaa B.V., De factuur is toegevoe…" at bounding box center [784, 444] width 436 height 153
paste textarea "Geachte heer/mevrouw, Hierbij zenden wij u onze factuur i.v.m. de door ons aan …"
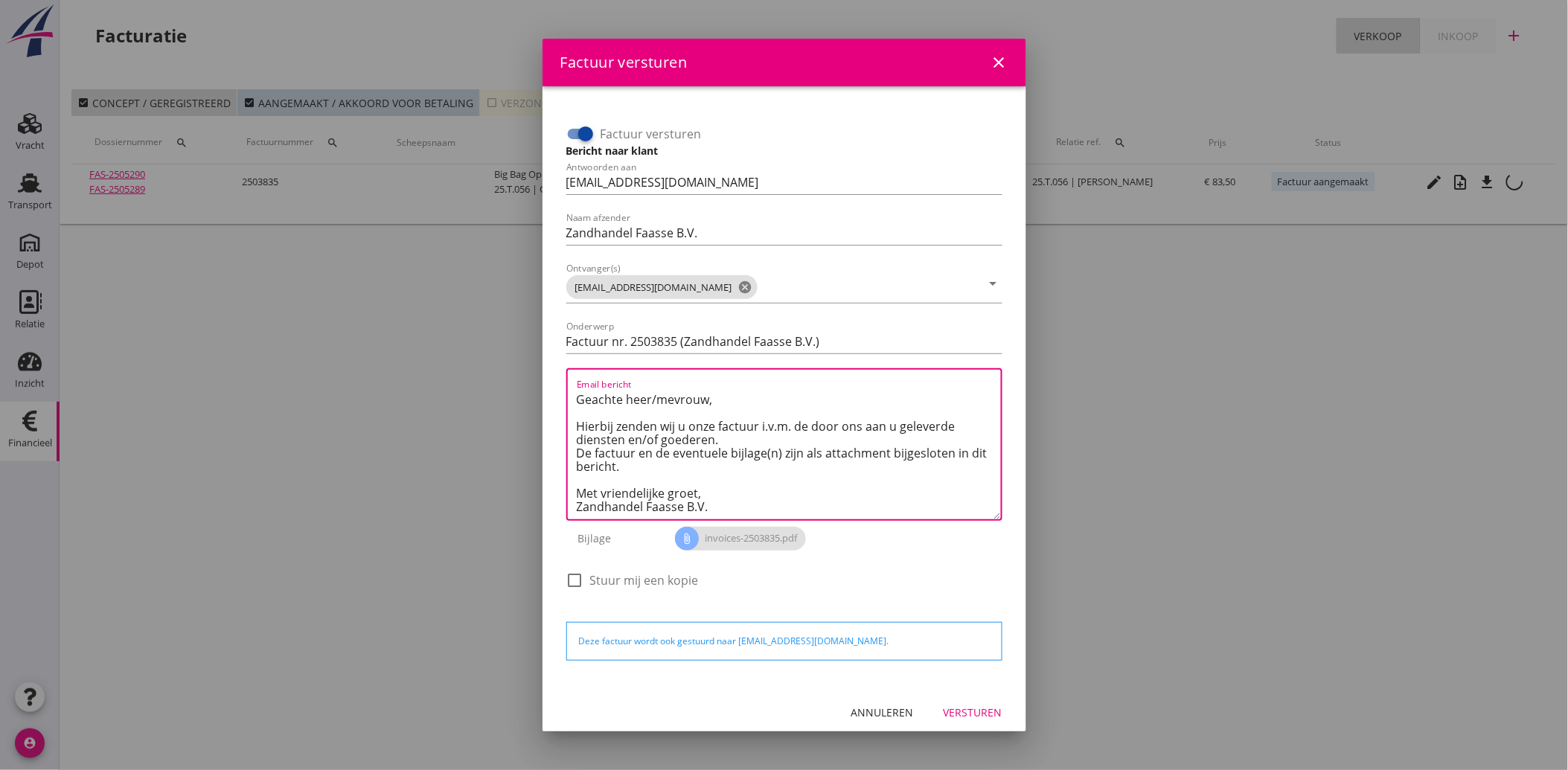
type textarea "Geachte heer/mevrouw, Hierbij zenden wij u onze factuur i.v.m. de door ons aan …"
click at [951, 712] on div "Versturen" at bounding box center [972, 712] width 59 height 16
